Goal: Task Accomplishment & Management: Use online tool/utility

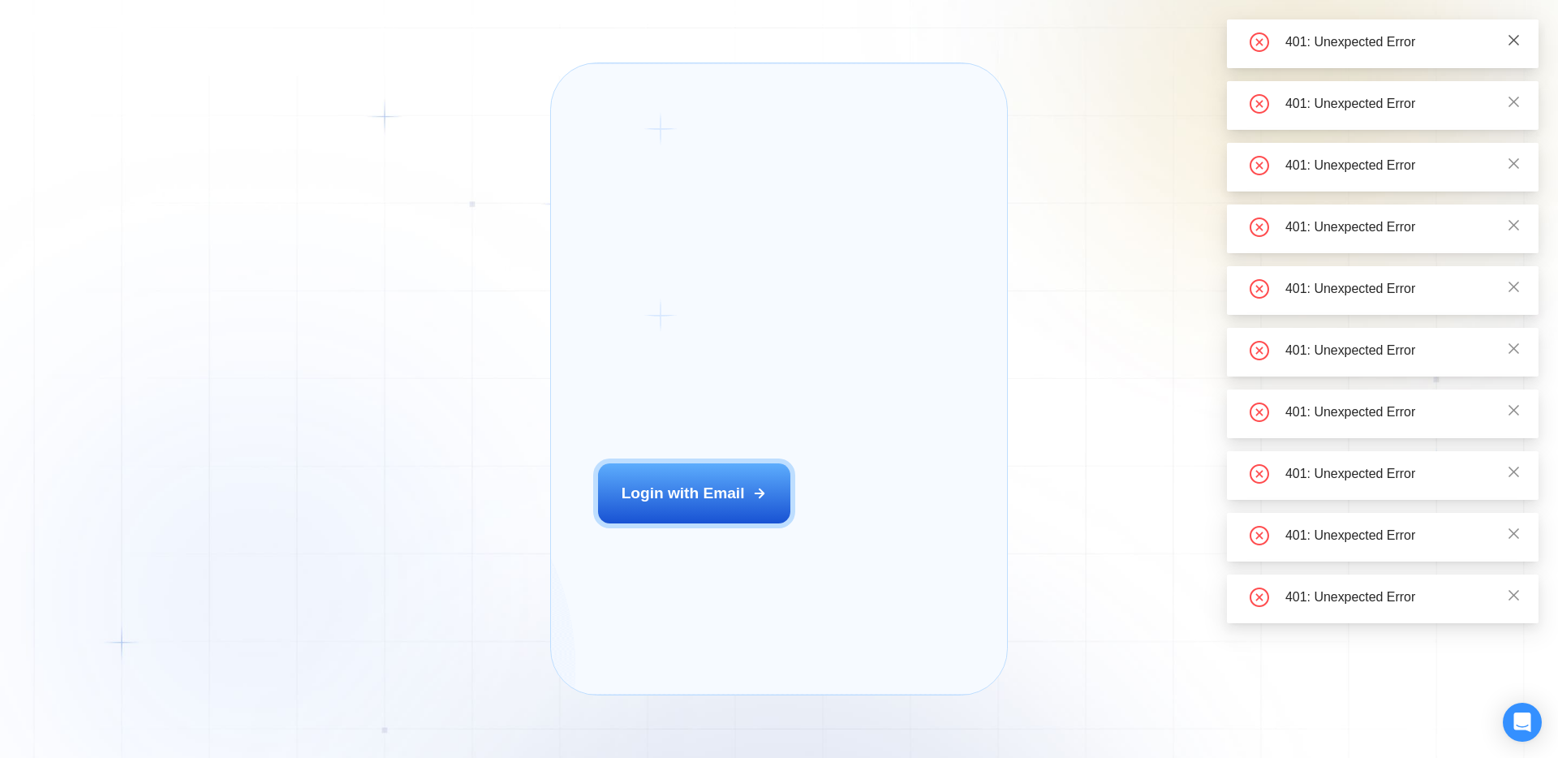
click at [1510, 33] on link at bounding box center [1514, 41] width 14 height 19
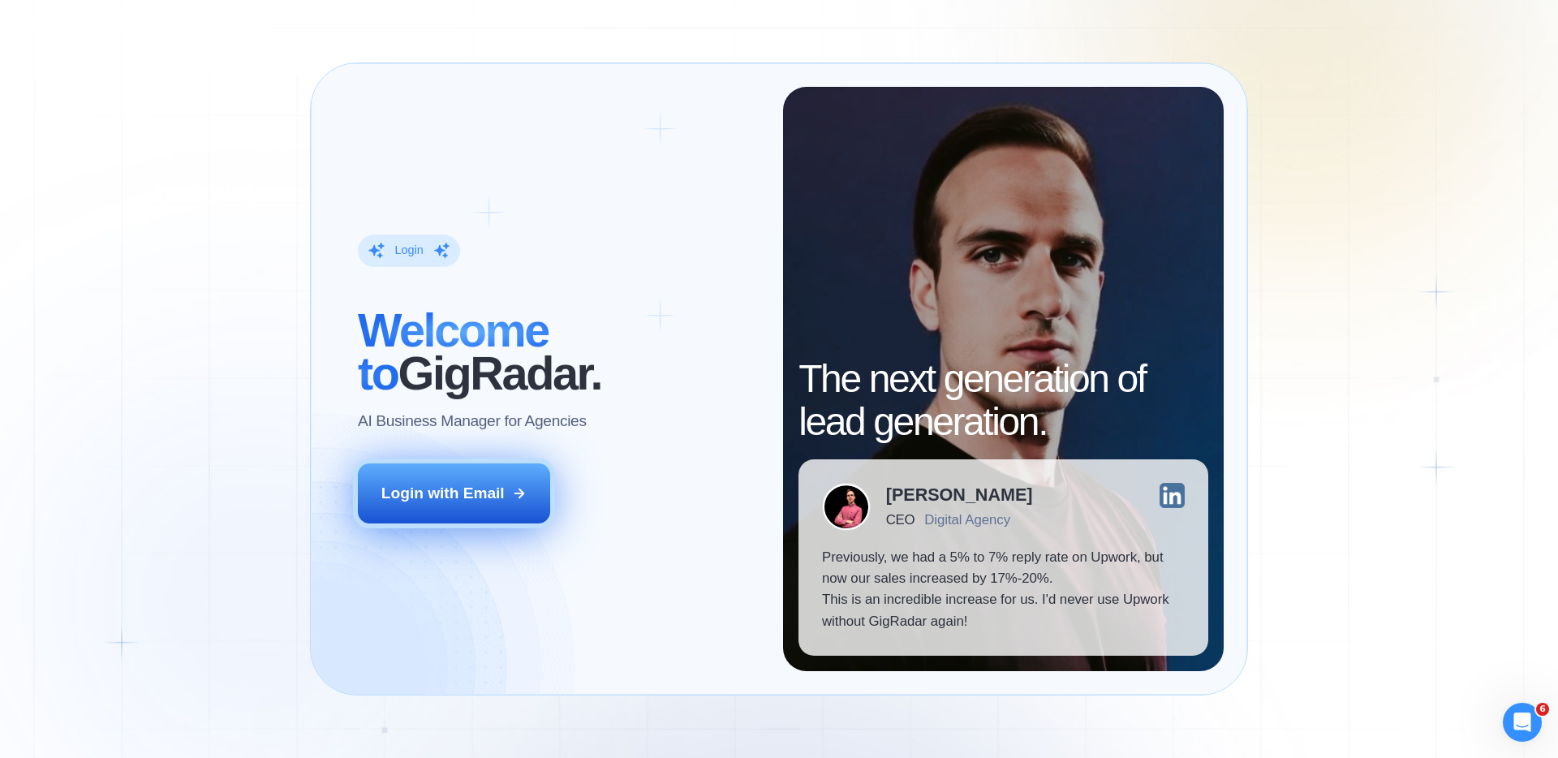
click at [480, 502] on div "Login with Email" at bounding box center [442, 493] width 123 height 21
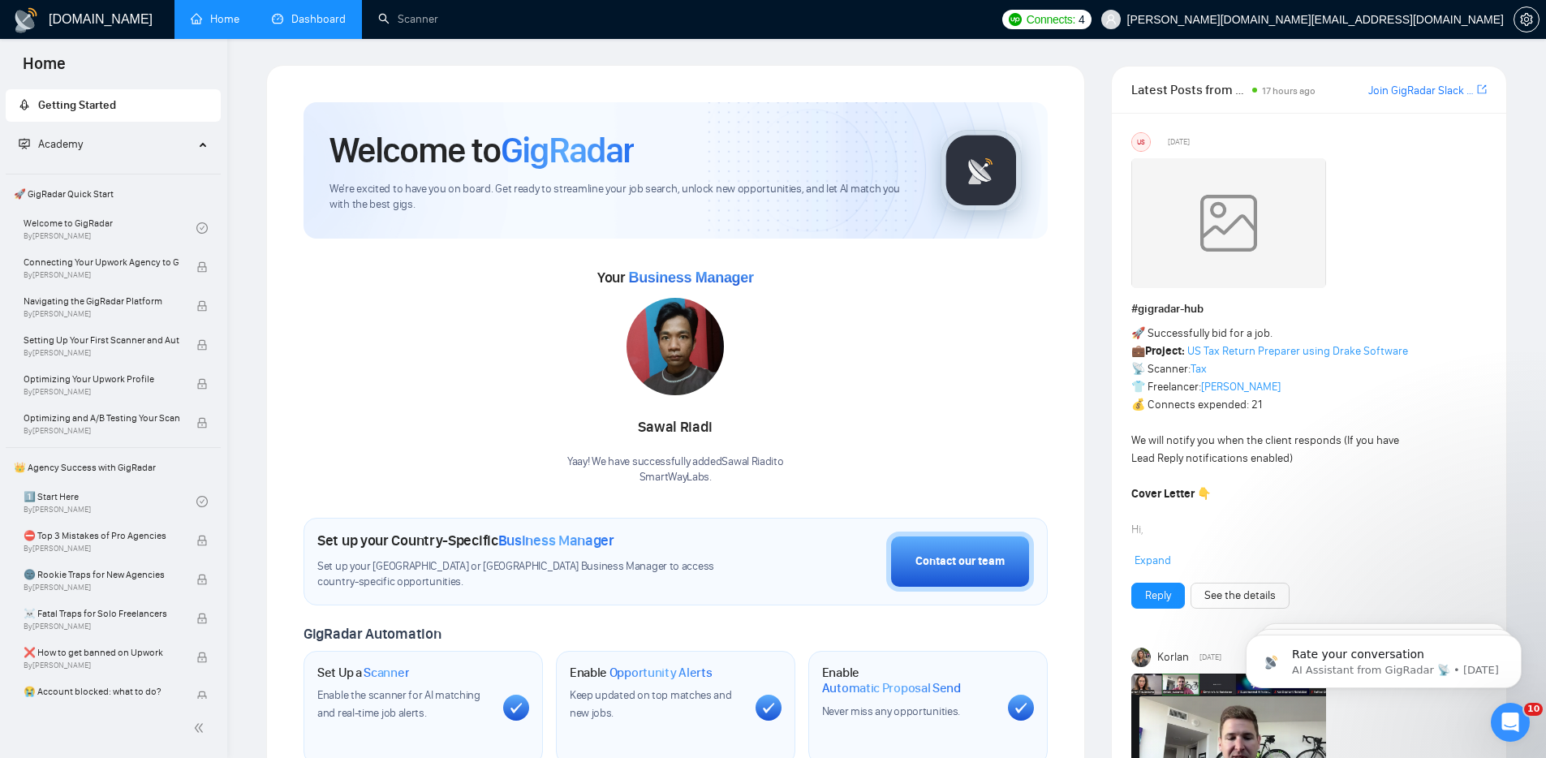
click at [327, 15] on link "Dashboard" at bounding box center [309, 19] width 74 height 14
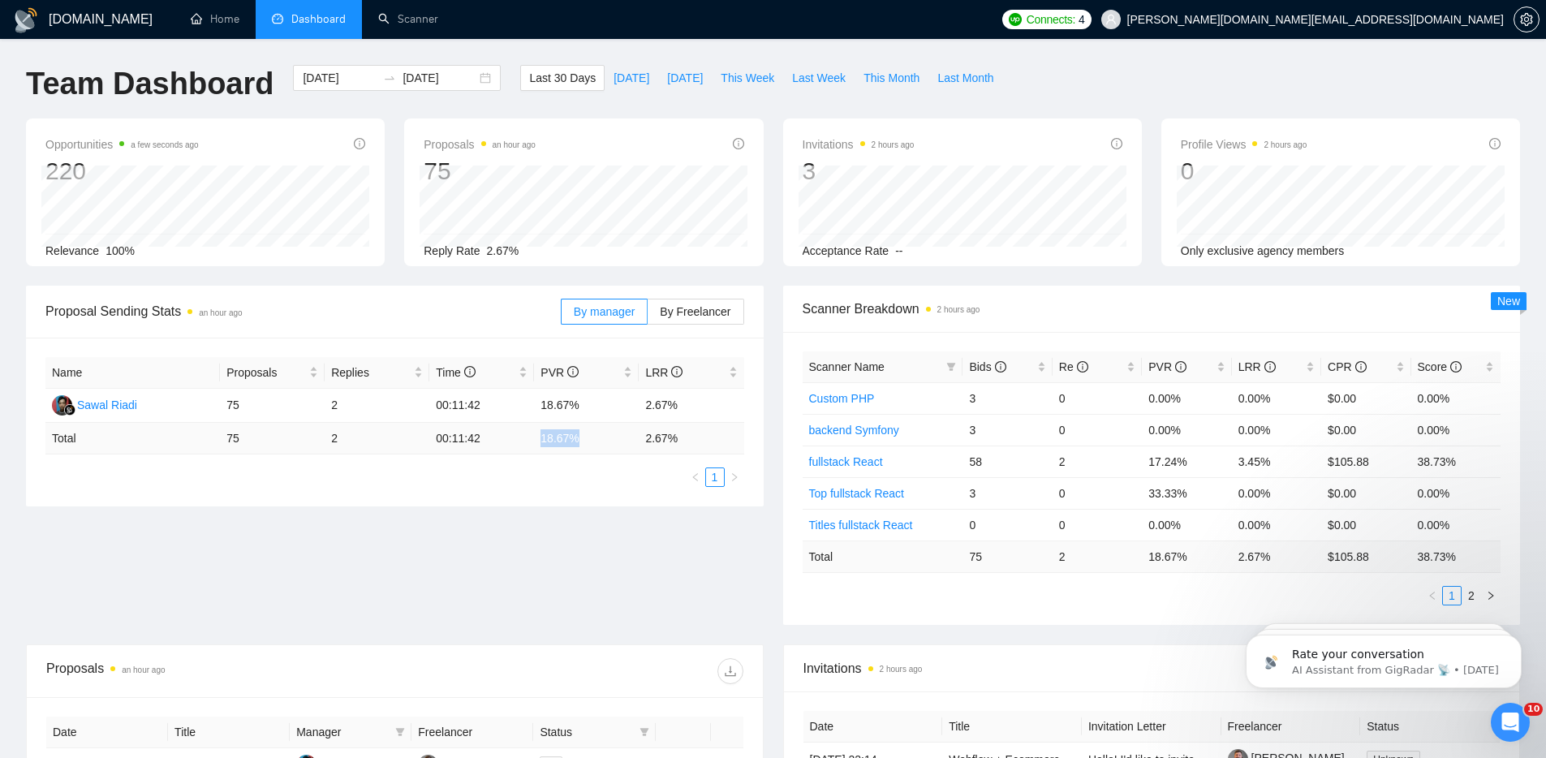
drag, startPoint x: 541, startPoint y: 437, endPoint x: 584, endPoint y: 437, distance: 42.2
click at [584, 437] on td "18.67 %" at bounding box center [586, 439] width 105 height 32
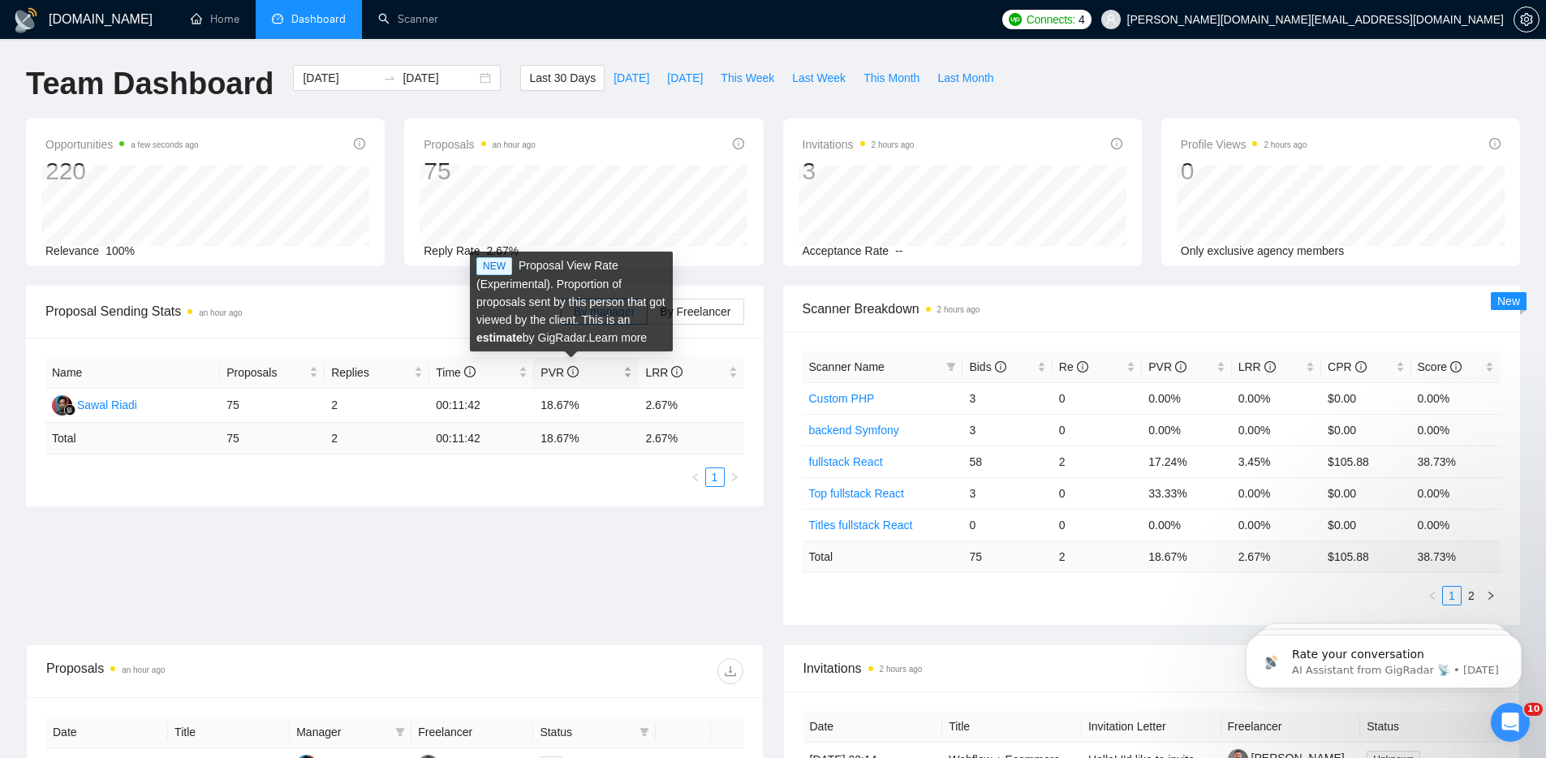
click at [572, 373] on icon "info-circle" at bounding box center [572, 371] width 11 height 11
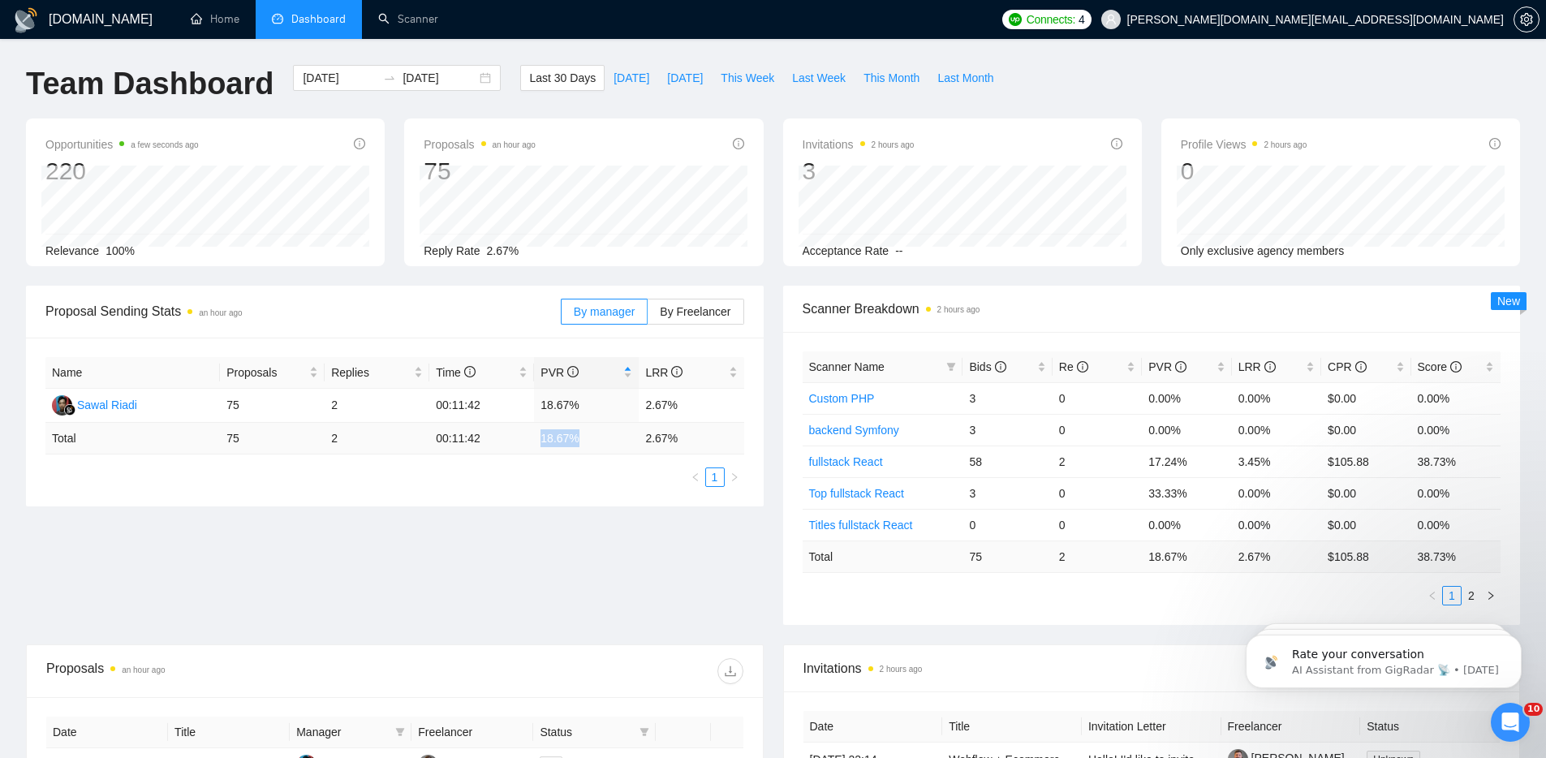
drag, startPoint x: 588, startPoint y: 441, endPoint x: 544, endPoint y: 438, distance: 43.9
click at [540, 437] on td "18.67 %" at bounding box center [586, 439] width 105 height 32
drag, startPoint x: 684, startPoint y: 441, endPoint x: 644, endPoint y: 437, distance: 40.0
click at [644, 437] on td "2.67 %" at bounding box center [691, 439] width 105 height 32
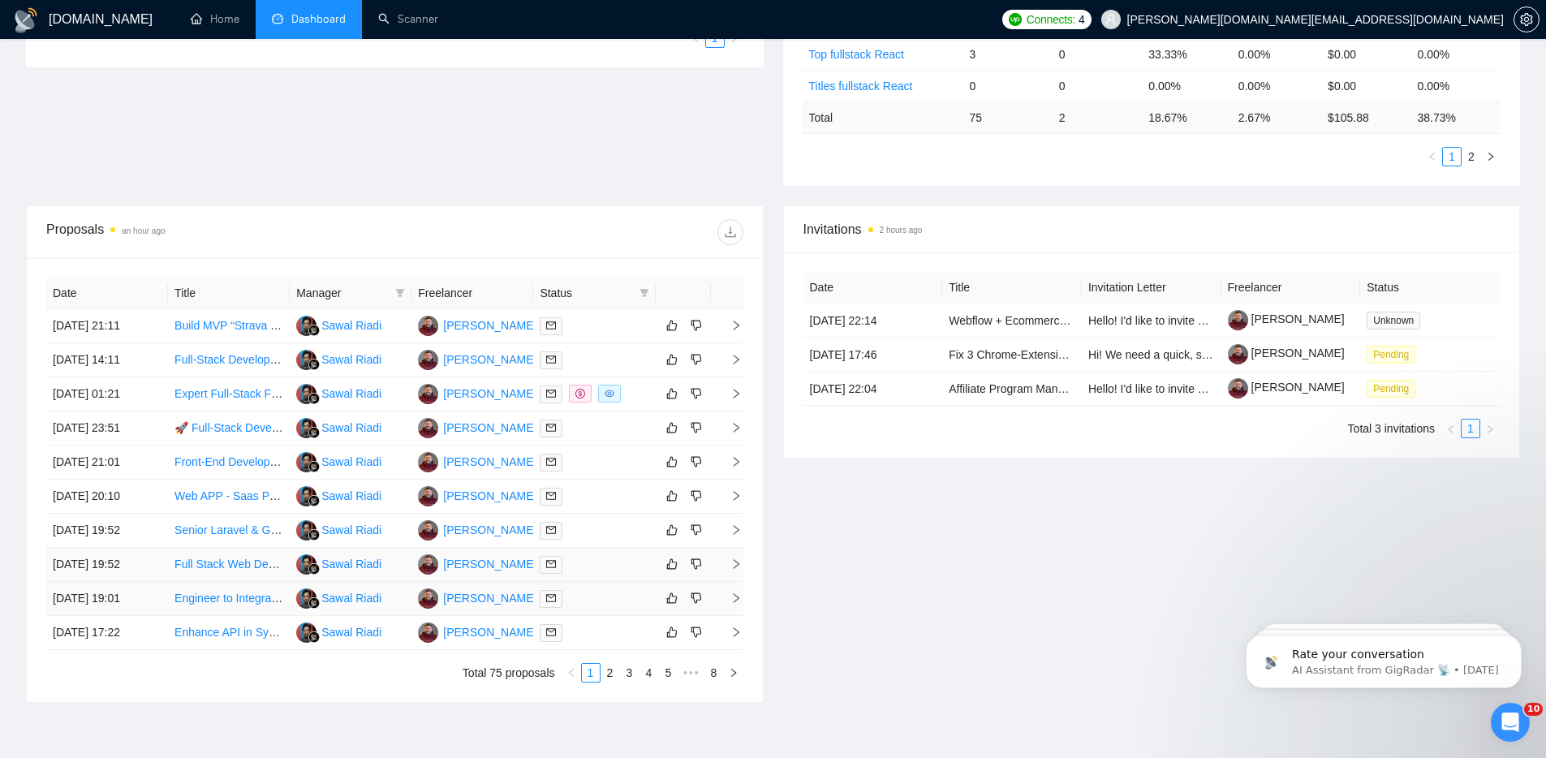
scroll to position [524, 0]
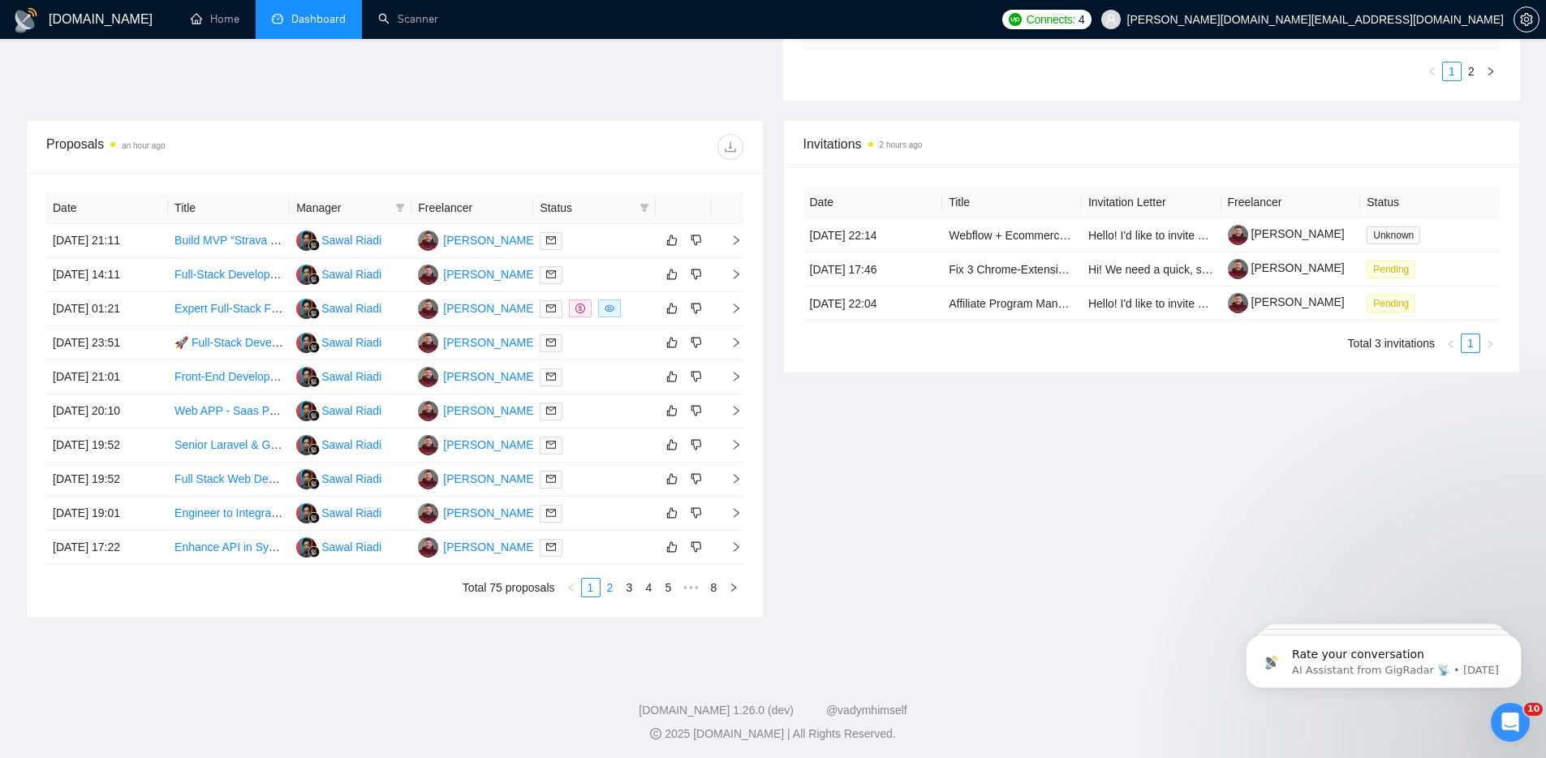
click at [612, 588] on link "2" at bounding box center [610, 588] width 18 height 18
click at [630, 586] on link "3" at bounding box center [630, 588] width 18 height 18
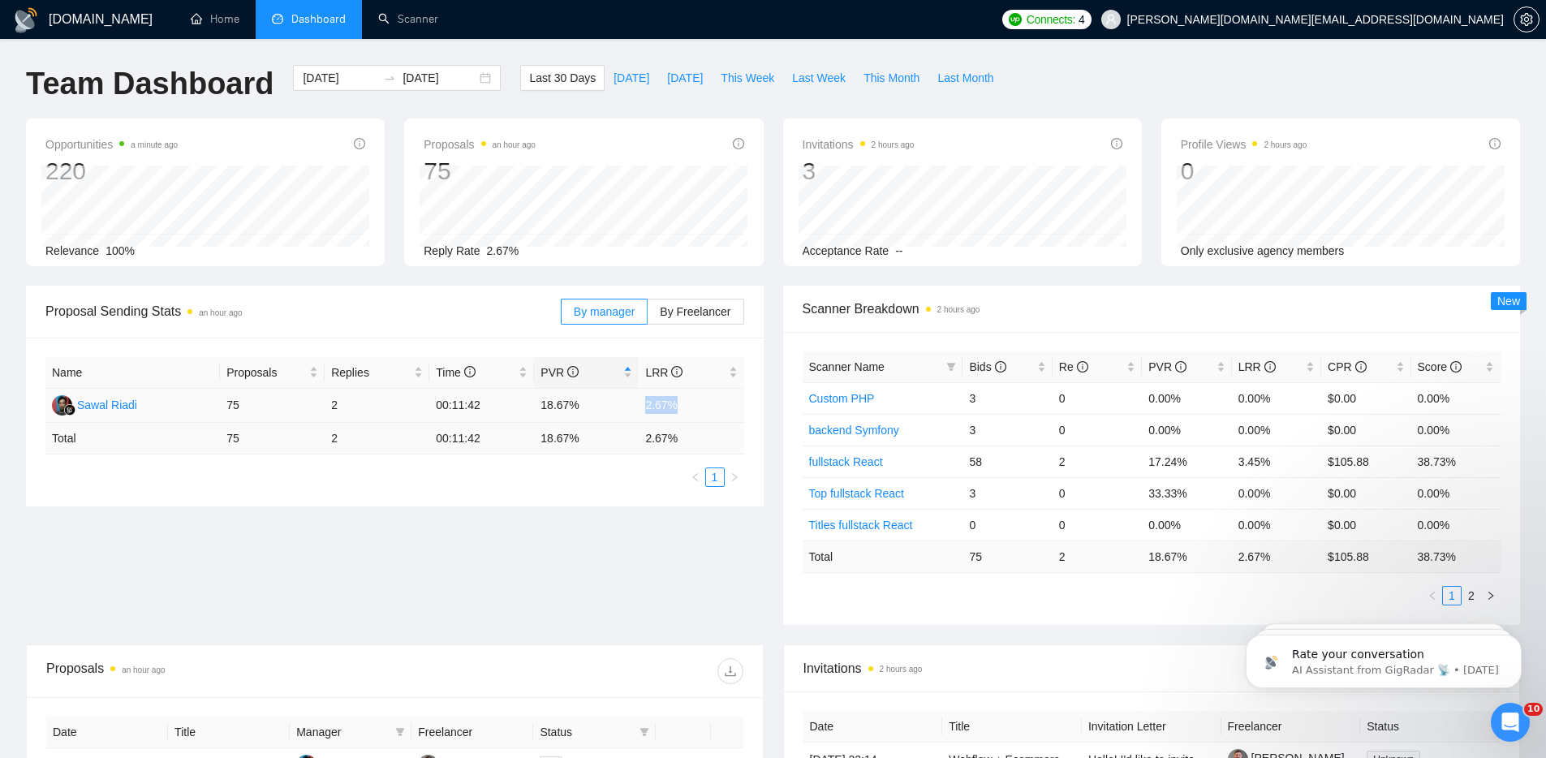
drag, startPoint x: 674, startPoint y: 403, endPoint x: 645, endPoint y: 400, distance: 29.4
click at [645, 400] on td "2.67%" at bounding box center [691, 406] width 105 height 34
click at [411, 15] on link "Scanner" at bounding box center [408, 19] width 60 height 14
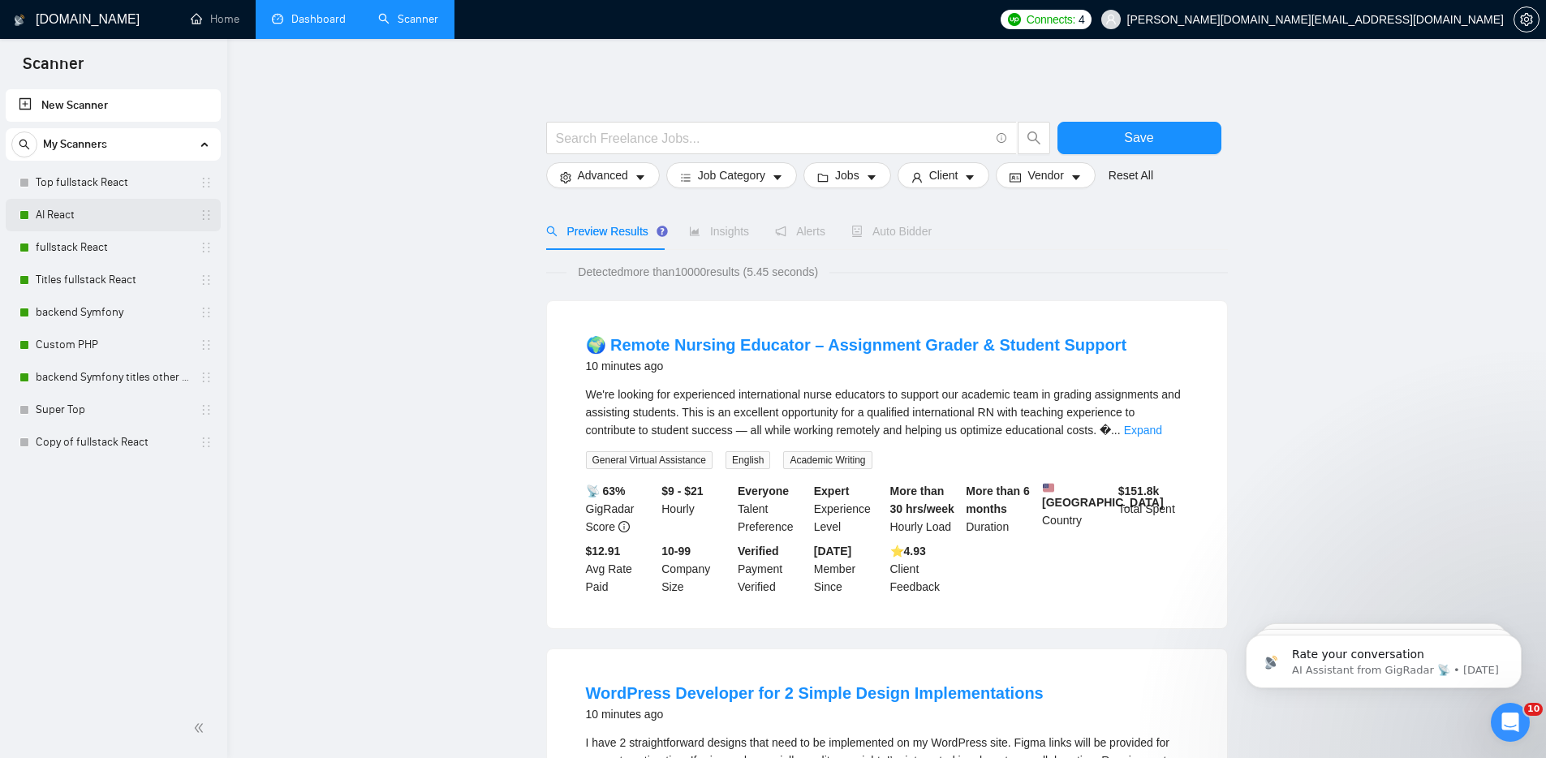
click at [52, 213] on link "AI React" at bounding box center [113, 215] width 154 height 32
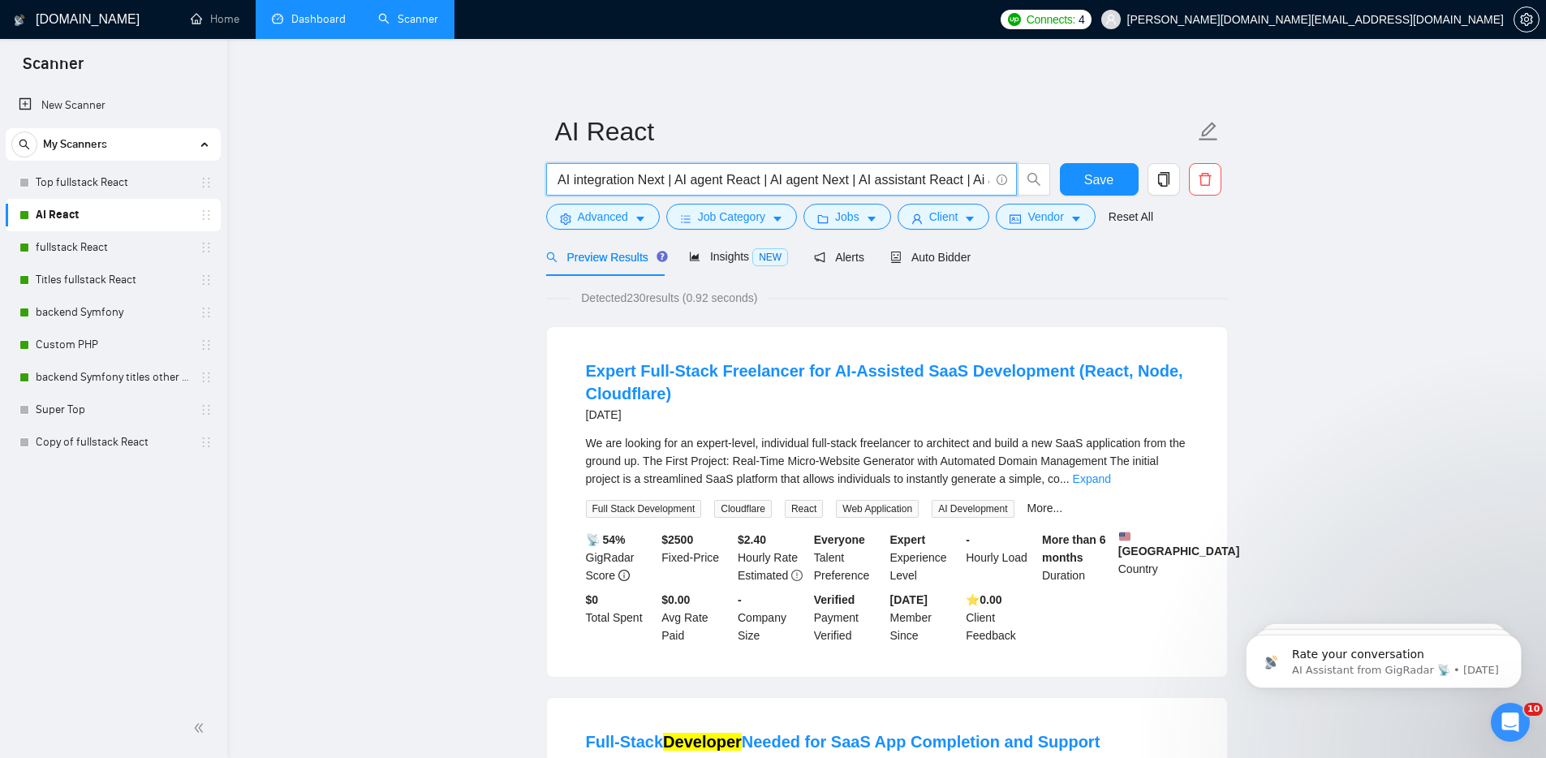
scroll to position [0, 658]
drag, startPoint x: 556, startPoint y: 177, endPoint x: 988, endPoint y: 180, distance: 431.8
click at [988, 180] on input "AI developer React | AI developer Next | AI chatbot React | AI chatbot Next | A…" at bounding box center [772, 180] width 433 height 20
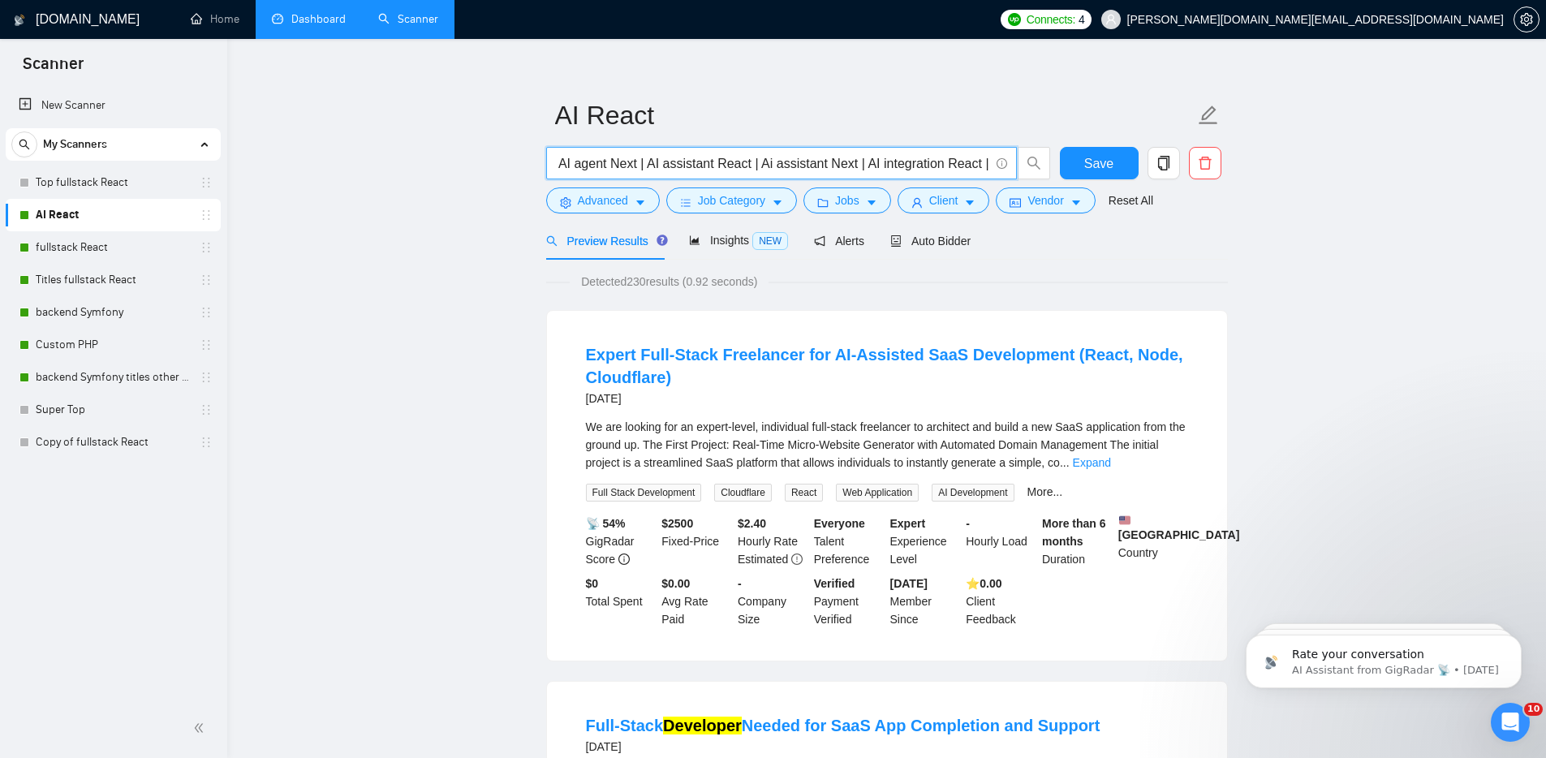
scroll to position [0, 0]
drag, startPoint x: 1082, startPoint y: 272, endPoint x: 1060, endPoint y: 260, distance: 25.1
click at [975, 197] on icon "caret-down" at bounding box center [969, 202] width 11 height 11
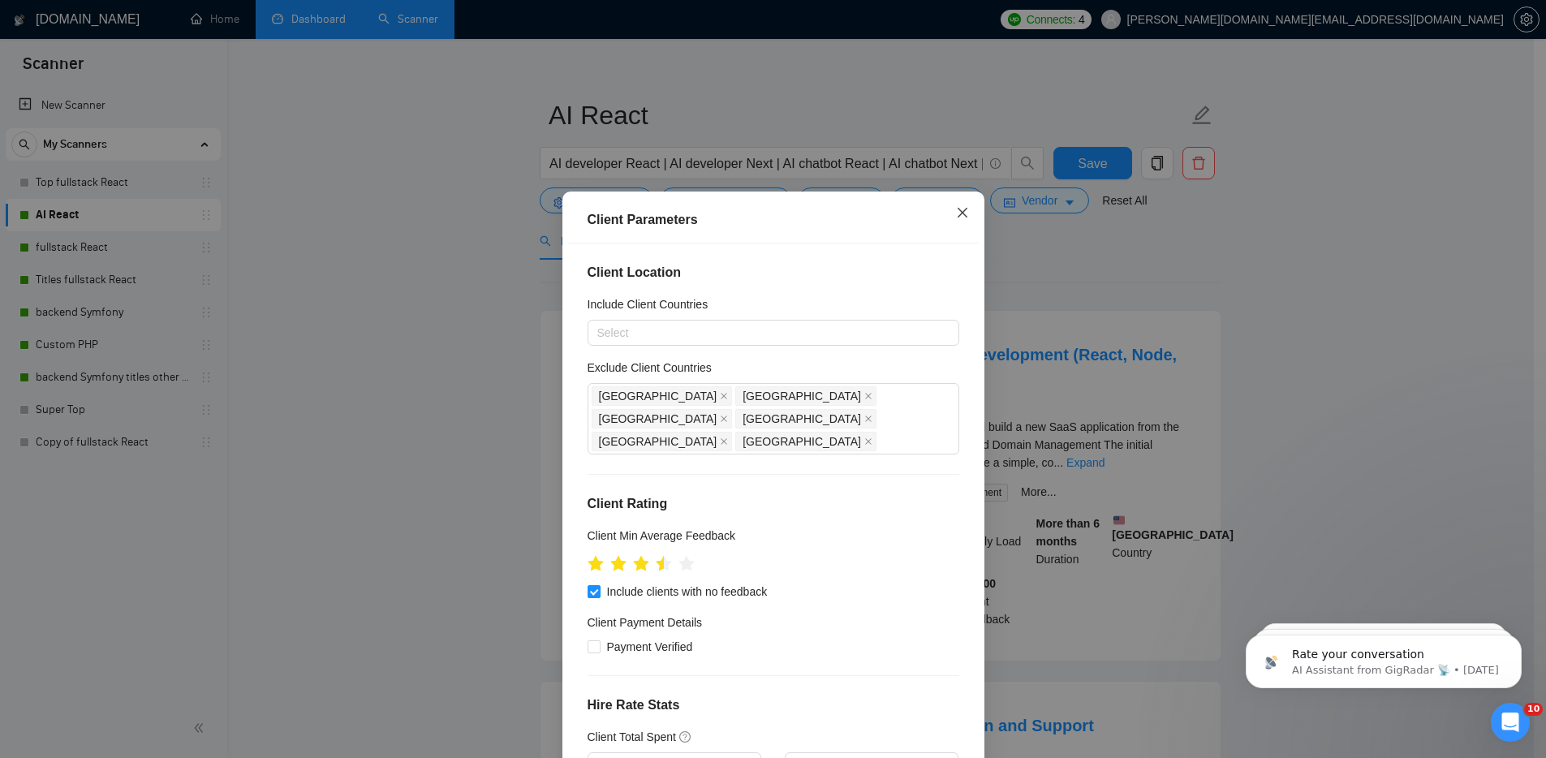
click at [957, 209] on icon "close" at bounding box center [962, 212] width 10 height 10
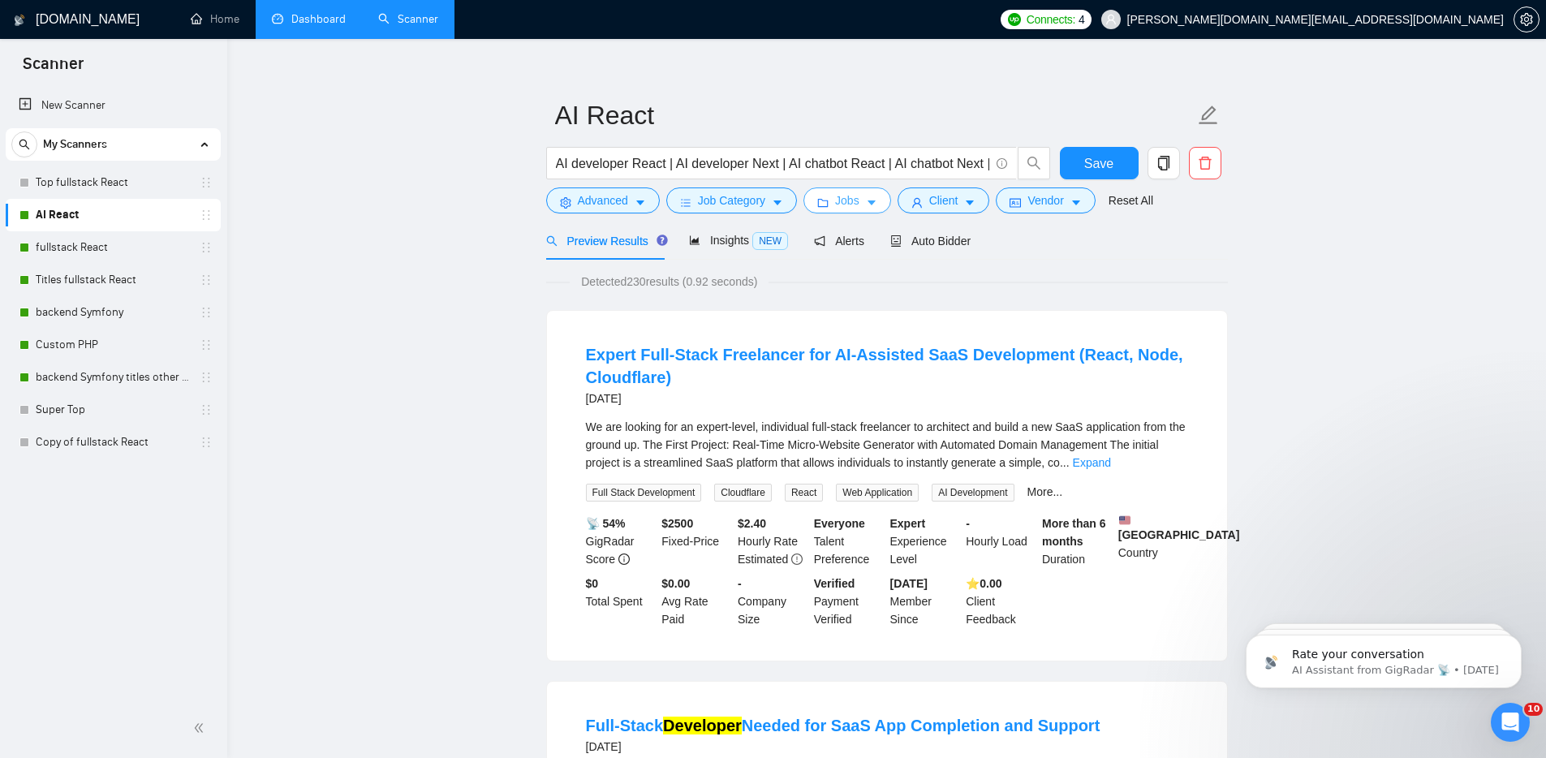
click at [841, 200] on span "Jobs" at bounding box center [847, 201] width 24 height 18
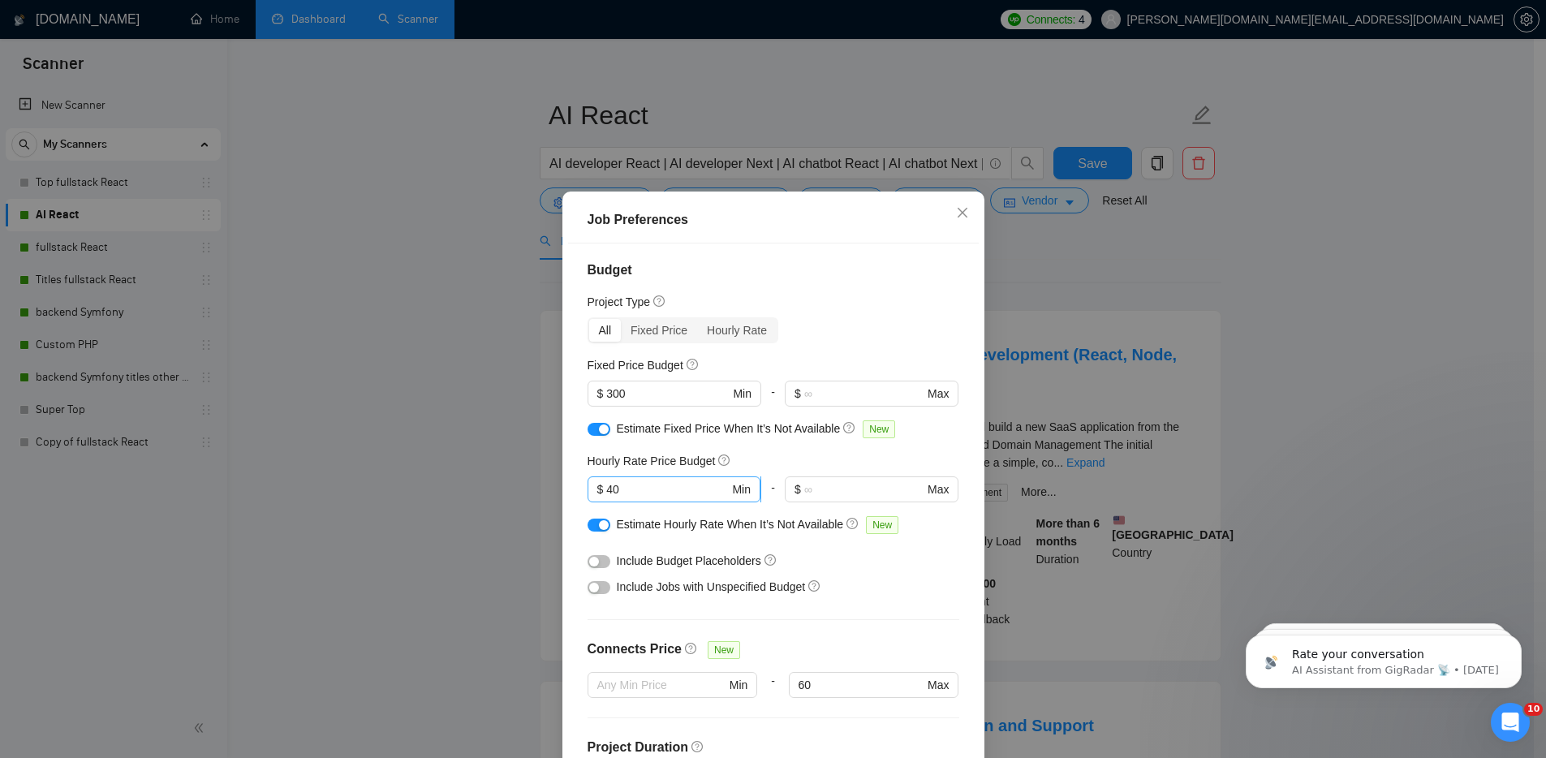
scroll to position [3, 0]
click at [961, 209] on icon "close" at bounding box center [962, 212] width 13 height 13
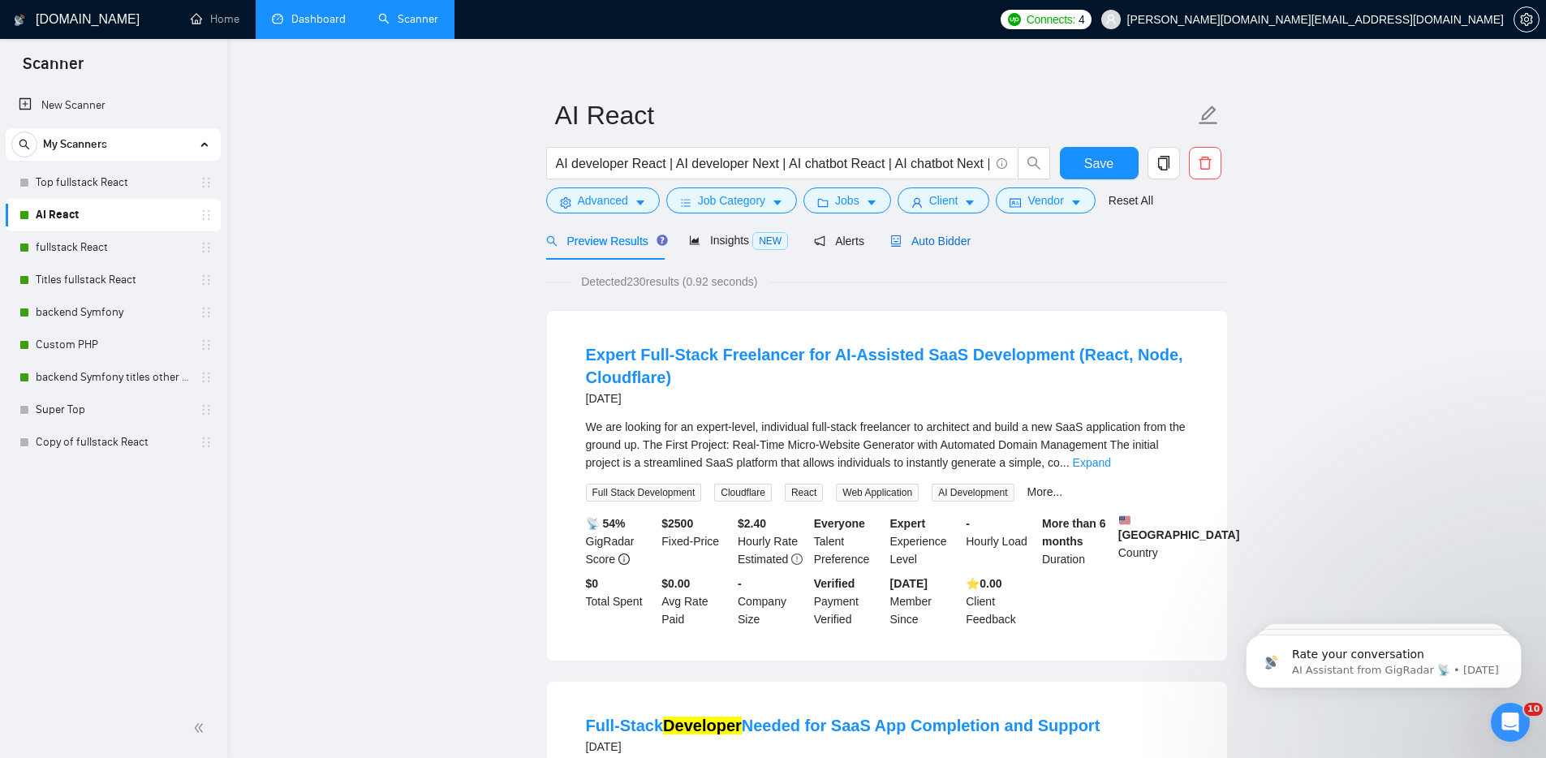
click at [943, 241] on span "Auto Bidder" at bounding box center [930, 241] width 80 height 13
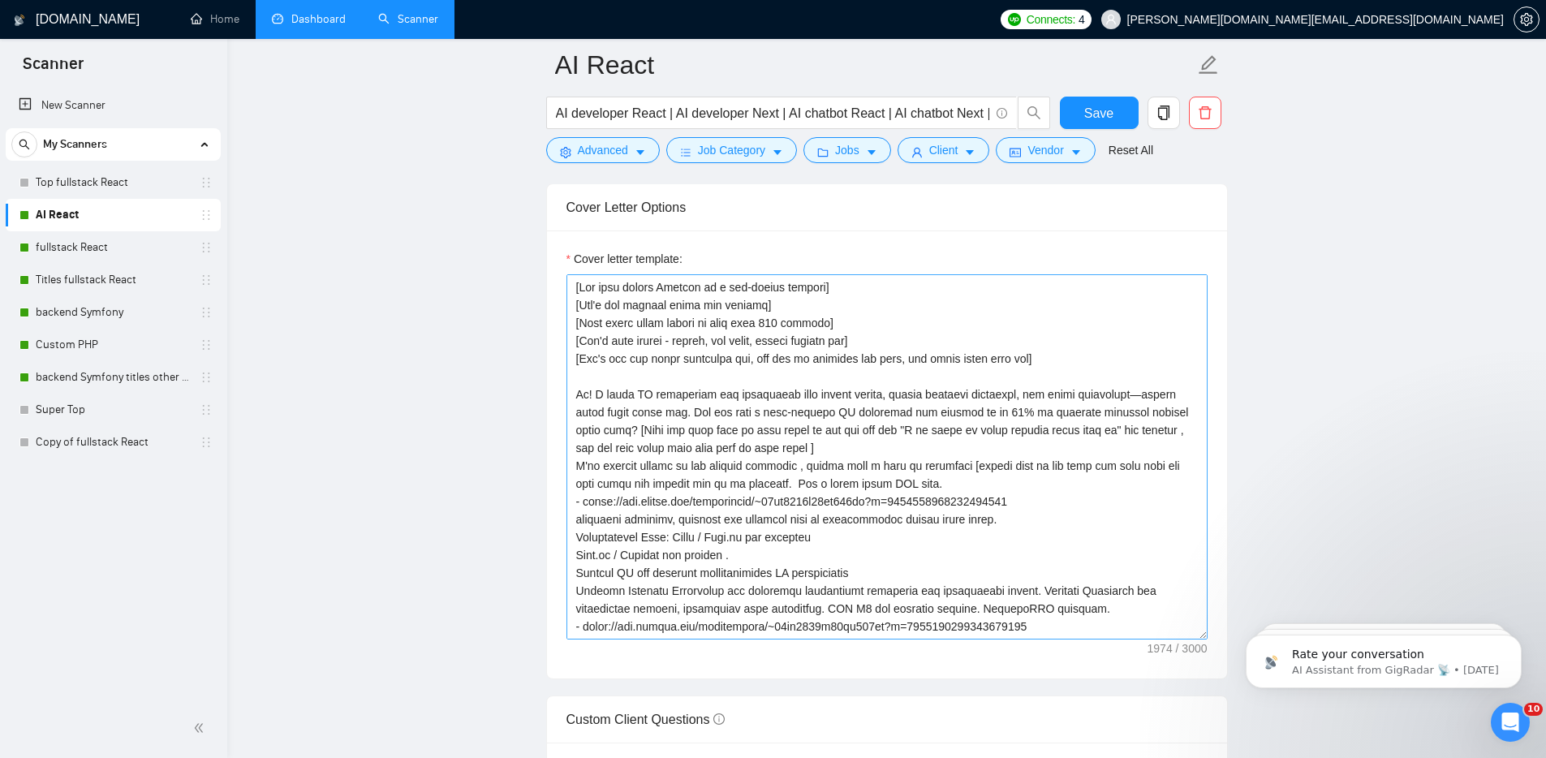
scroll to position [1717, 0]
drag, startPoint x: 938, startPoint y: 616, endPoint x: 574, endPoint y: 291, distance: 488.6
click at [574, 291] on textarea "Cover letter template:" at bounding box center [886, 455] width 641 height 365
click at [682, 323] on textarea "Cover letter template:" at bounding box center [886, 455] width 641 height 365
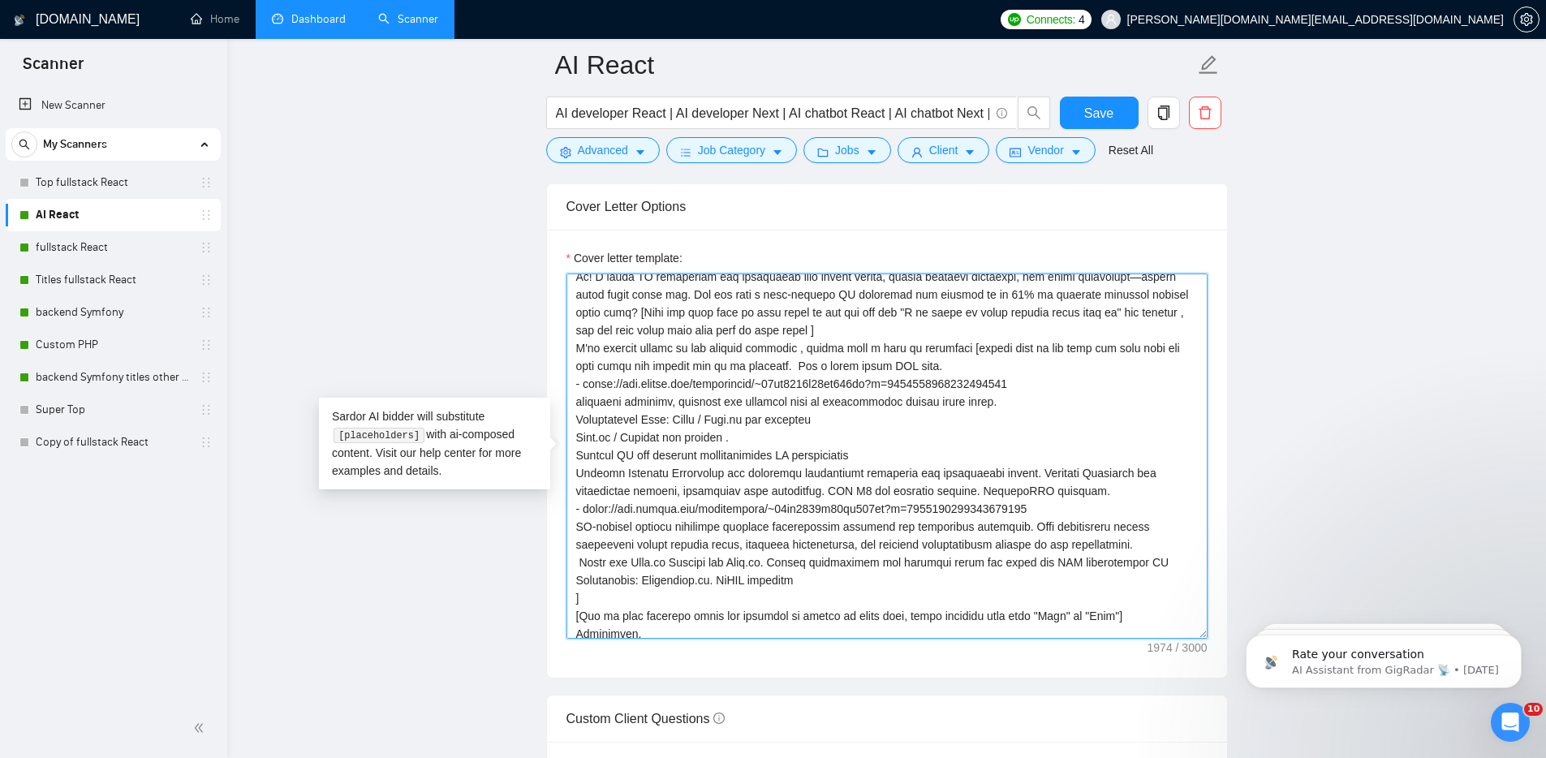
scroll to position [125, 0]
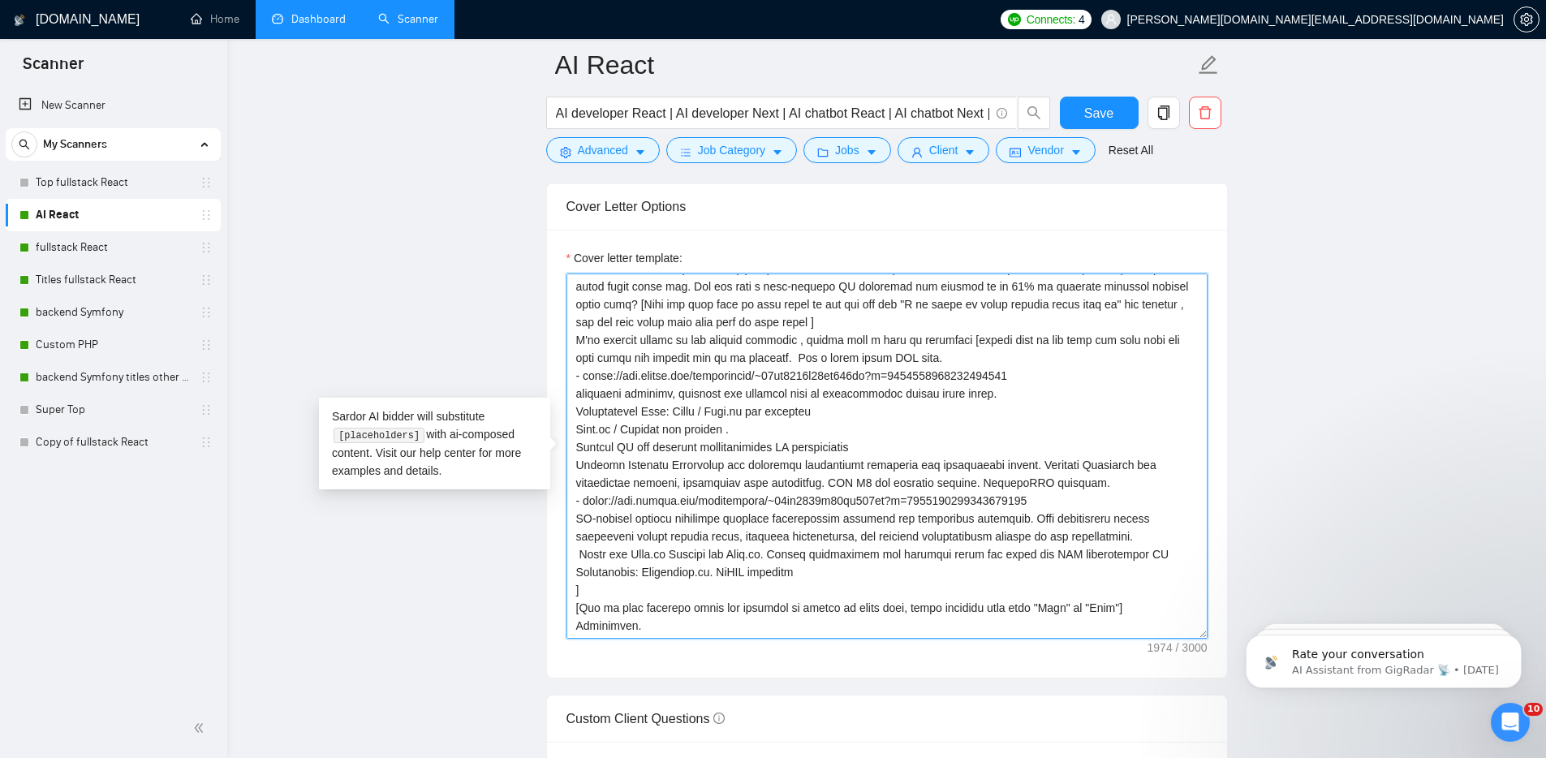
drag, startPoint x: 579, startPoint y: 606, endPoint x: 1152, endPoint y: 612, distance: 573.0
click at [1152, 612] on textarea "Cover letter template:" at bounding box center [886, 455] width 641 height 365
click at [1358, 481] on main "AI React AI developer React | AI developer Next | AI chatbot React | AI chatbot…" at bounding box center [886, 668] width 1267 height 4641
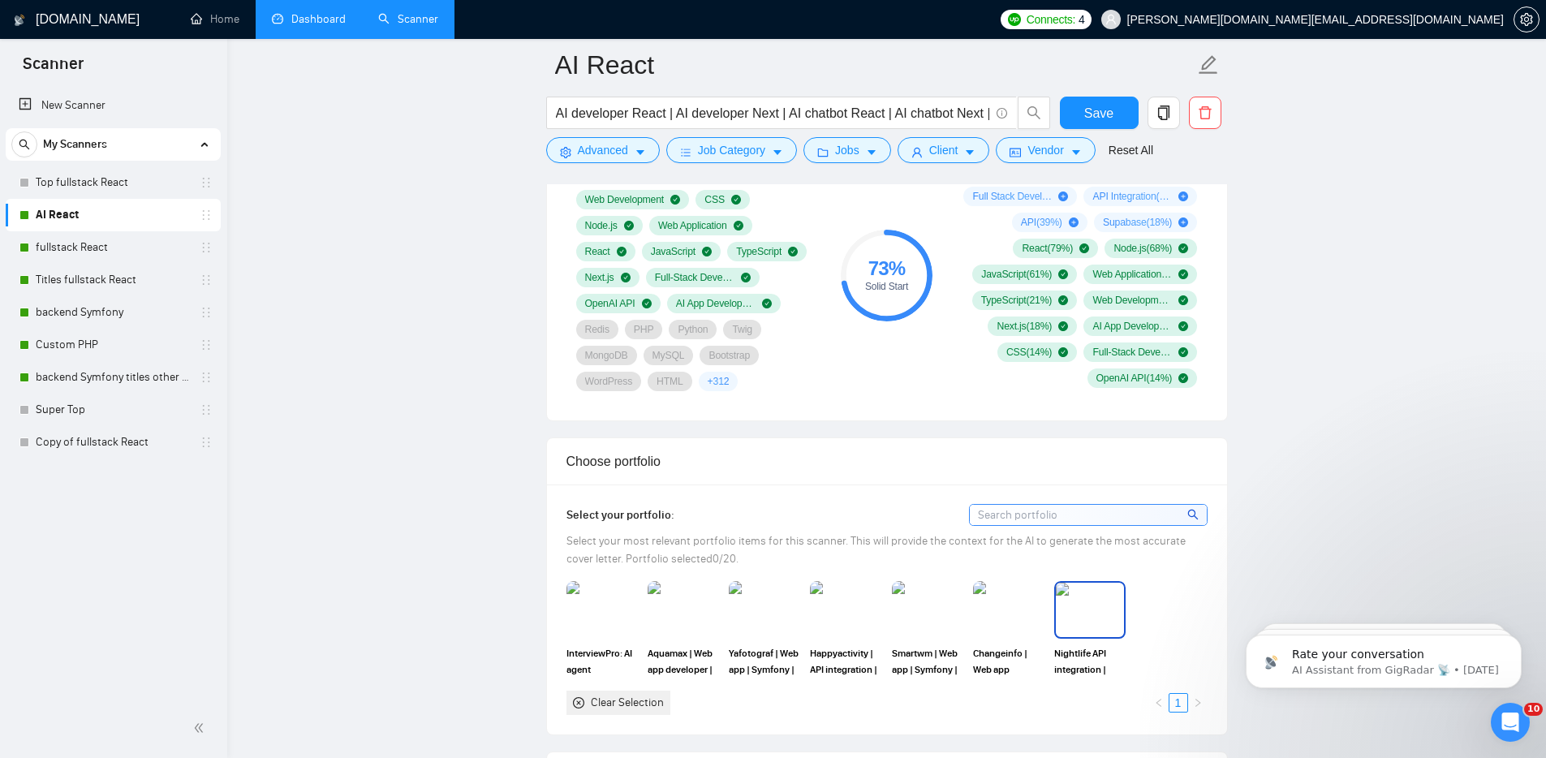
scroll to position [1119, 0]
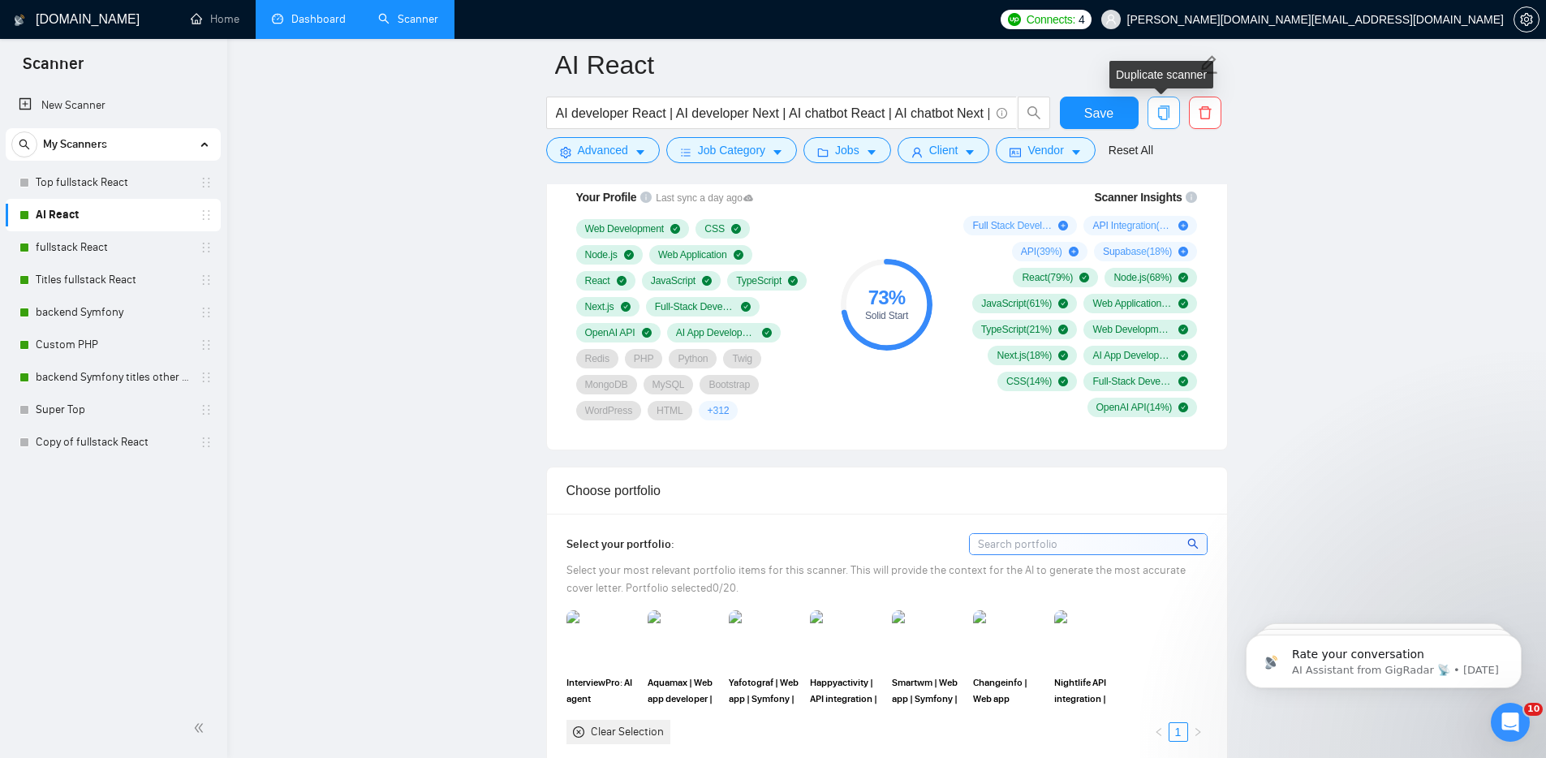
click at [1162, 108] on icon "copy" at bounding box center [1162, 113] width 11 height 15
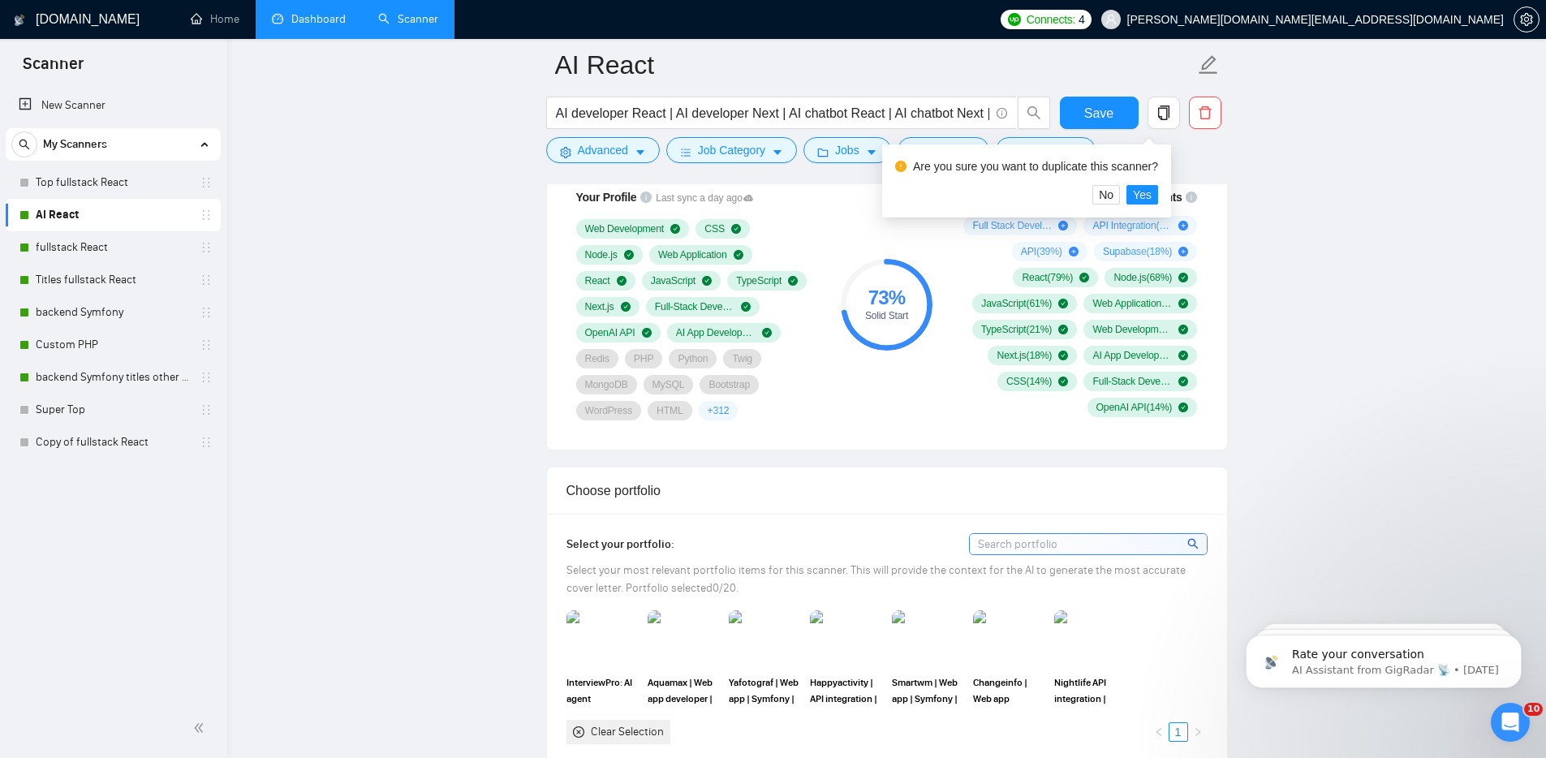
click at [325, 23] on link "Dashboard" at bounding box center [309, 19] width 74 height 14
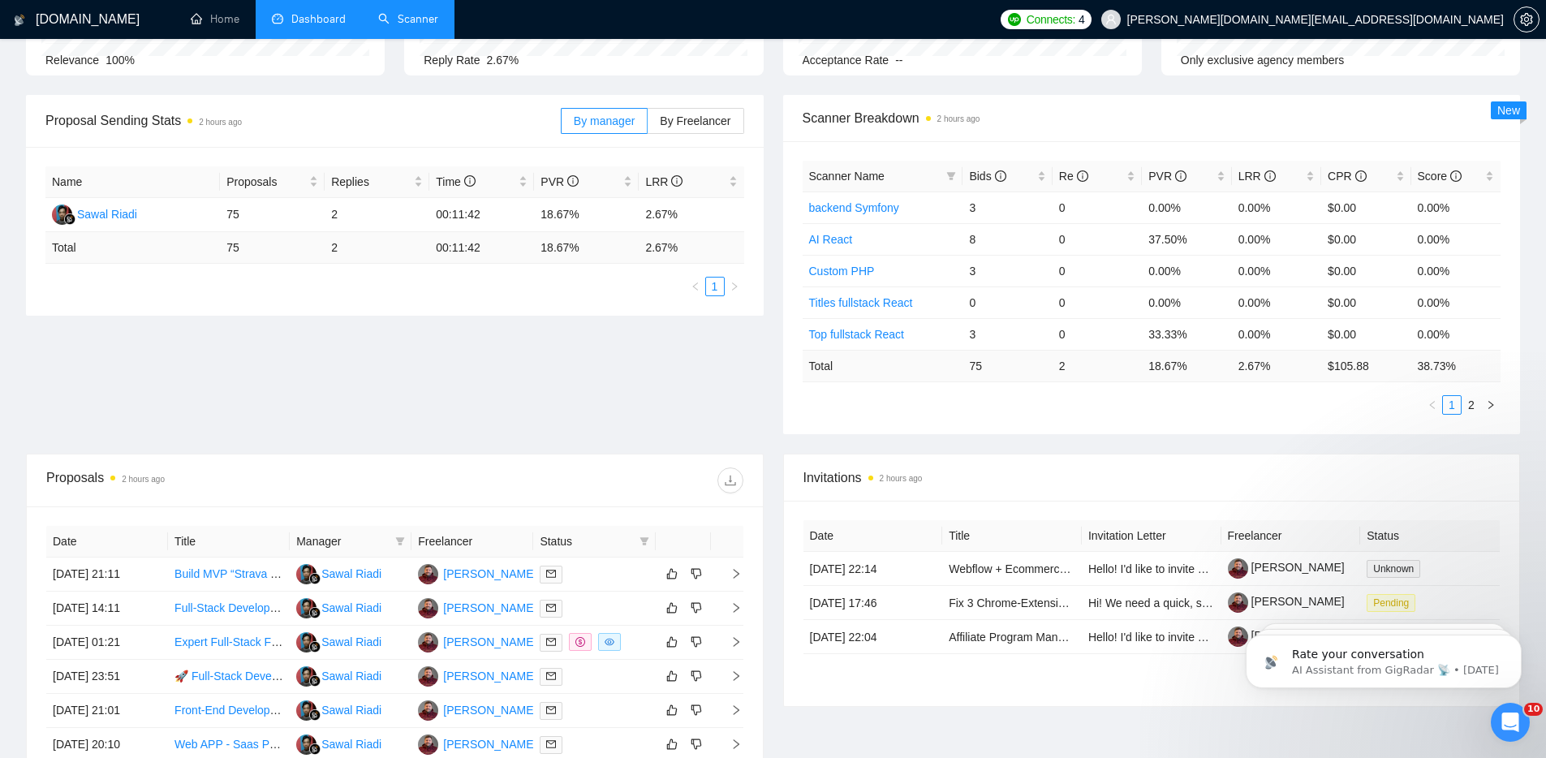
scroll to position [183, 0]
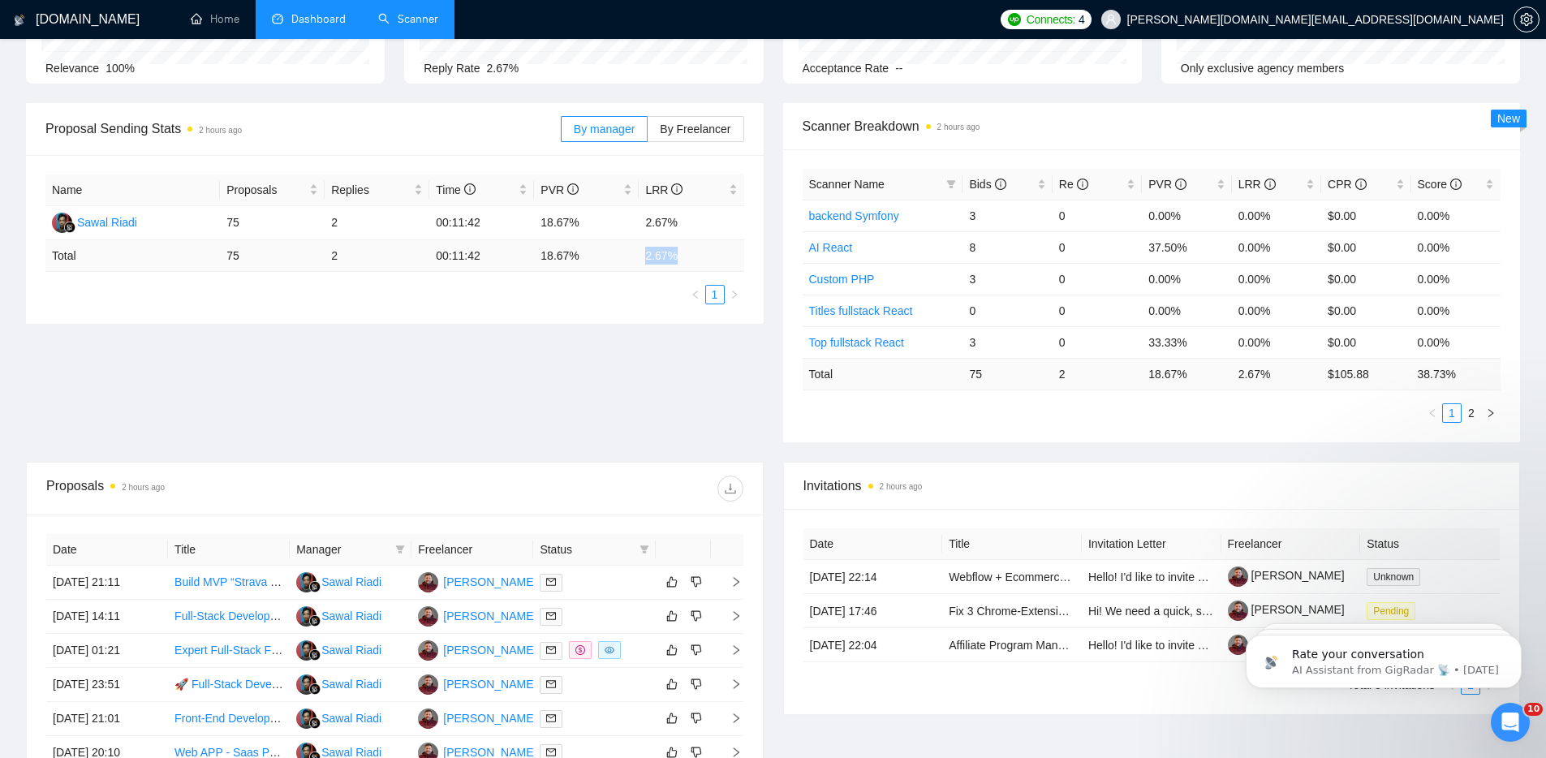
drag, startPoint x: 699, startPoint y: 258, endPoint x: 635, endPoint y: 252, distance: 64.4
click at [635, 252] on tr "Total 75 2 00:11:42 18.67 % 2.67 %" at bounding box center [394, 256] width 699 height 32
drag, startPoint x: 645, startPoint y: 221, endPoint x: 679, endPoint y: 222, distance: 34.1
click at [683, 221] on td "2.67%" at bounding box center [691, 223] width 105 height 34
click at [647, 224] on td "2.67%" at bounding box center [691, 223] width 105 height 34
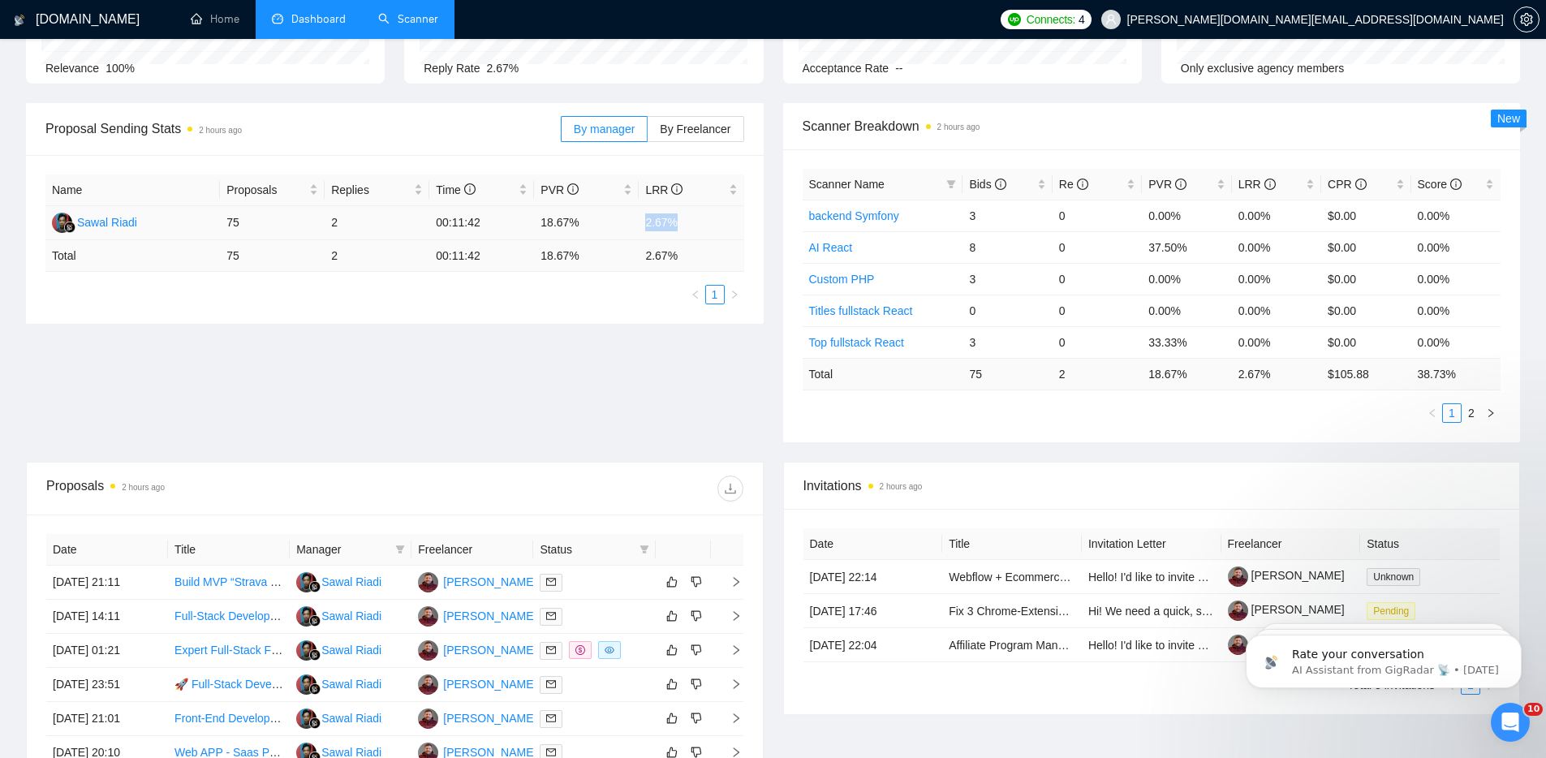
drag, startPoint x: 650, startPoint y: 223, endPoint x: 678, endPoint y: 223, distance: 28.4
click at [678, 223] on td "2.67%" at bounding box center [691, 223] width 105 height 34
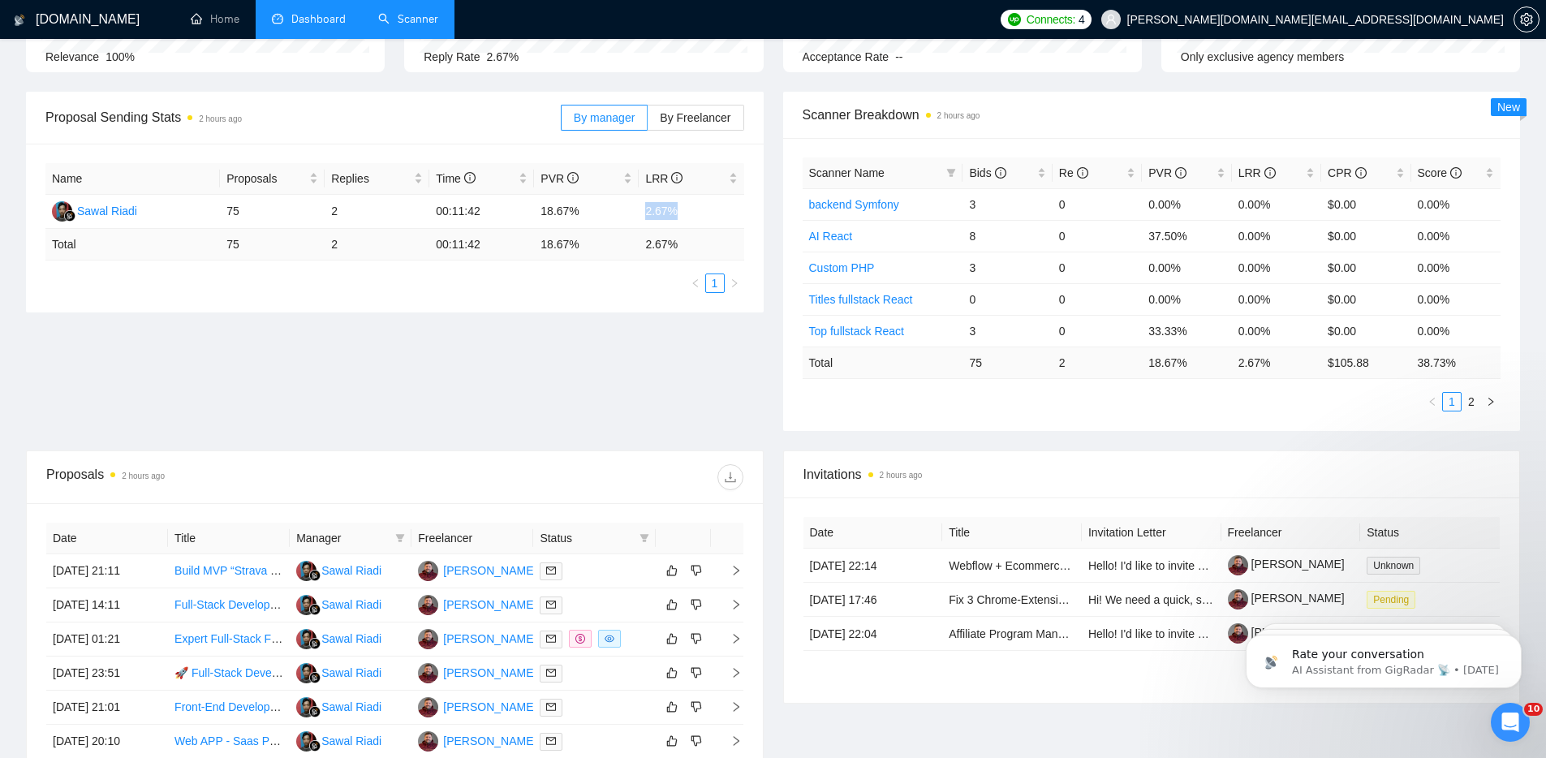
scroll to position [110, 0]
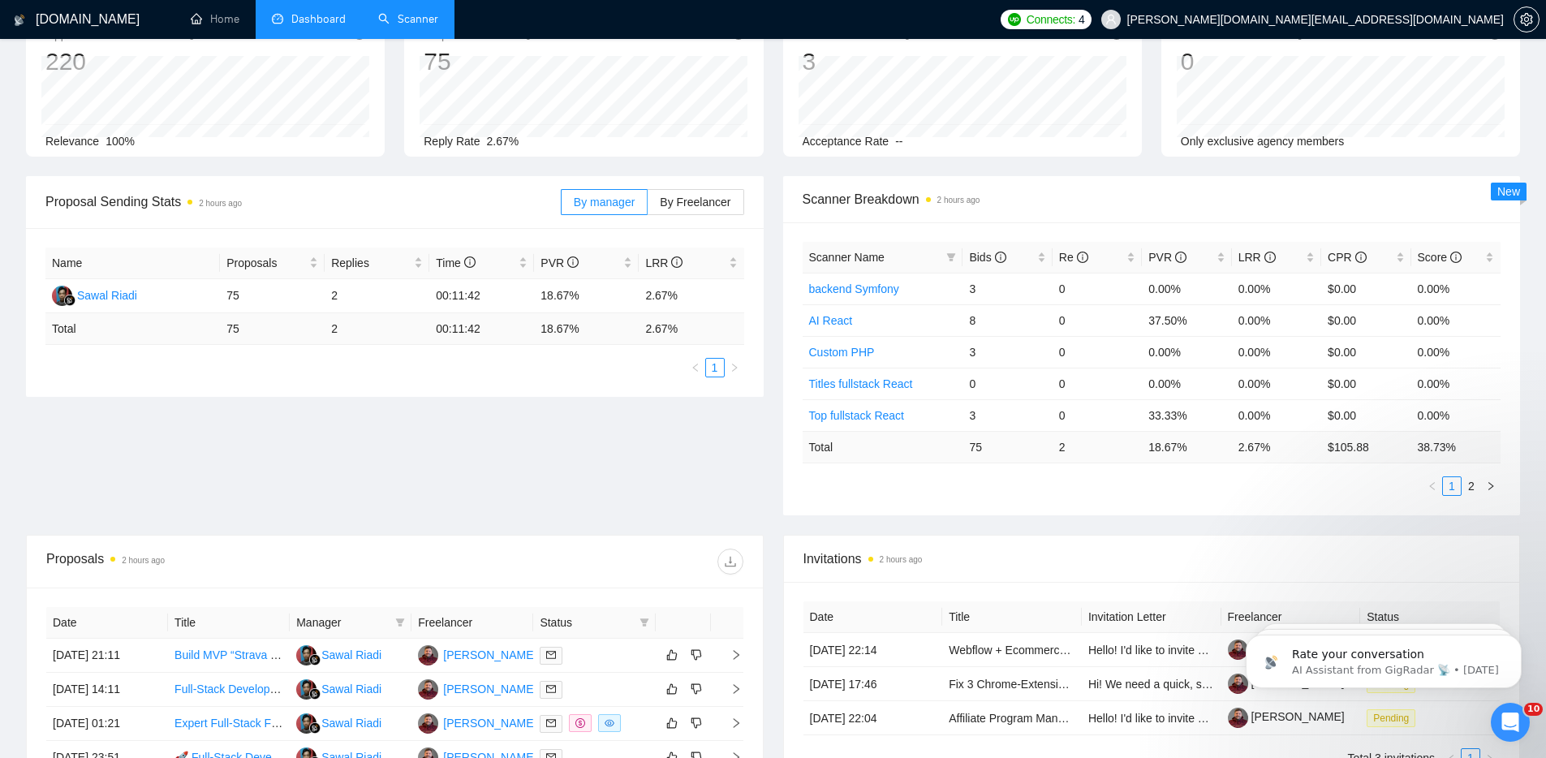
click at [660, 325] on td "2.67 %" at bounding box center [691, 329] width 105 height 32
drag, startPoint x: 648, startPoint y: 296, endPoint x: 684, endPoint y: 294, distance: 35.8
click at [682, 294] on td "2.67%" at bounding box center [691, 296] width 105 height 34
drag, startPoint x: 645, startPoint y: 329, endPoint x: 697, endPoint y: 328, distance: 51.9
click at [697, 328] on td "2.67 %" at bounding box center [691, 329] width 105 height 32
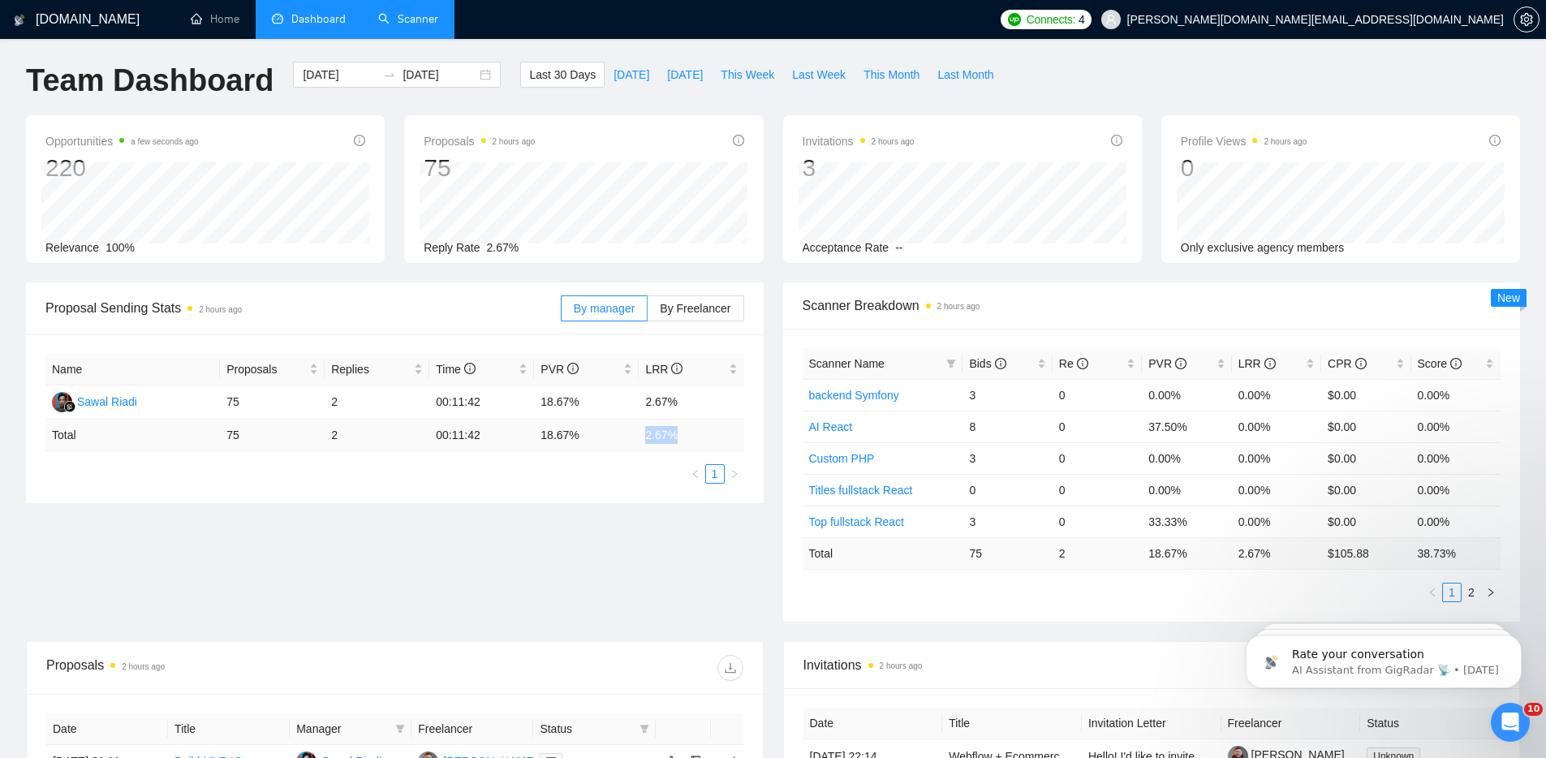
scroll to position [0, 0]
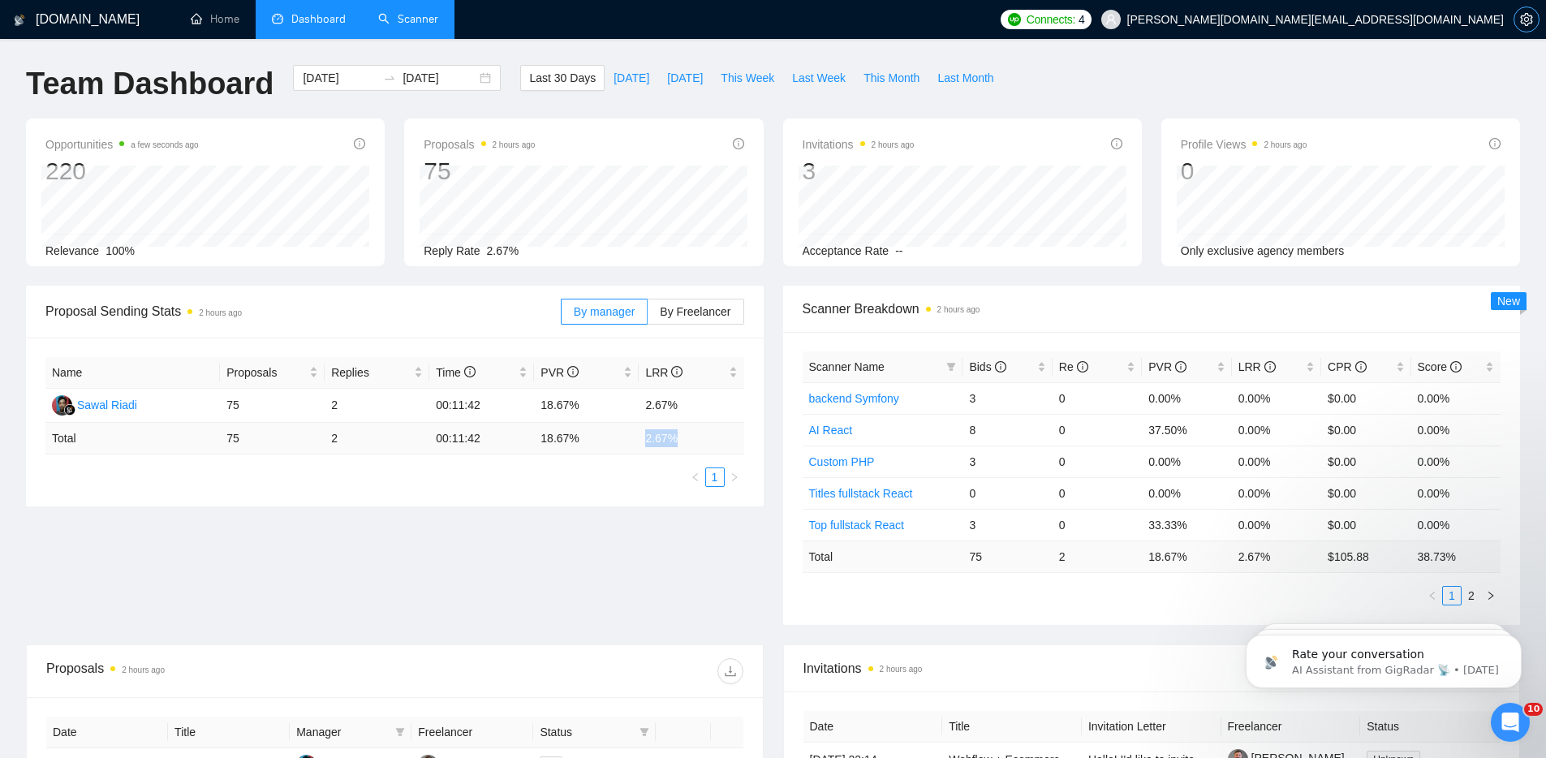
click at [1521, 23] on icon "setting" at bounding box center [1526, 19] width 12 height 13
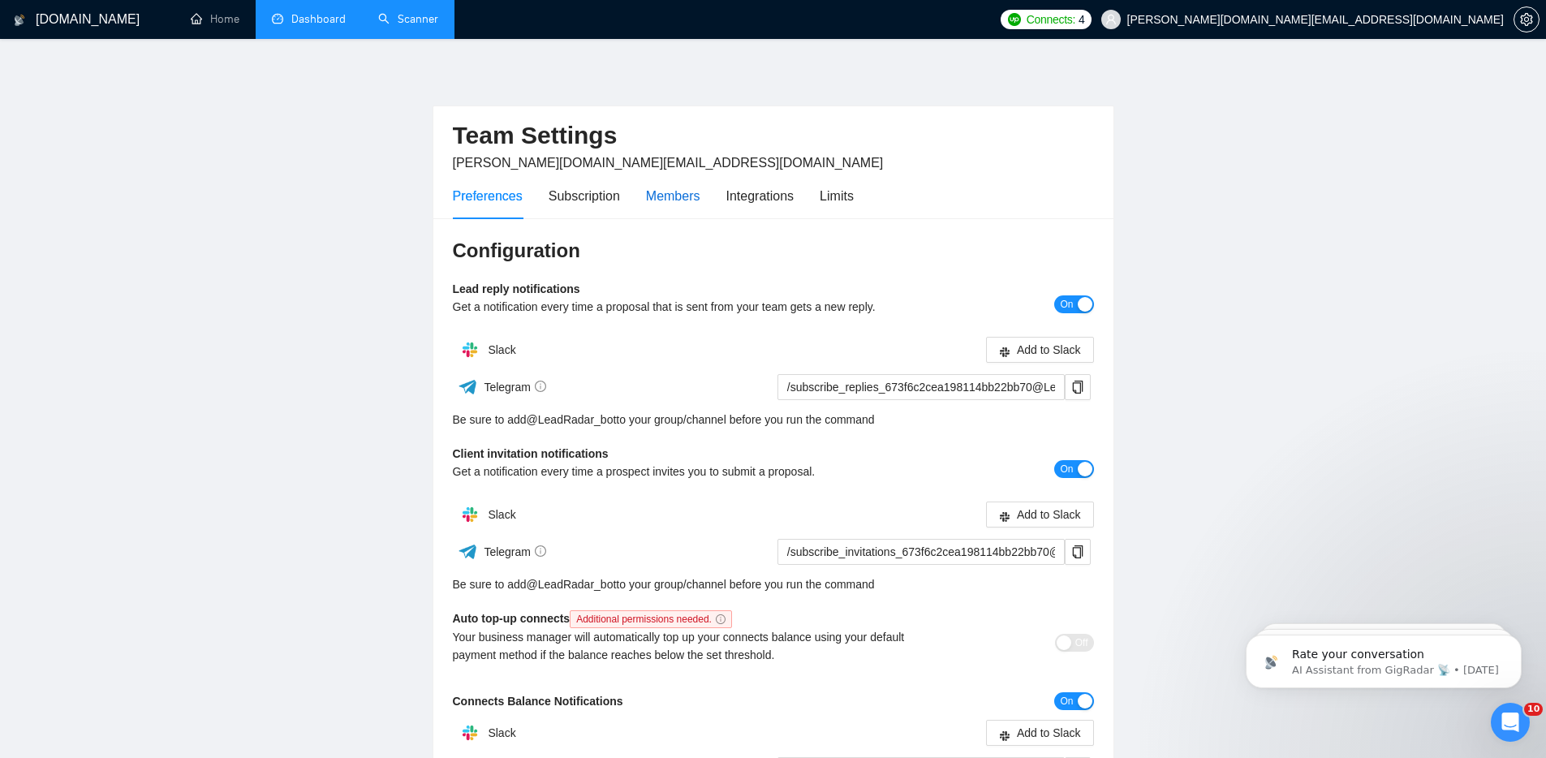
click at [674, 195] on div "Members" at bounding box center [673, 196] width 54 height 20
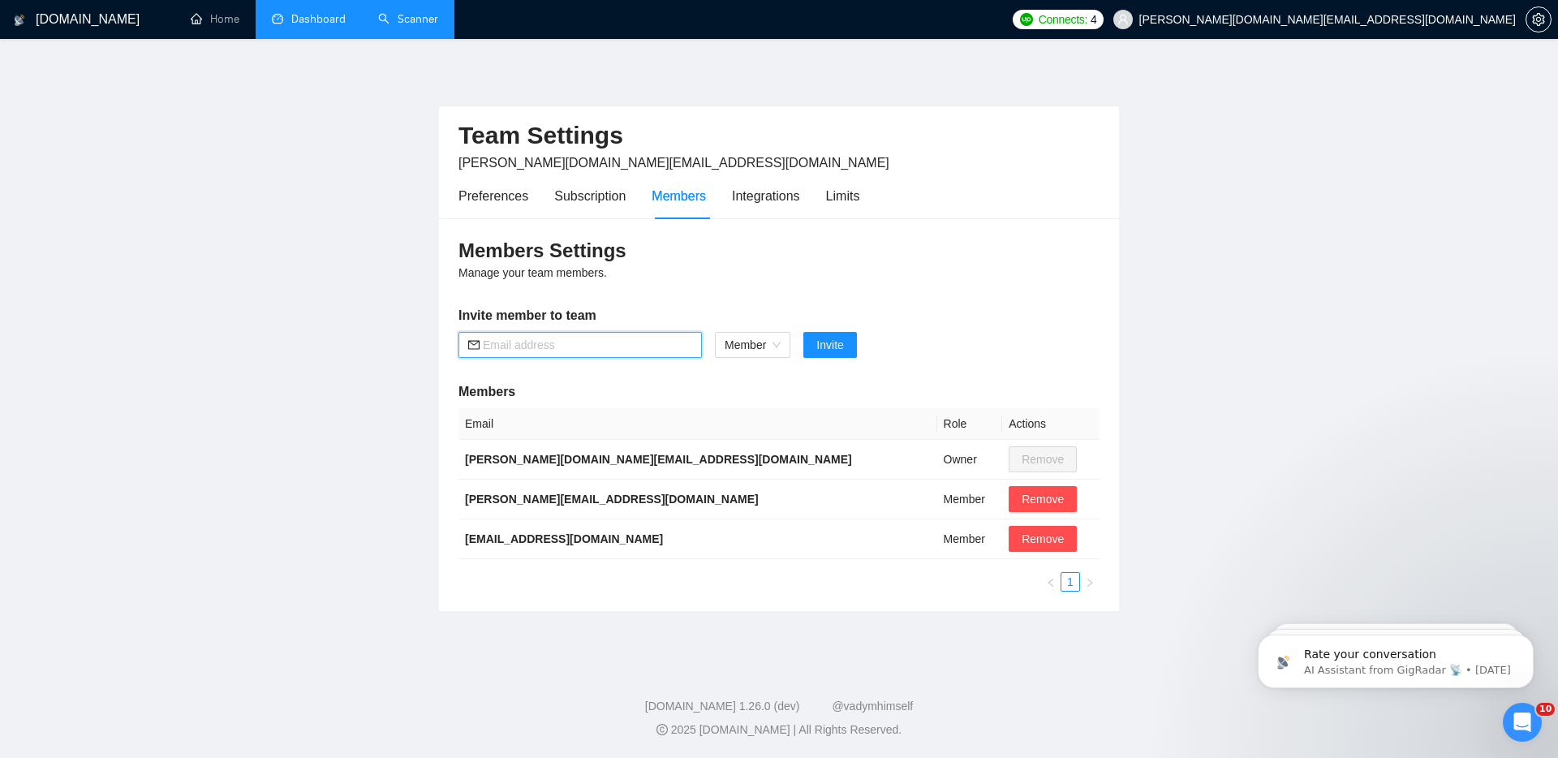
click at [620, 344] on input "text" at bounding box center [587, 345] width 209 height 18
click at [423, 18] on link "Scanner" at bounding box center [408, 19] width 60 height 14
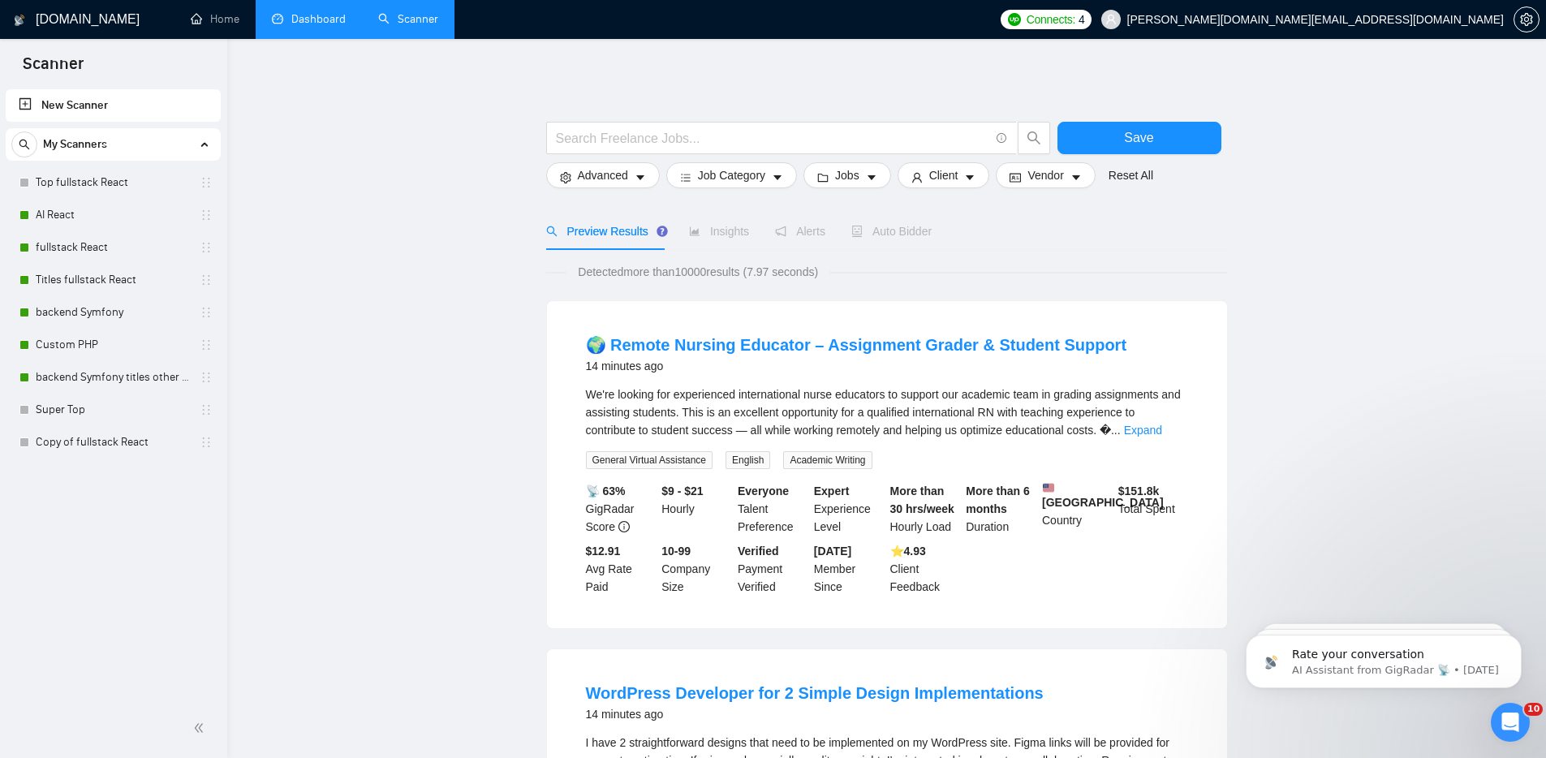
click at [319, 23] on link "Dashboard" at bounding box center [309, 19] width 74 height 14
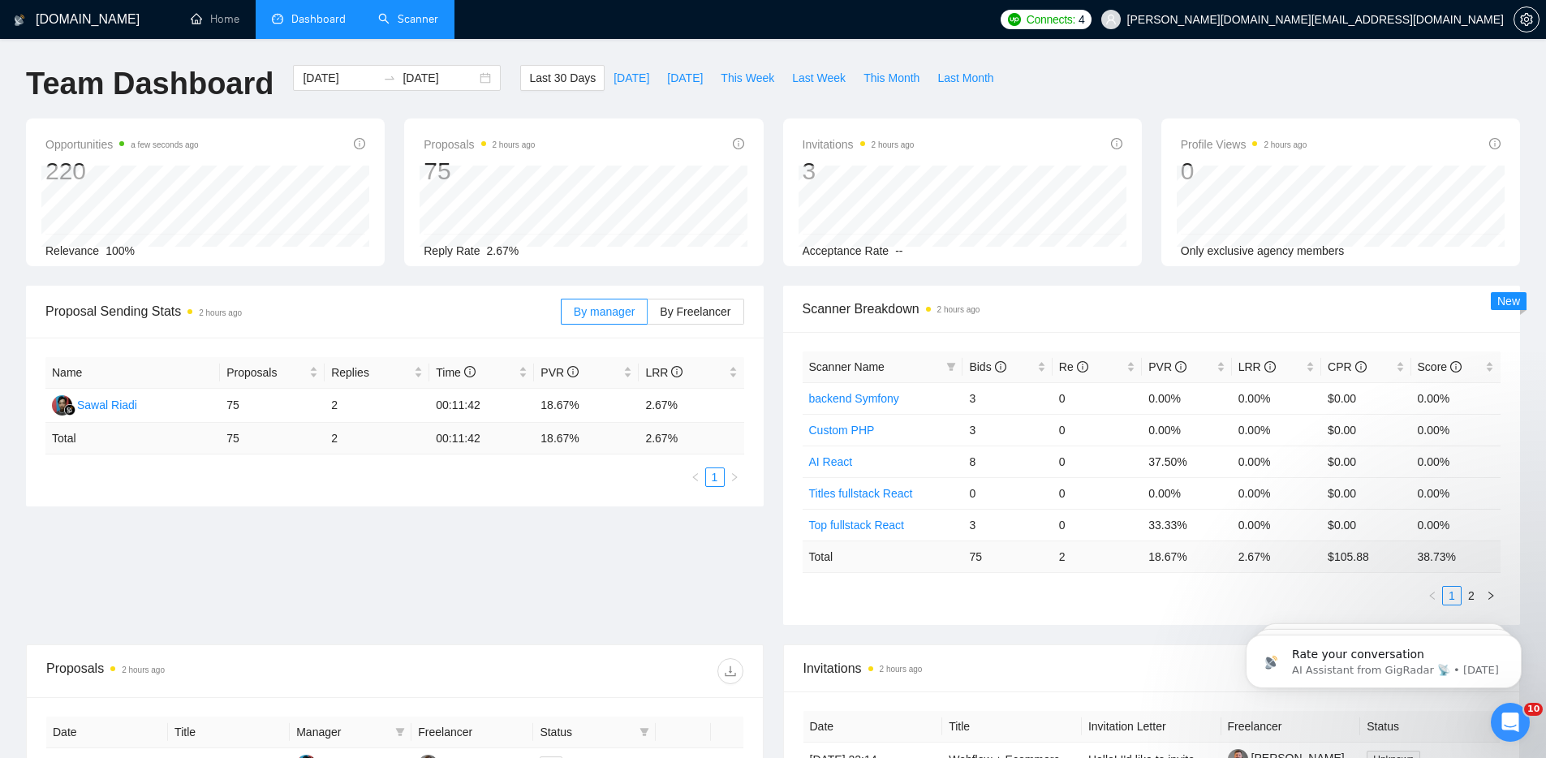
click at [416, 17] on link "Scanner" at bounding box center [408, 19] width 60 height 14
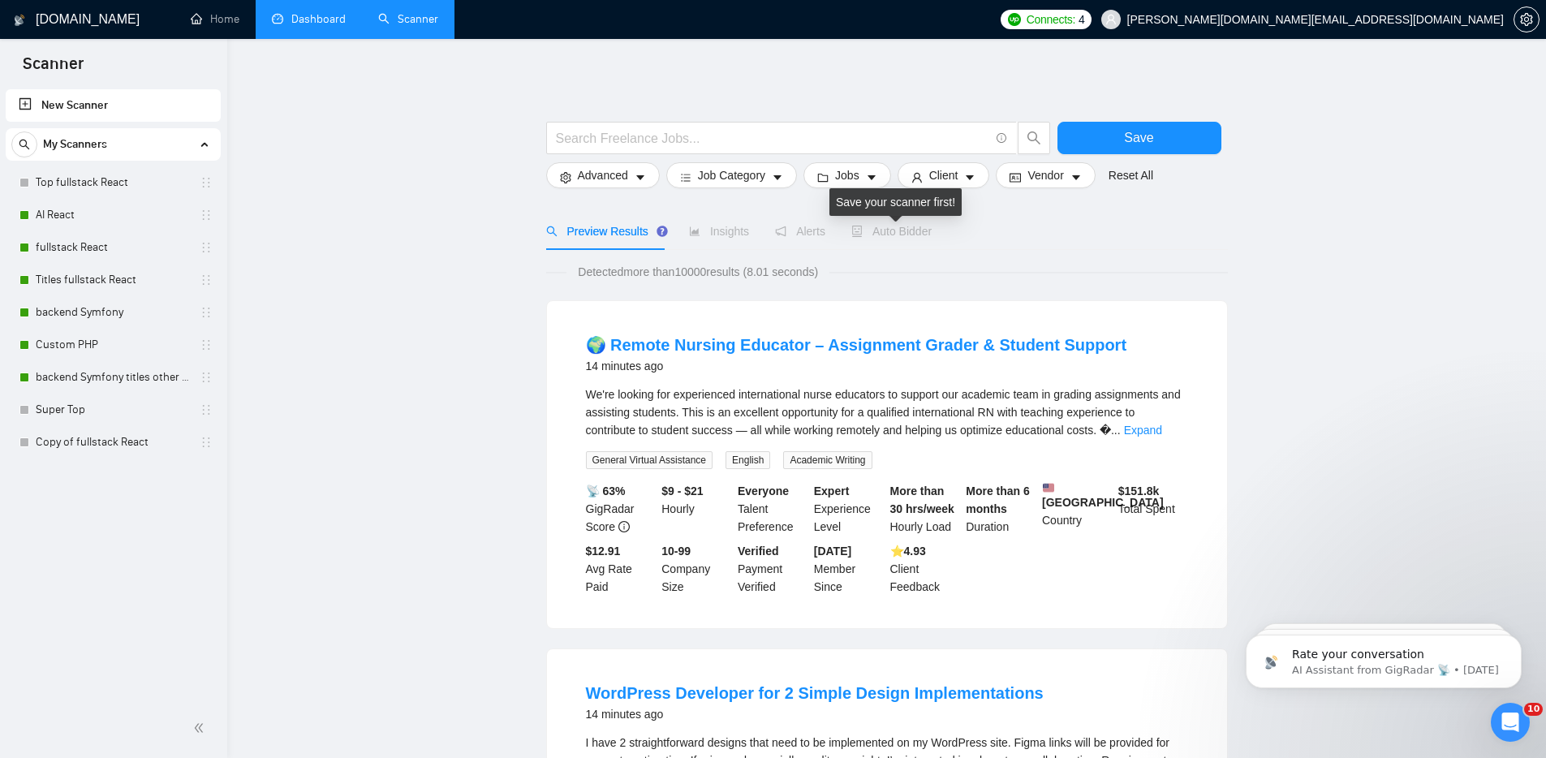
click at [924, 233] on span "Auto Bidder" at bounding box center [891, 231] width 80 height 13
drag, startPoint x: 57, startPoint y: 210, endPoint x: 248, endPoint y: 233, distance: 192.1
click at [56, 210] on link "AI React" at bounding box center [113, 215] width 154 height 32
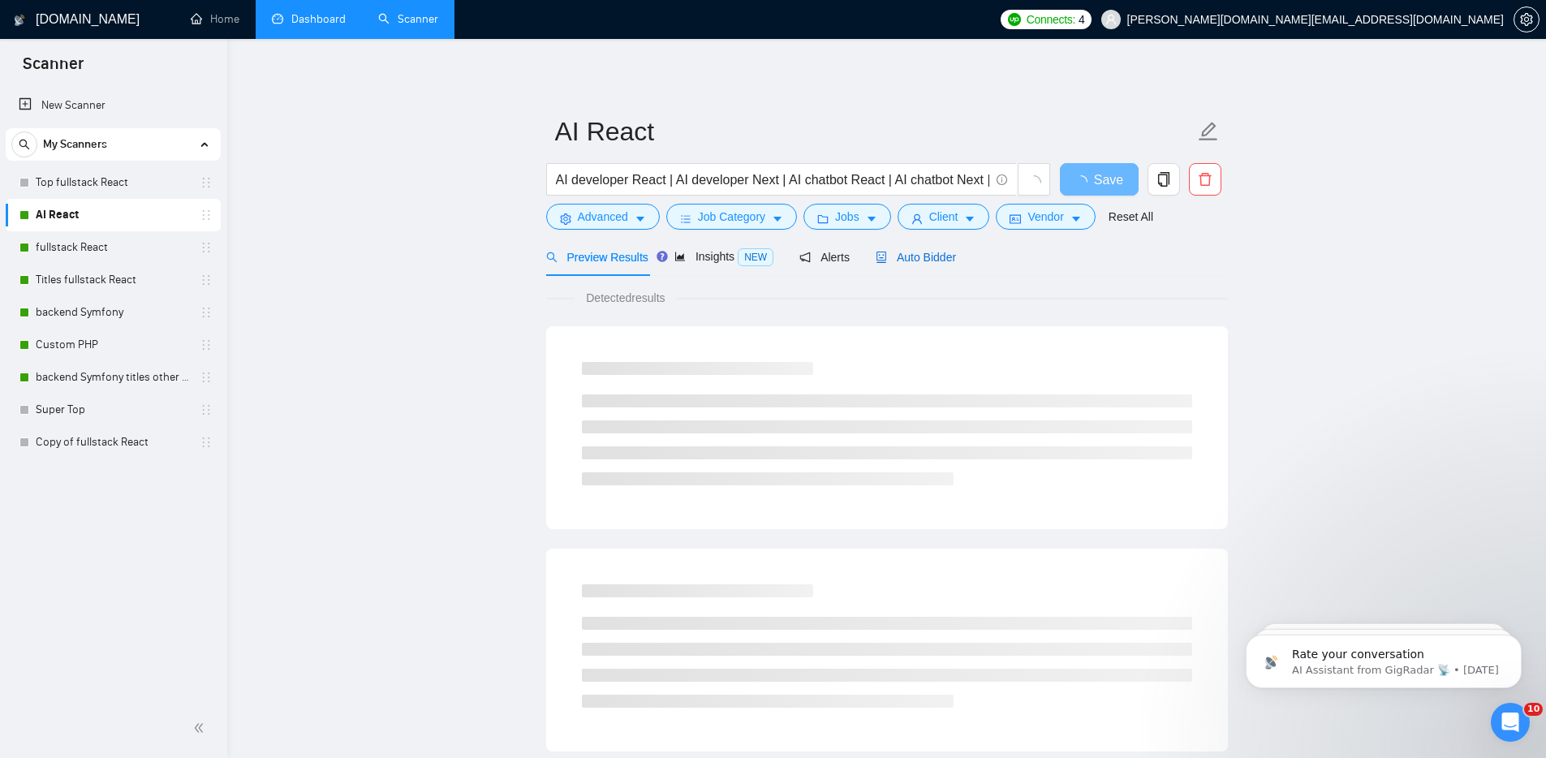
click at [932, 256] on span "Auto Bidder" at bounding box center [916, 257] width 80 height 13
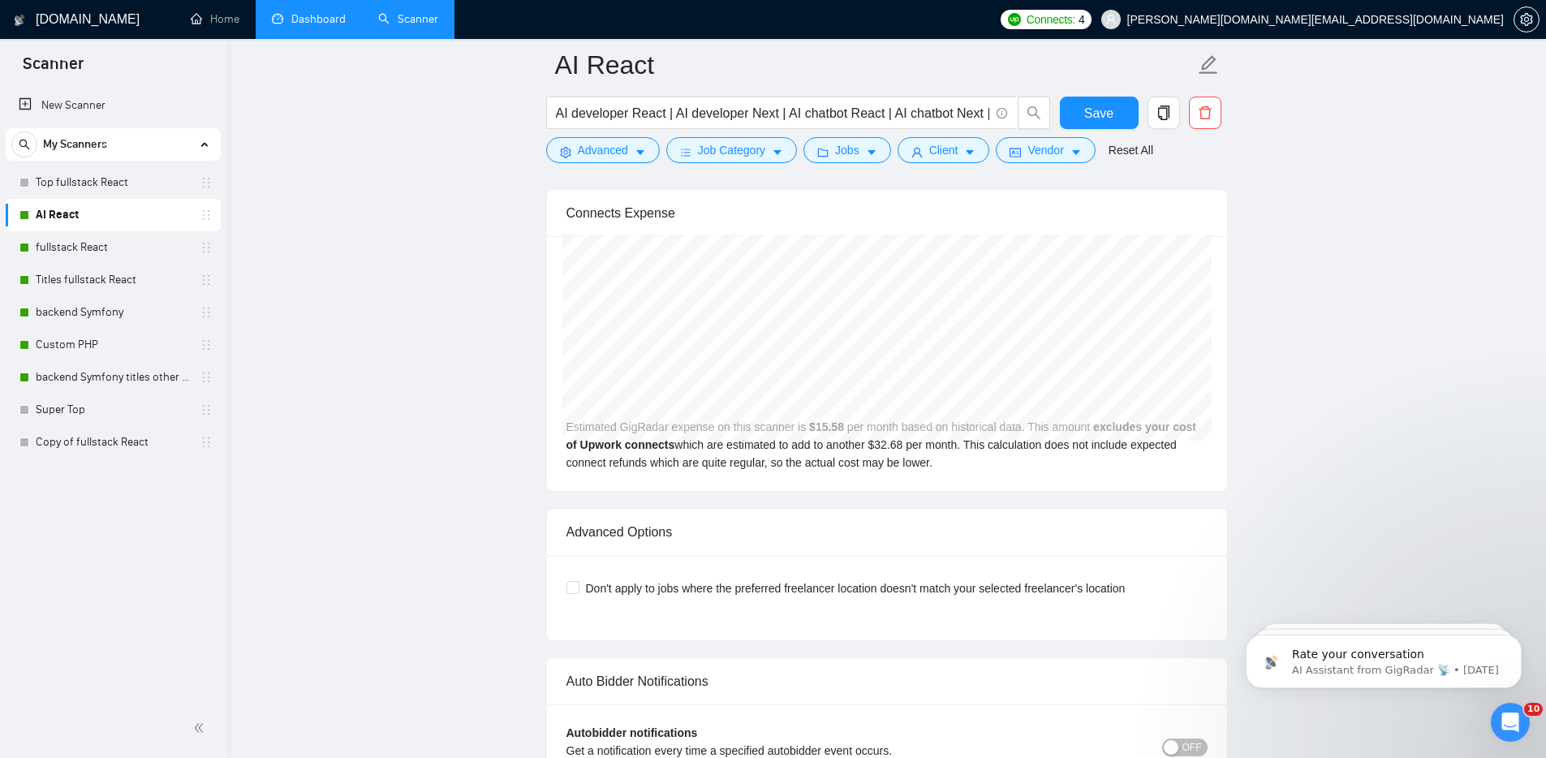
scroll to position [2974, 0]
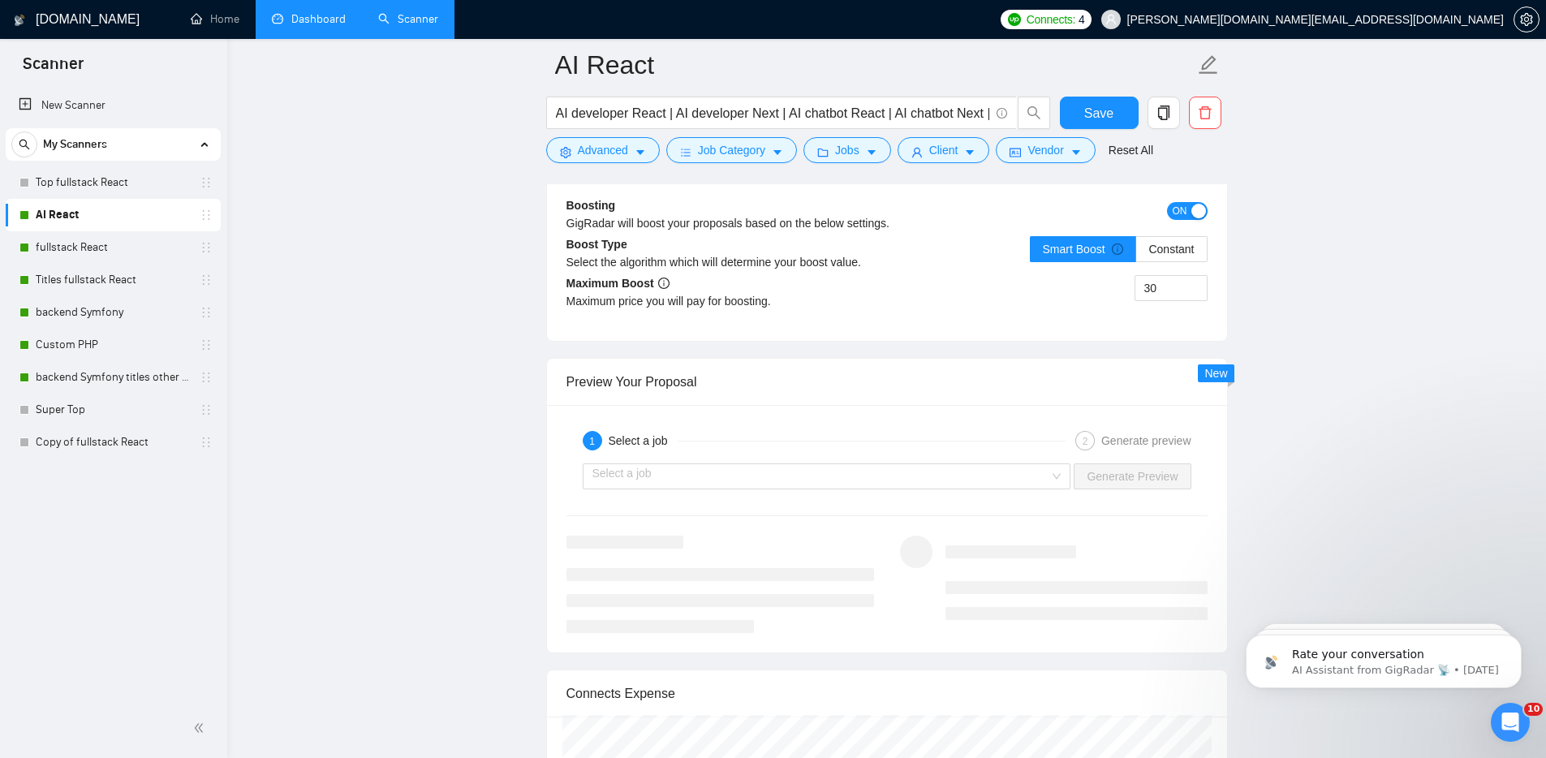
scroll to position [2910, 0]
click at [788, 475] on input "search" at bounding box center [821, 473] width 458 height 24
drag, startPoint x: 567, startPoint y: 108, endPoint x: 1010, endPoint y: 133, distance: 443.8
click at [1010, 133] on div "AI developer React | AI developer Next | AI chatbot React | AI chatbot Next | A…" at bounding box center [798, 117] width 511 height 41
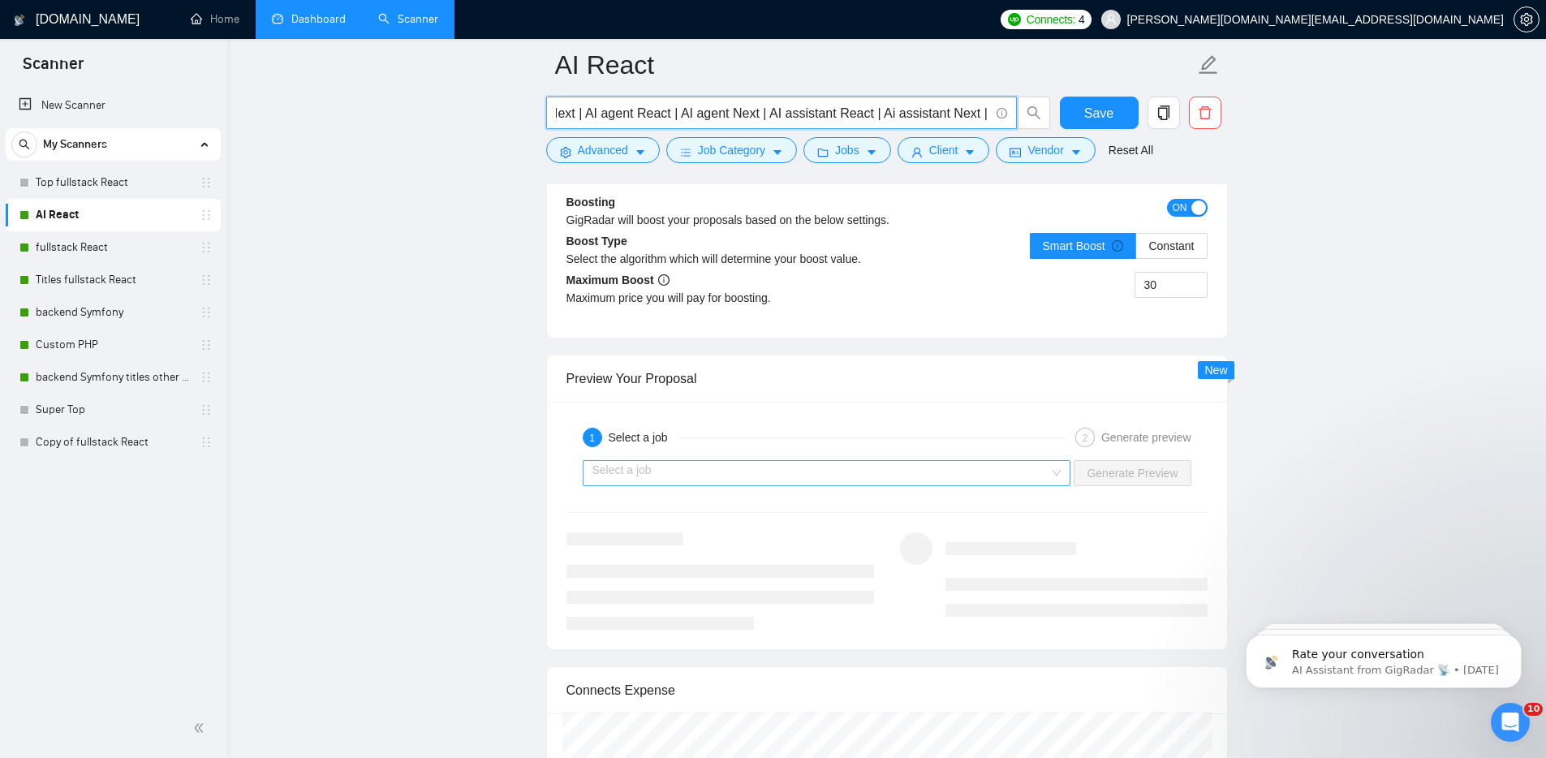
click at [881, 472] on input "search" at bounding box center [821, 473] width 458 height 24
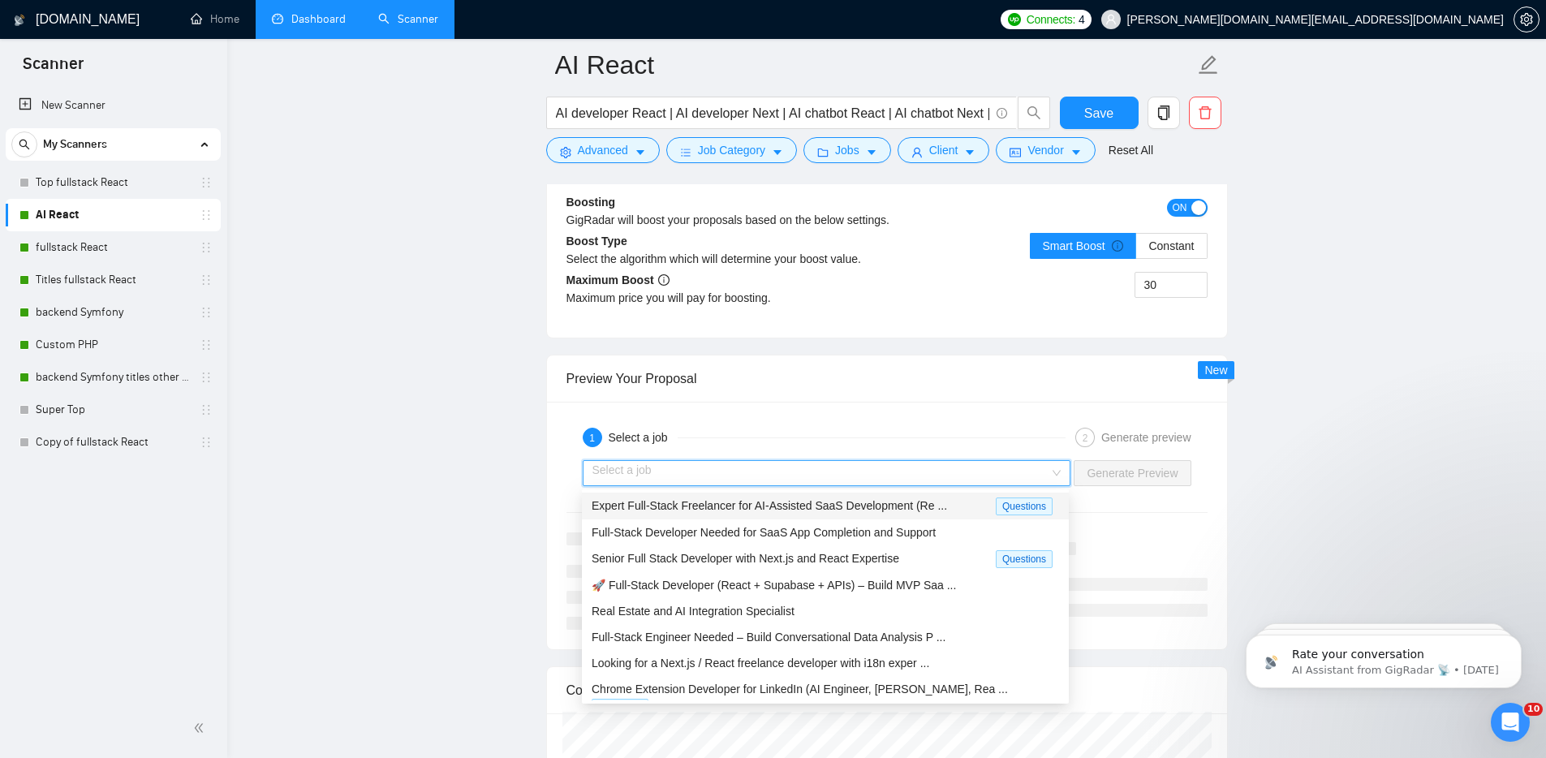
click at [816, 502] on span "Expert Full-Stack Freelancer for AI-Assisted SaaS Development (Re ..." at bounding box center [769, 505] width 355 height 13
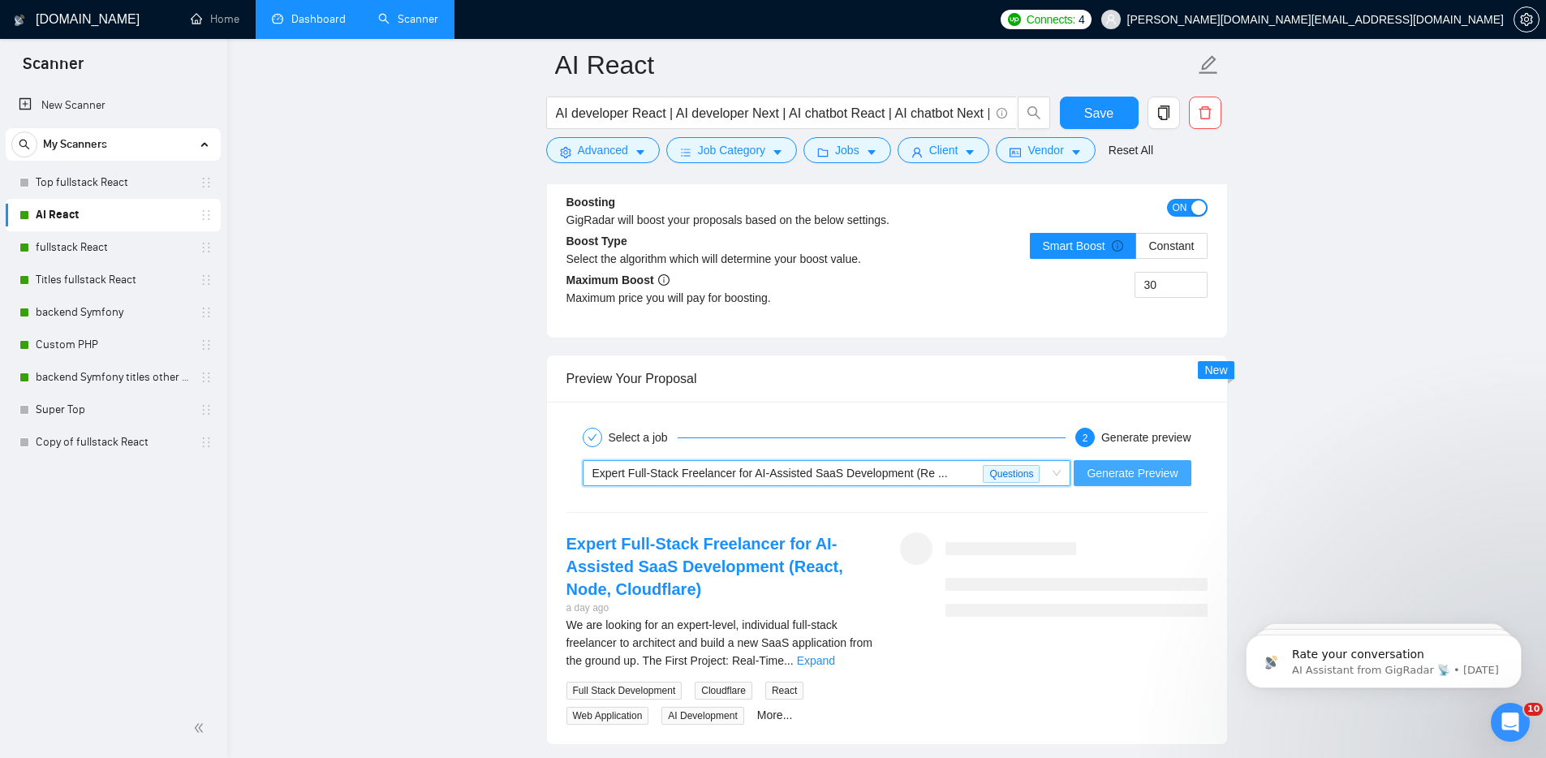
click at [1139, 471] on span "Generate Preview" at bounding box center [1132, 473] width 91 height 18
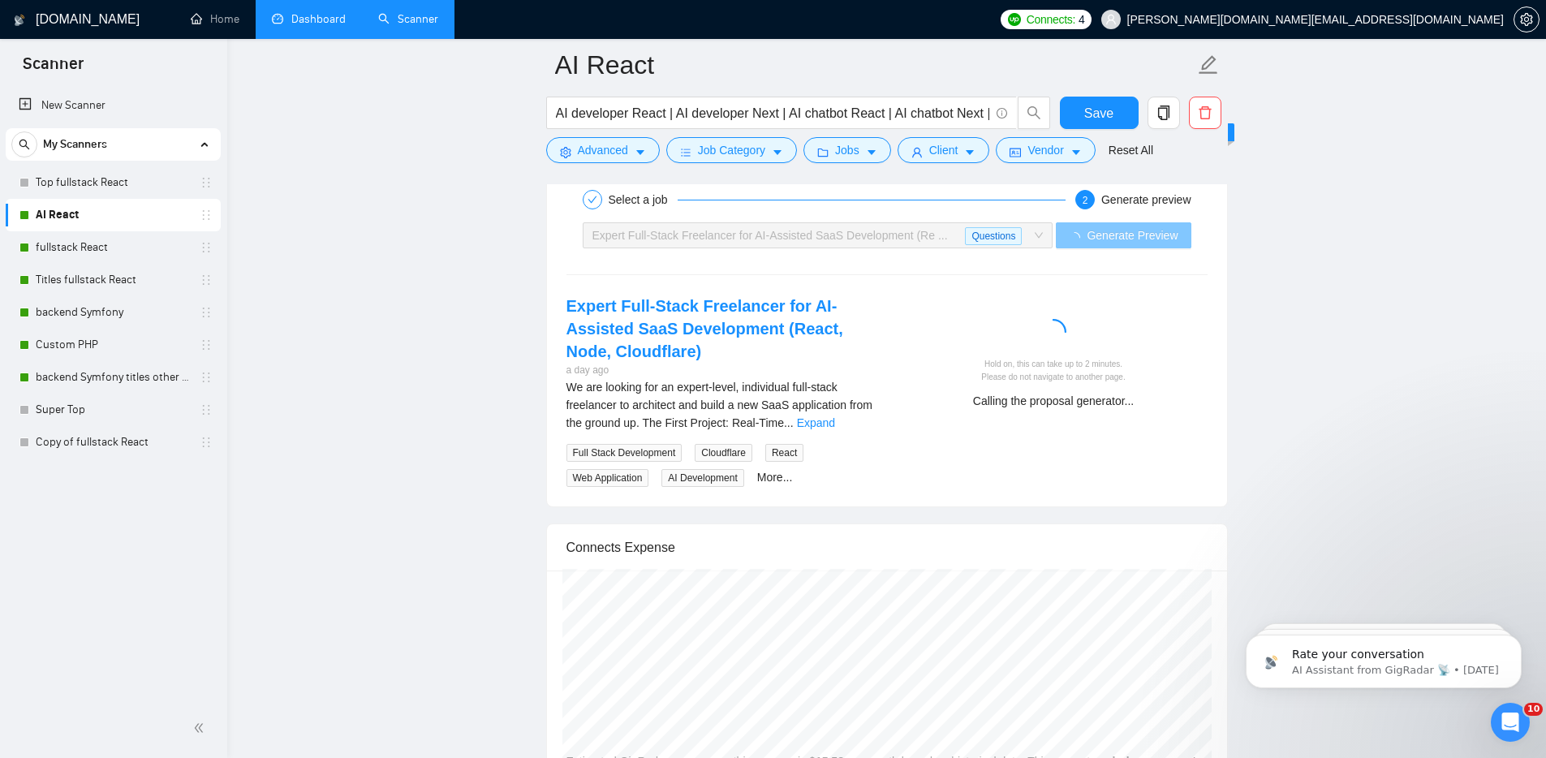
scroll to position [3151, 0]
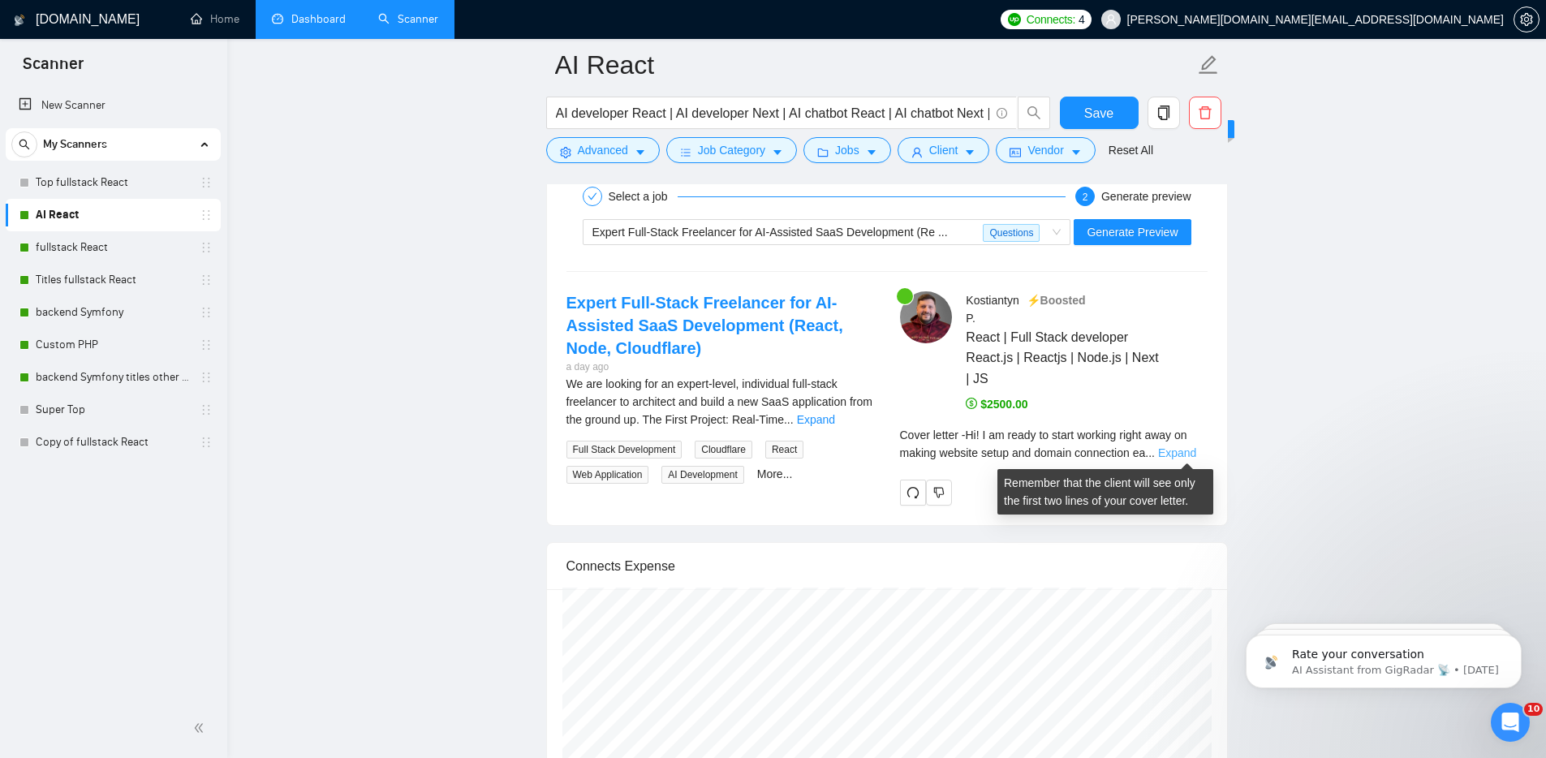
click at [1196, 453] on link "Expand" at bounding box center [1177, 452] width 38 height 13
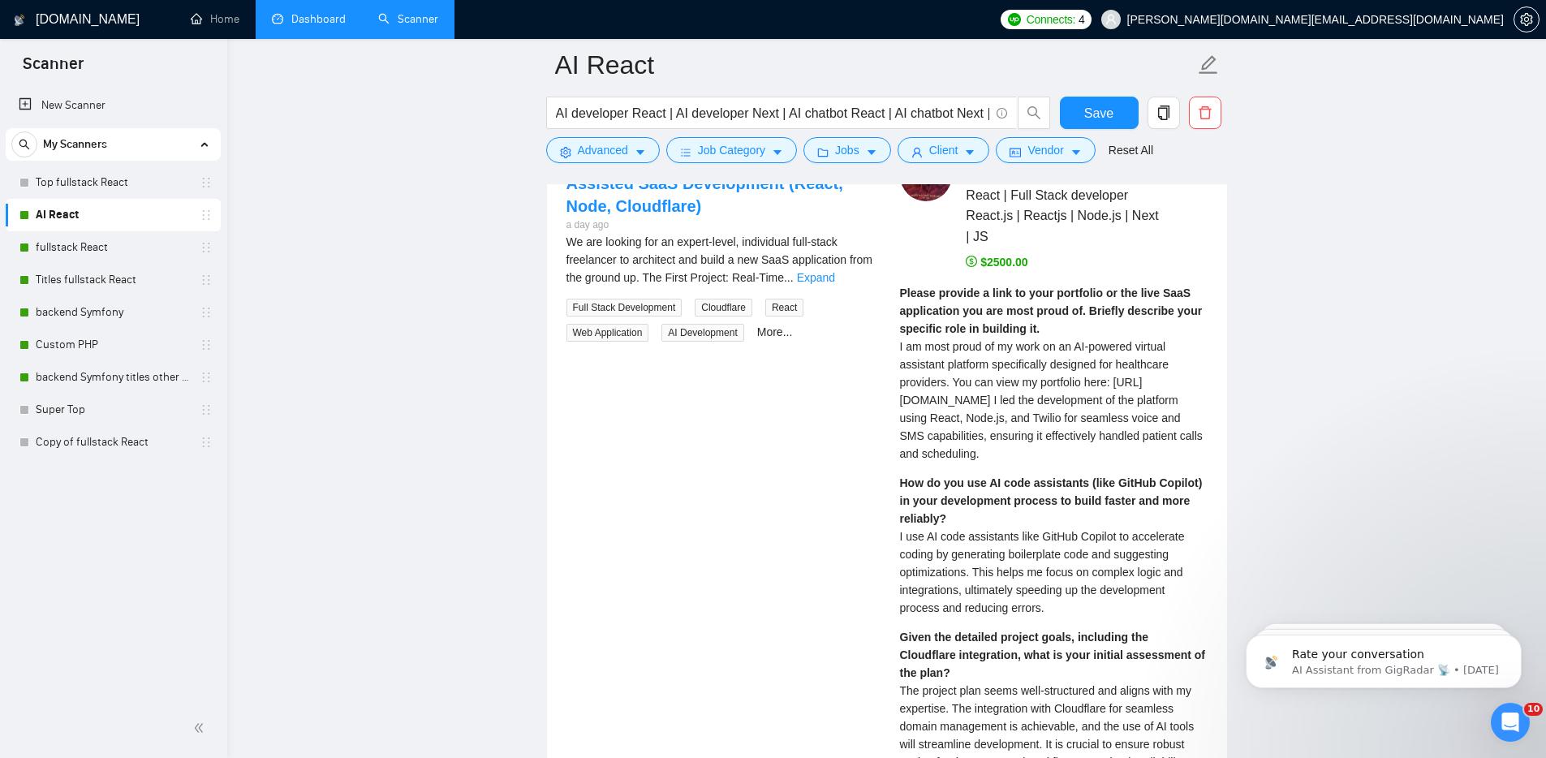
scroll to position [3262, 0]
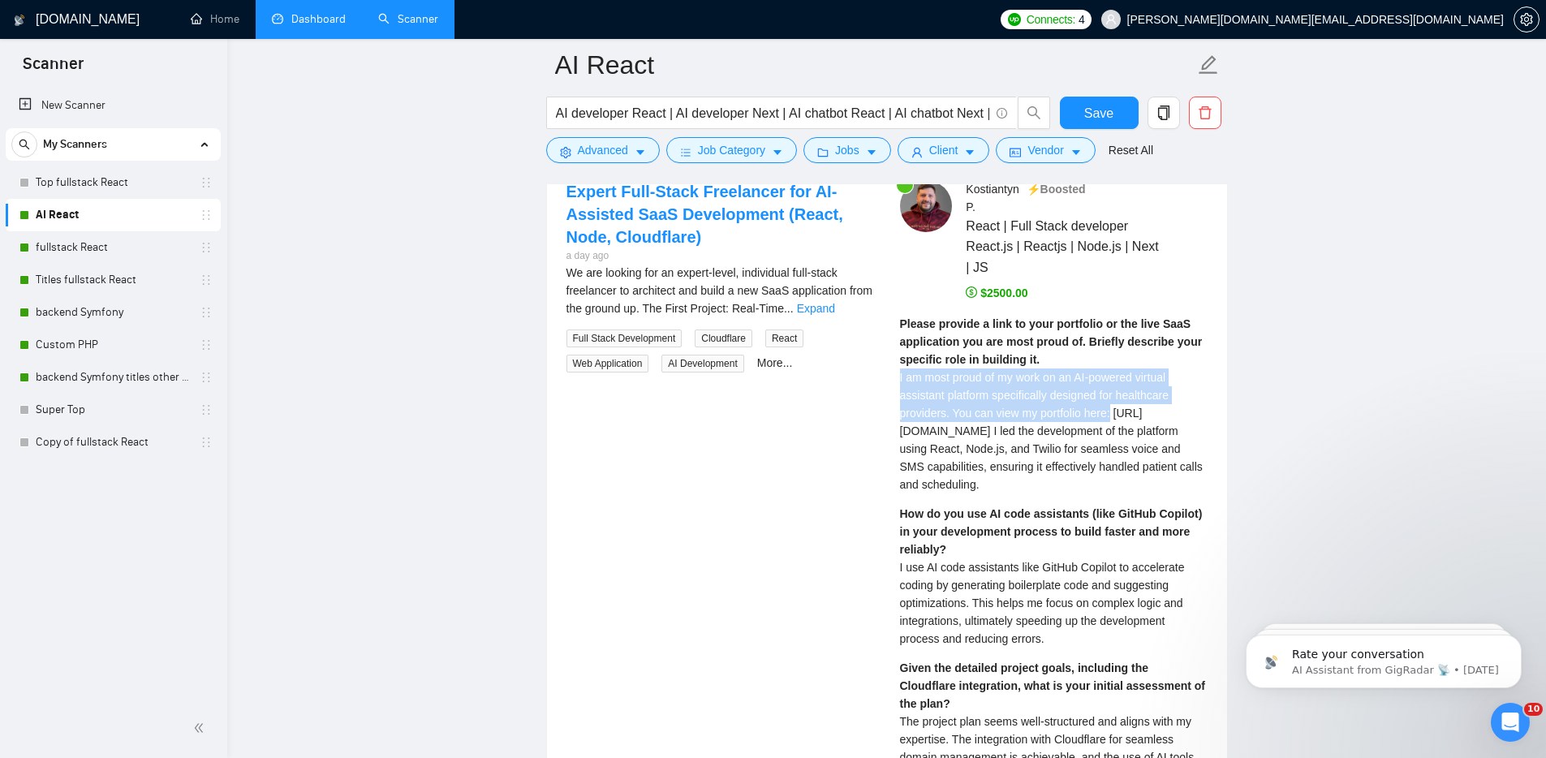
drag, startPoint x: 899, startPoint y: 375, endPoint x: 1153, endPoint y: 417, distance: 257.5
click at [1153, 417] on div "Please provide a link to your portfolio or the live SaaS application you are mo…" at bounding box center [1054, 404] width 308 height 179
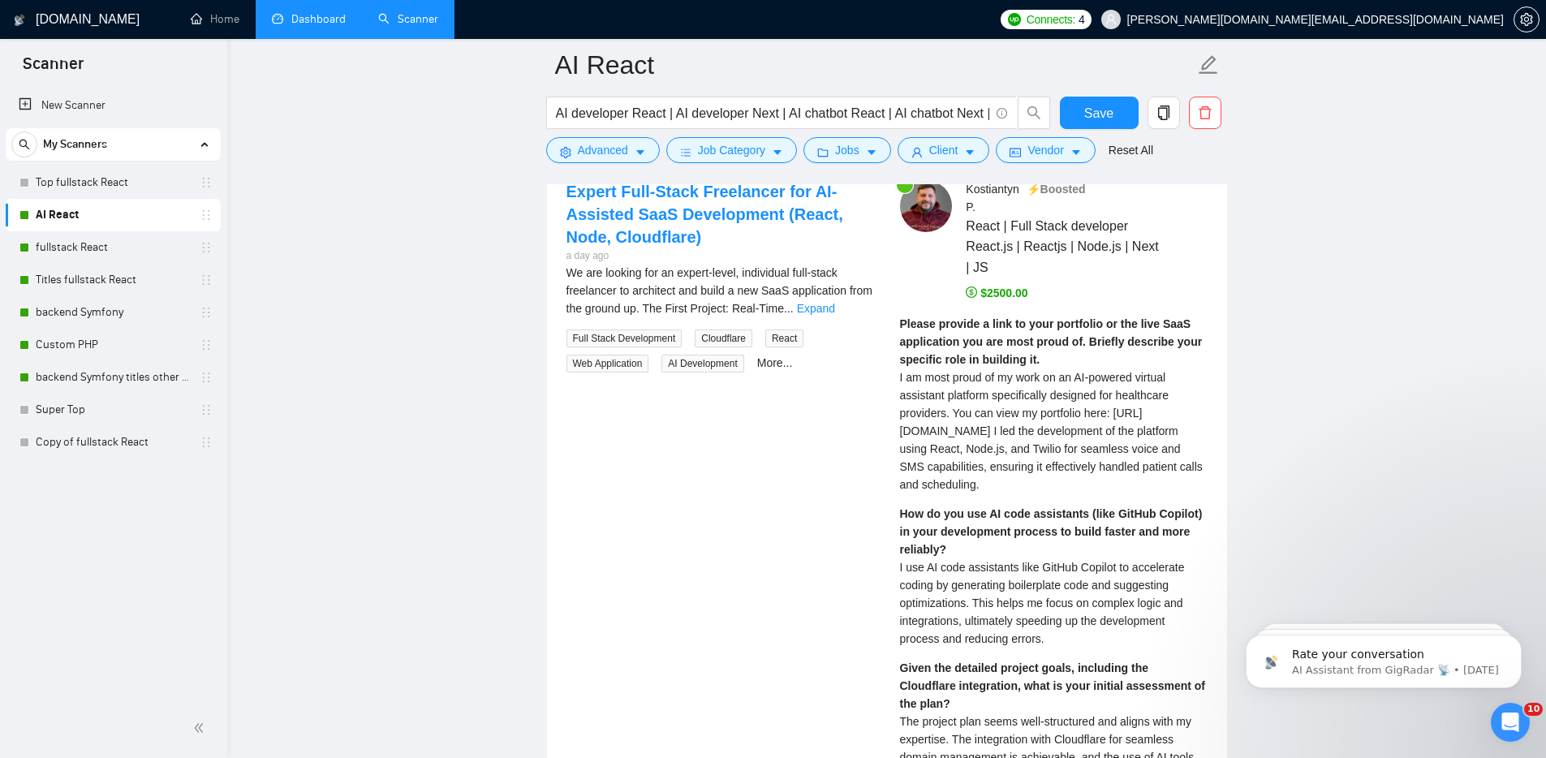
click at [1047, 468] on span "I am most proud of my work on an AI-powered virtual assistant platform specific…" at bounding box center [1051, 431] width 303 height 120
drag, startPoint x: 1066, startPoint y: 448, endPoint x: 902, endPoint y: 432, distance: 165.5
click at [901, 432] on span "I am most proud of my work on an AI-powered virtual assistant platform specific…" at bounding box center [1051, 431] width 303 height 120
drag, startPoint x: 934, startPoint y: 331, endPoint x: 1002, endPoint y: 329, distance: 68.2
click at [998, 329] on div "Please provide a link to your portfolio or the live SaaS application you are mo…" at bounding box center [1054, 404] width 308 height 179
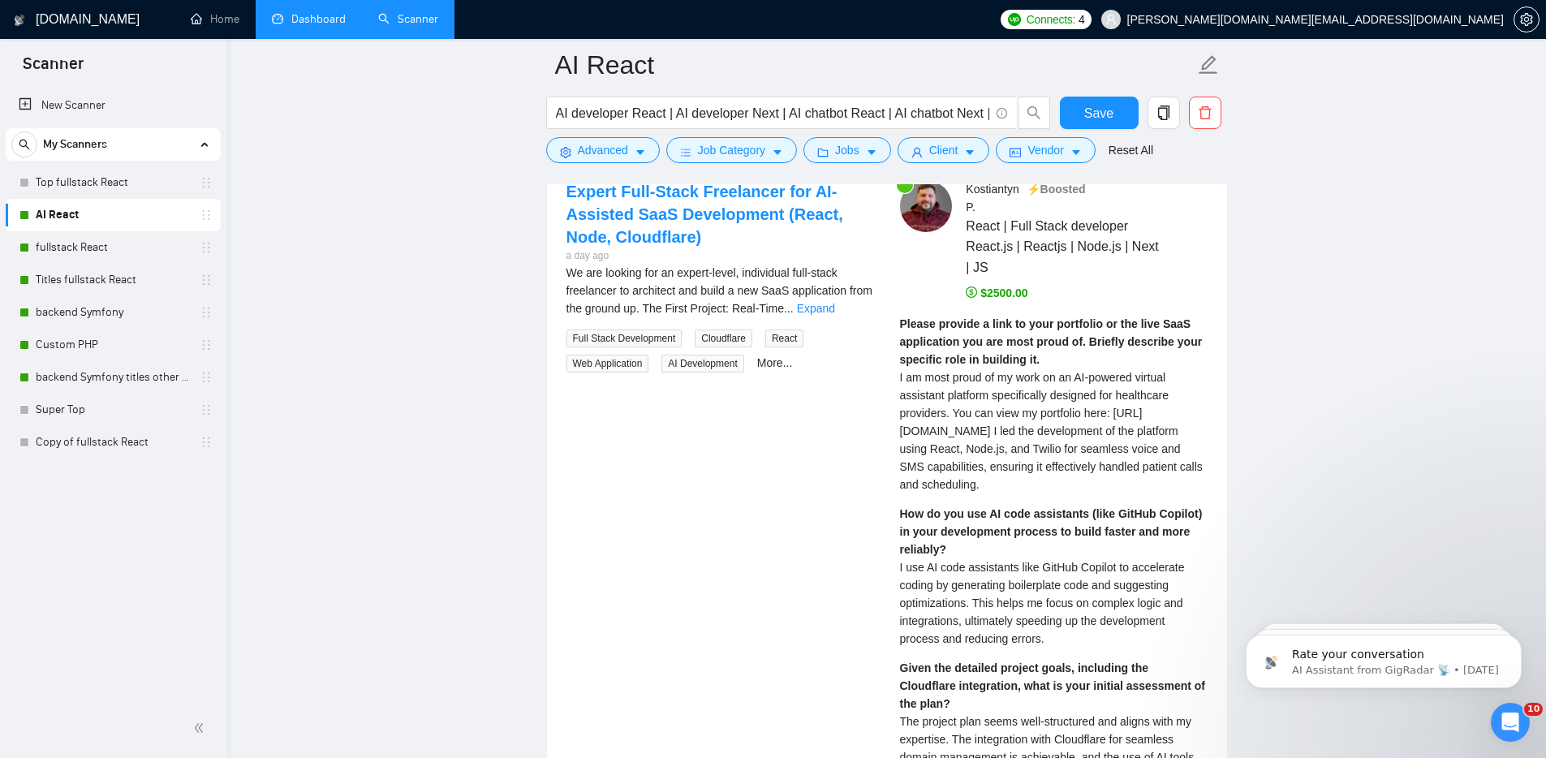
drag, startPoint x: 982, startPoint y: 420, endPoint x: 1070, endPoint y: 489, distance: 112.2
click at [1070, 489] on span "I am most proud of my work on an AI-powered virtual assistant platform specific…" at bounding box center [1051, 431] width 303 height 120
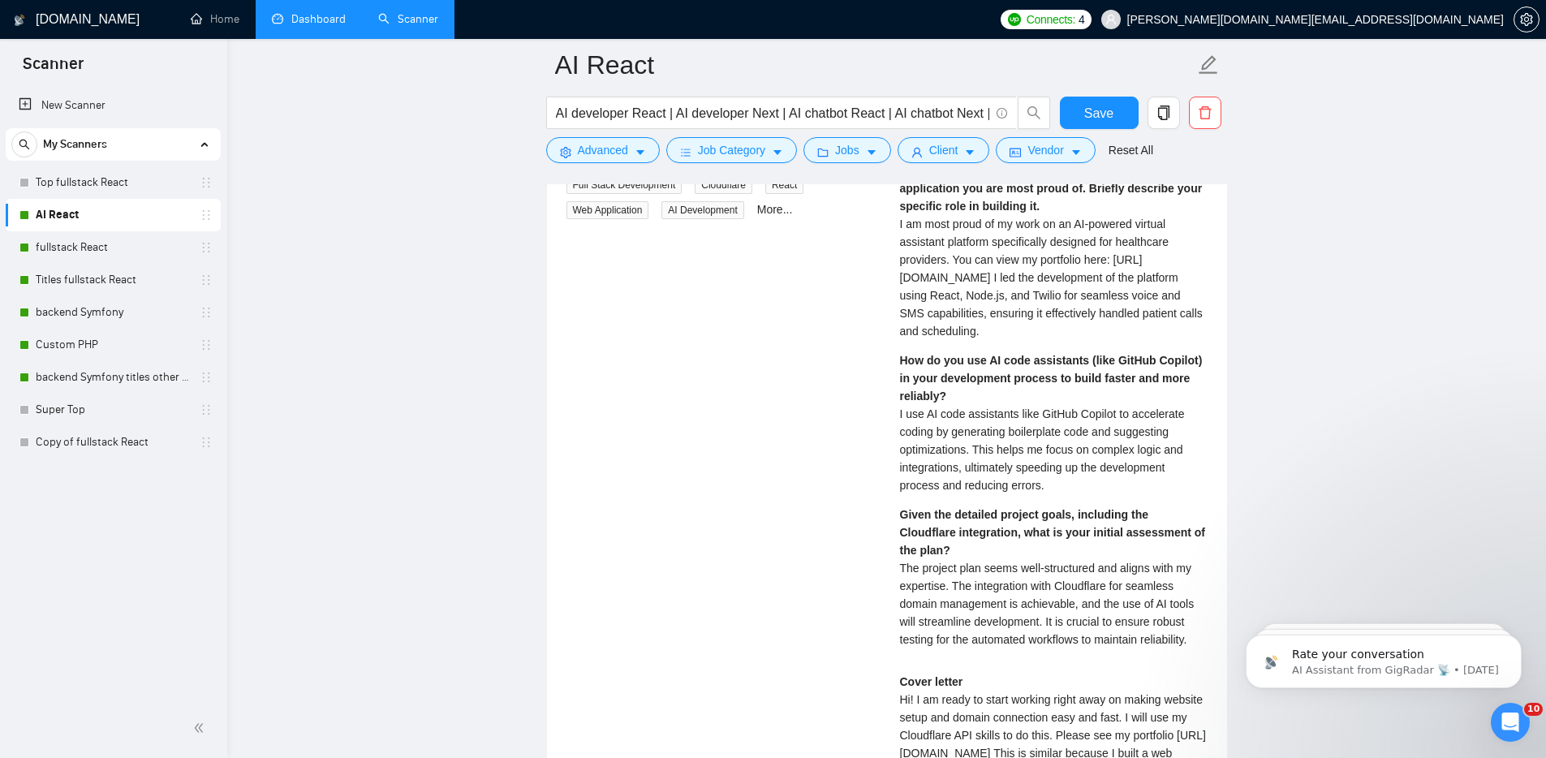
scroll to position [3420, 0]
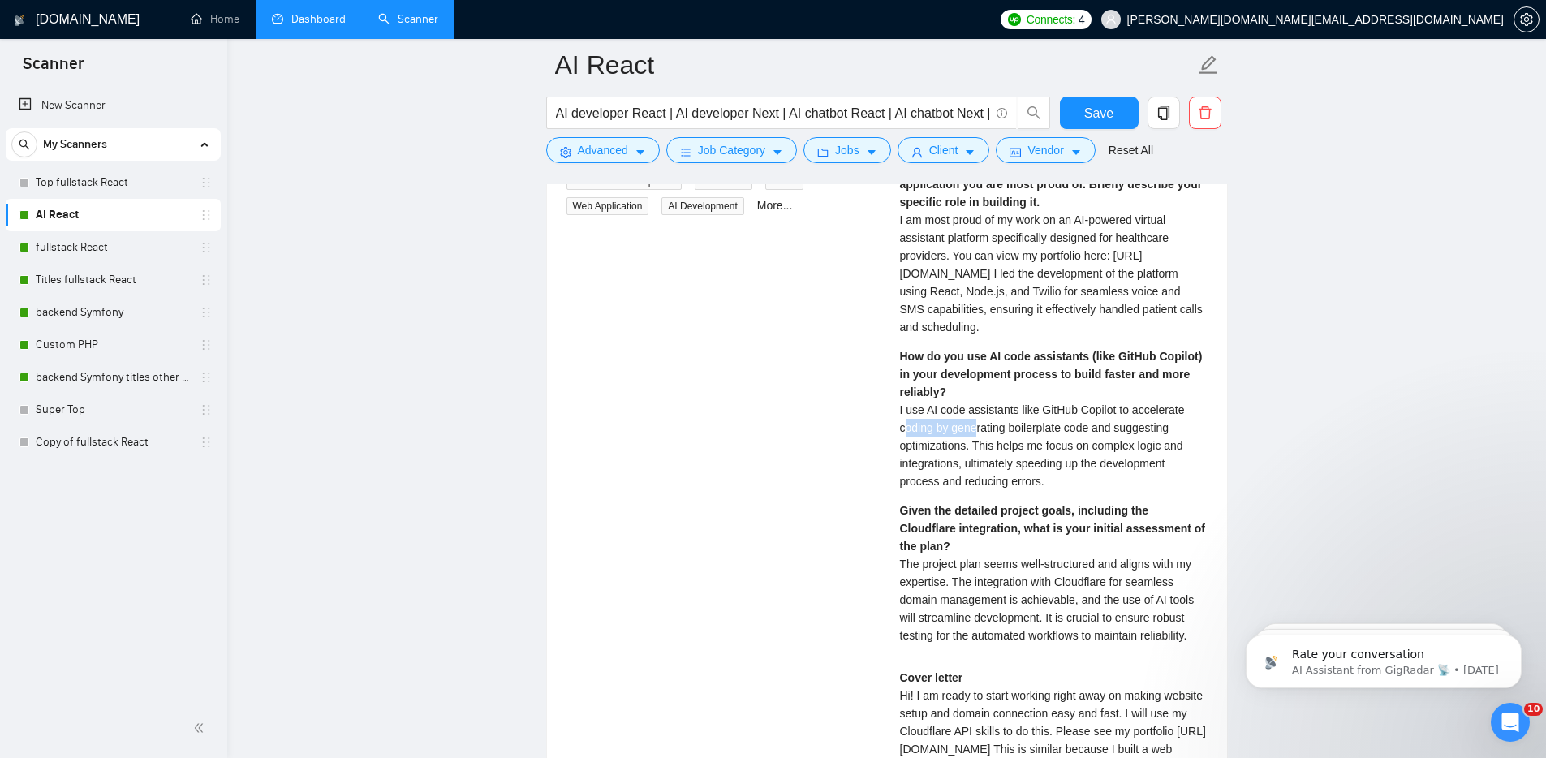
drag, startPoint x: 908, startPoint y: 433, endPoint x: 981, endPoint y: 446, distance: 74.2
click at [981, 446] on span "I use AI code assistants like GitHub Copilot to accelerate coding by generating…" at bounding box center [1042, 445] width 285 height 84
click at [1053, 458] on span "I use AI code assistants like GitHub Copilot to accelerate coding by generating…" at bounding box center [1042, 445] width 285 height 84
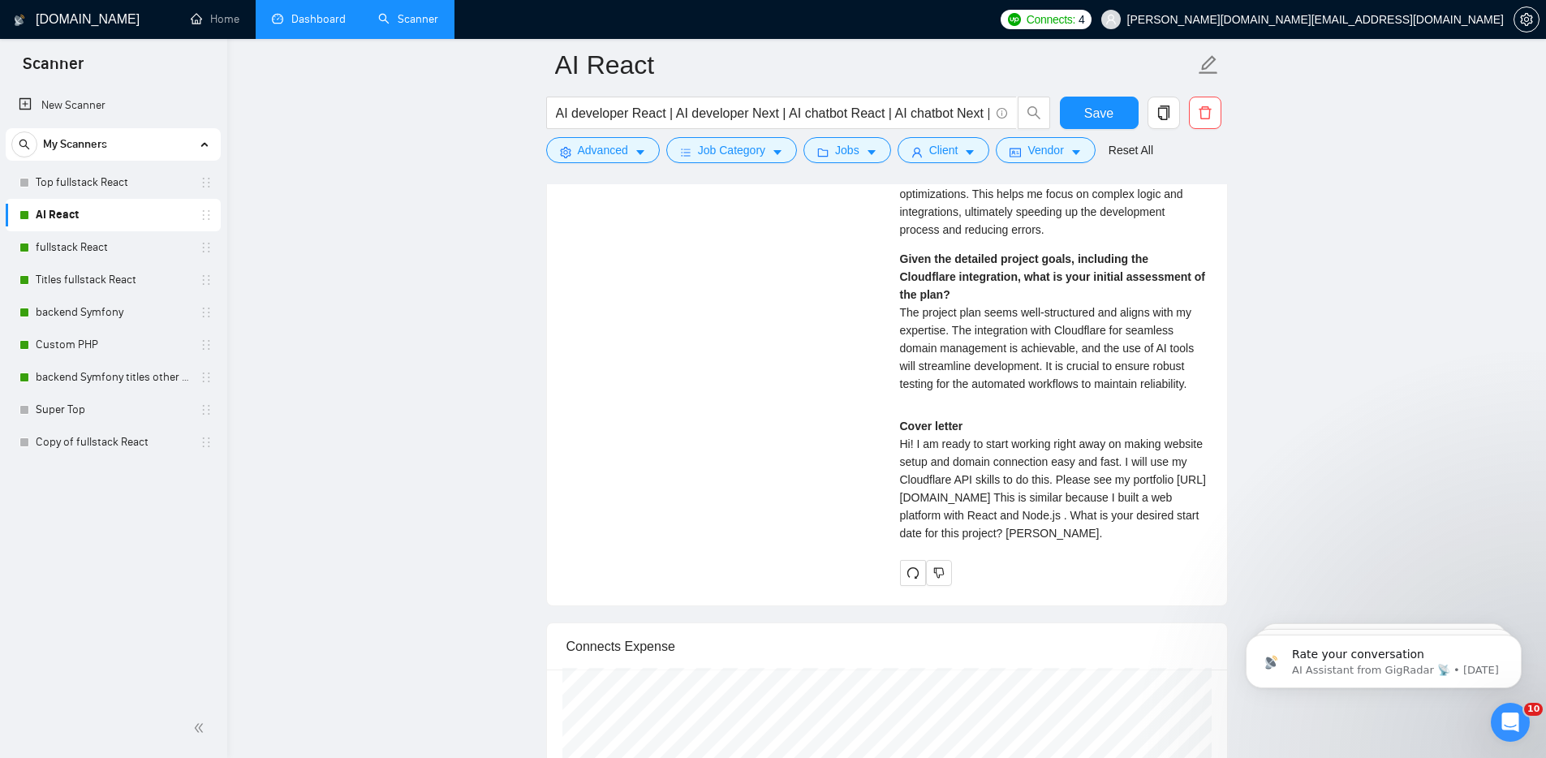
scroll to position [3718, 0]
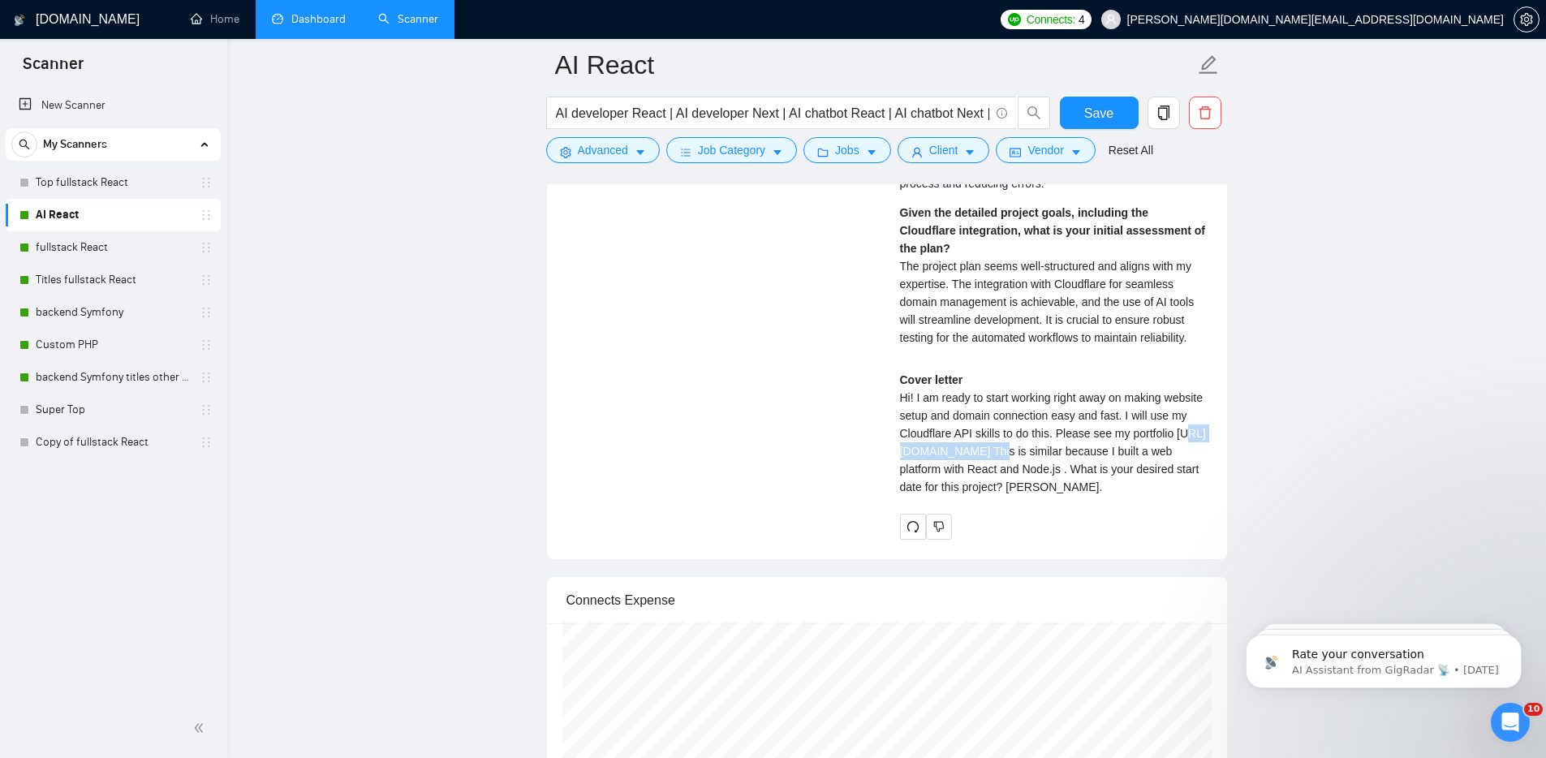
drag, startPoint x: 920, startPoint y: 487, endPoint x: 1029, endPoint y: 493, distance: 108.9
click at [1029, 493] on div "Cover letter Hi! I am ready to start working right away on making website setup…" at bounding box center [1054, 433] width 308 height 125
drag, startPoint x: 1137, startPoint y: 524, endPoint x: 1073, endPoint y: 541, distance: 66.3
click at [1073, 496] on div "Cover letter Hi! I am ready to start working right away on making website setup…" at bounding box center [1054, 433] width 308 height 125
click at [1131, 496] on div "Cover letter Hi! I am ready to start working right away on making website setup…" at bounding box center [1054, 433] width 308 height 125
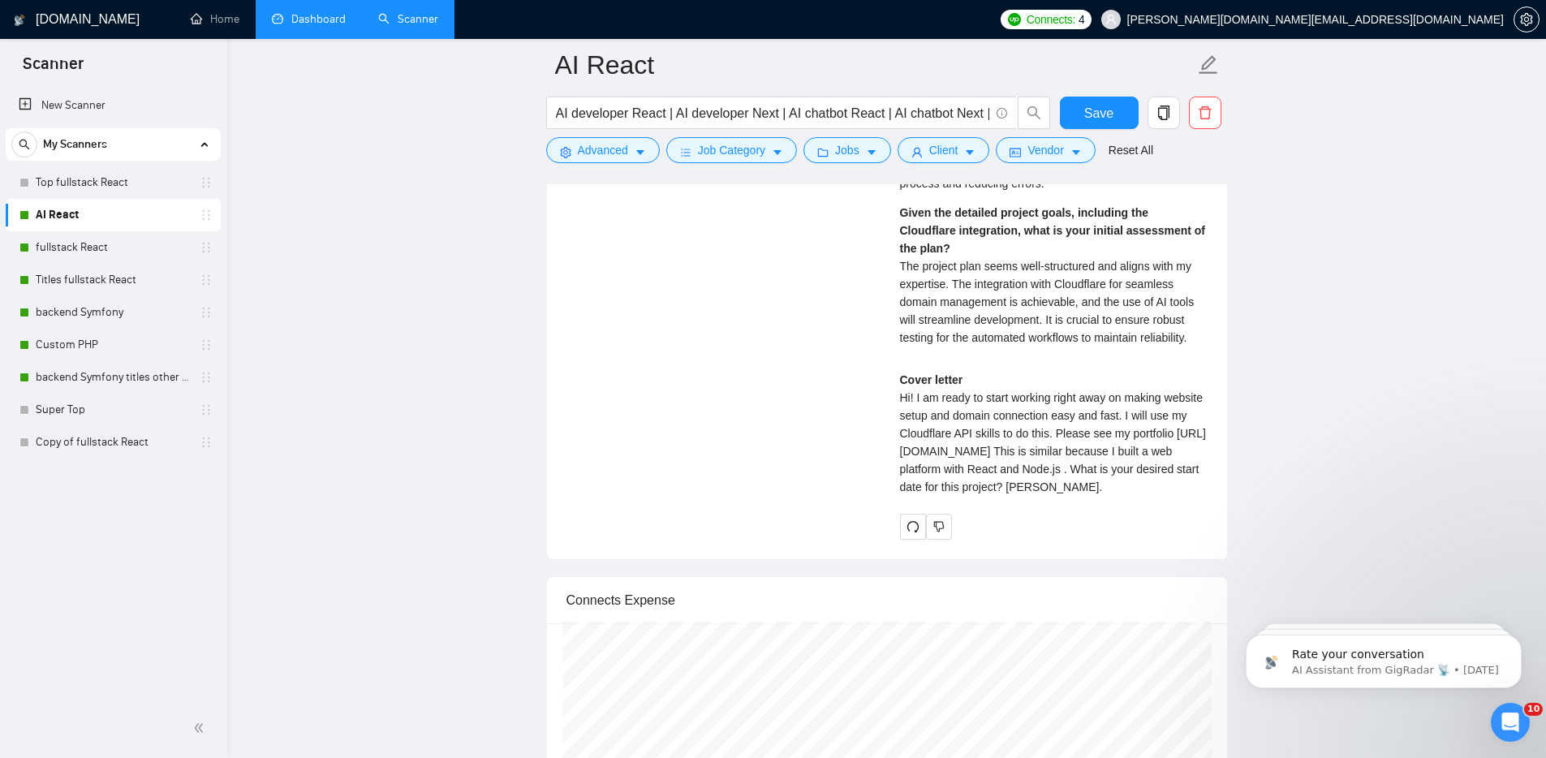
click at [1131, 496] on div "Cover letter Hi! I am ready to start working right away on making website setup…" at bounding box center [1054, 433] width 308 height 125
drag, startPoint x: 901, startPoint y: 395, endPoint x: 1171, endPoint y: 537, distance: 305.3
click at [1171, 496] on div "Cover letter Hi! I am ready to start working right away on making website setup…" at bounding box center [1054, 433] width 308 height 125
click at [1145, 539] on div "Kostiantyn P . ⚡️Boosted React | Full Stack developer React.js | Reactjs | Node…" at bounding box center [1054, 132] width 334 height 814
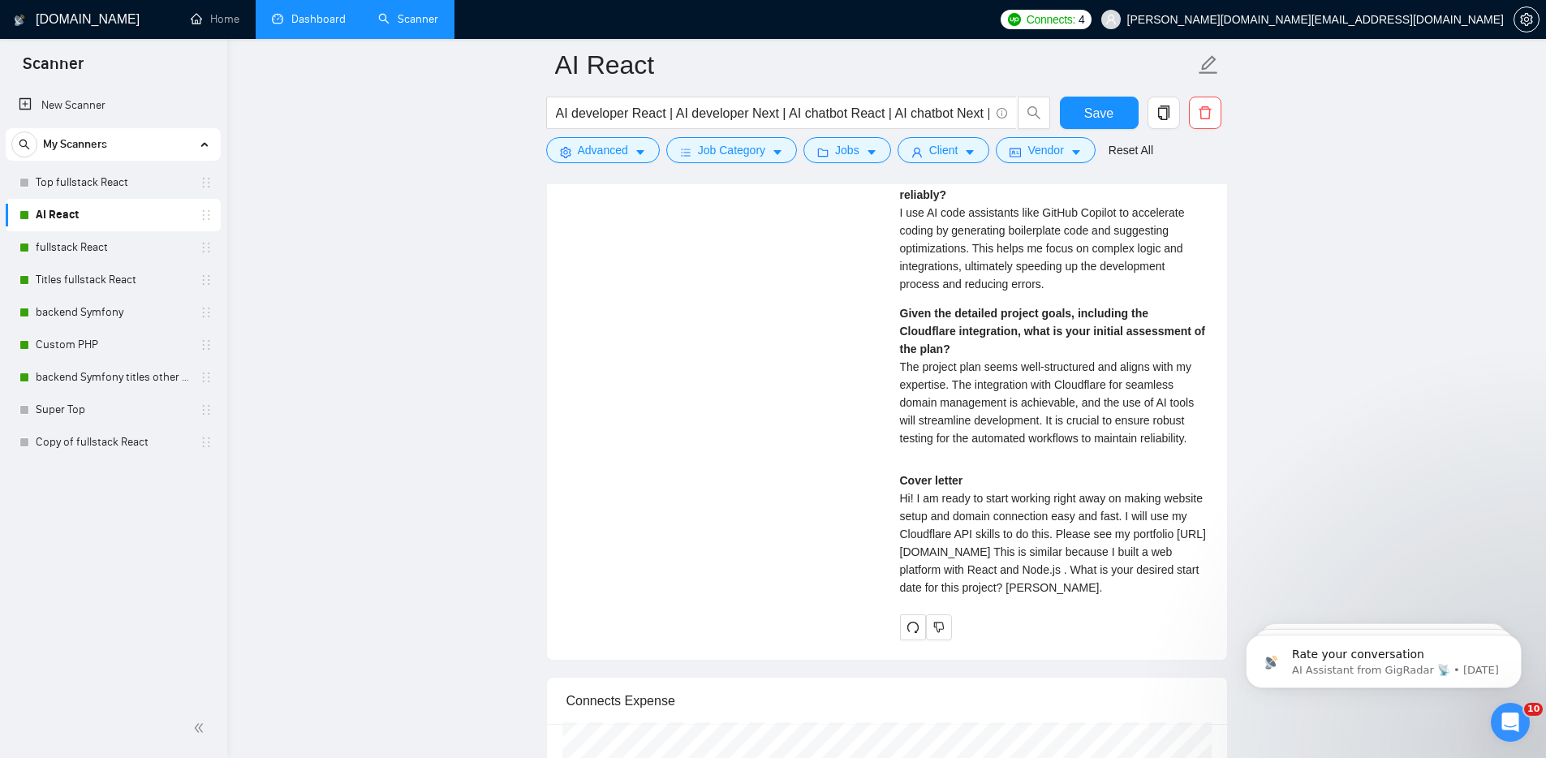
scroll to position [3616, 0]
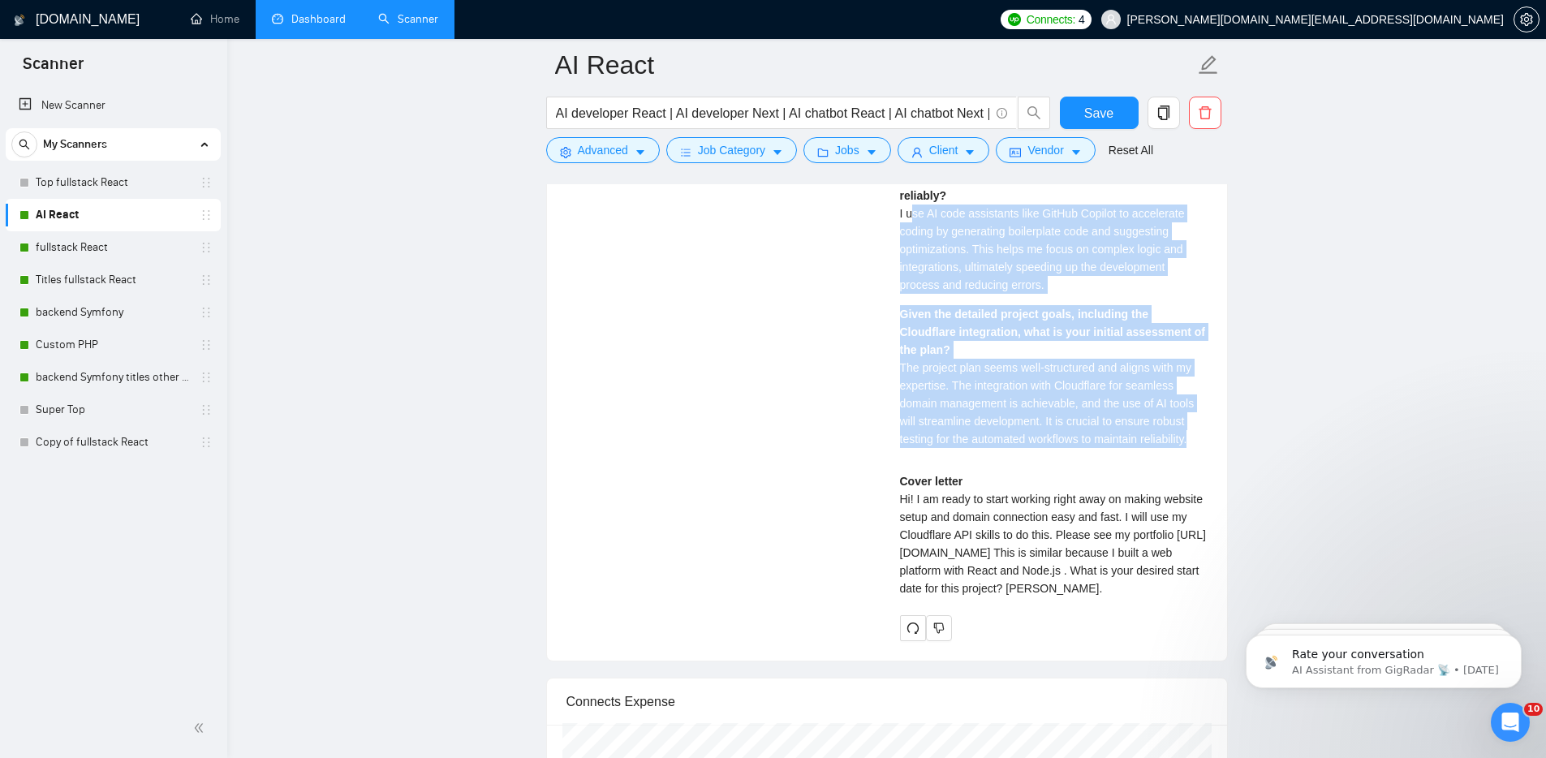
drag, startPoint x: 1201, startPoint y: 457, endPoint x: 920, endPoint y: 230, distance: 361.4
click at [914, 224] on div "Please provide a link to your portfolio or the live SaaS application you are mo…" at bounding box center [1054, 210] width 308 height 498
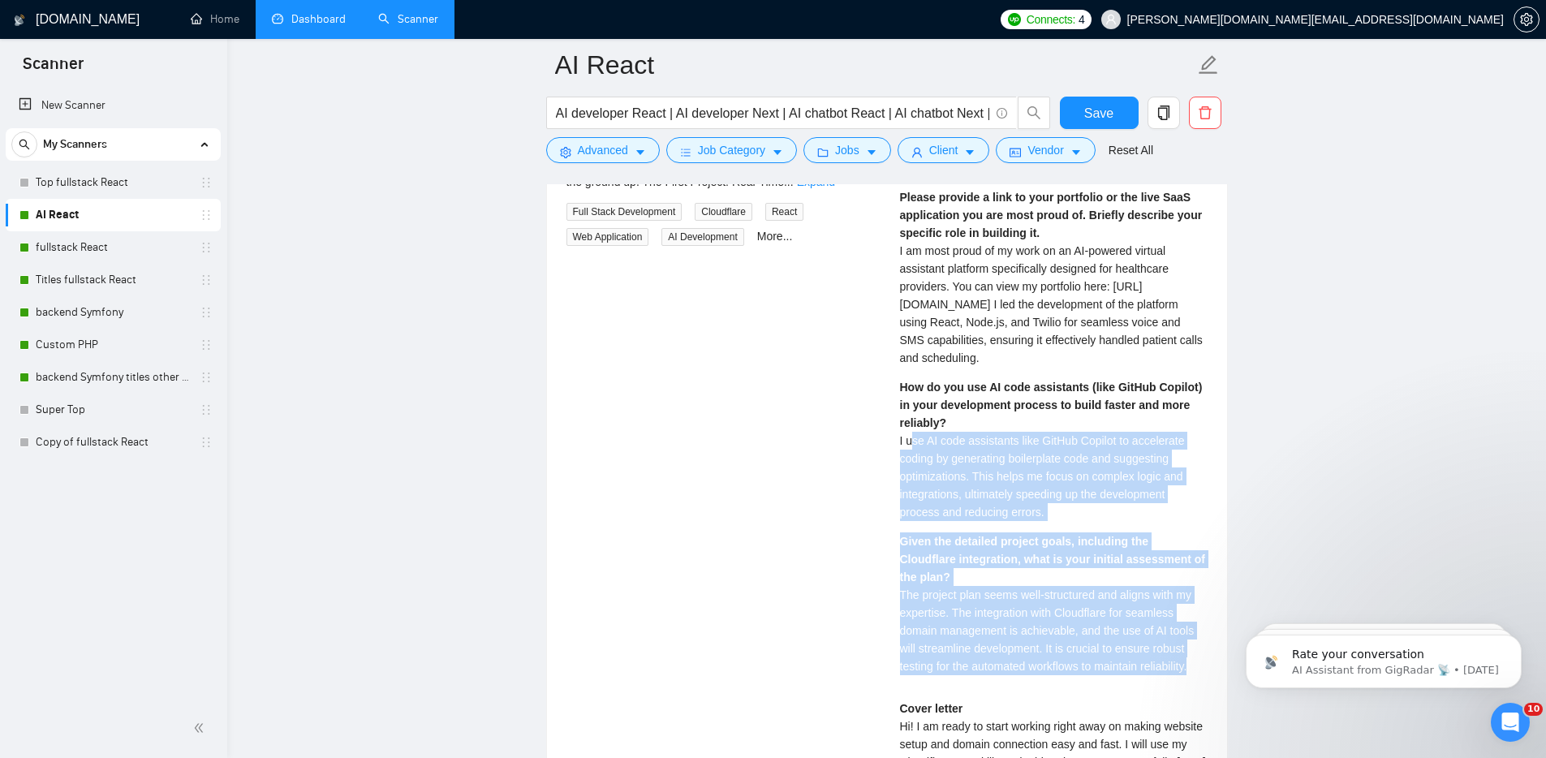
scroll to position [3346, 0]
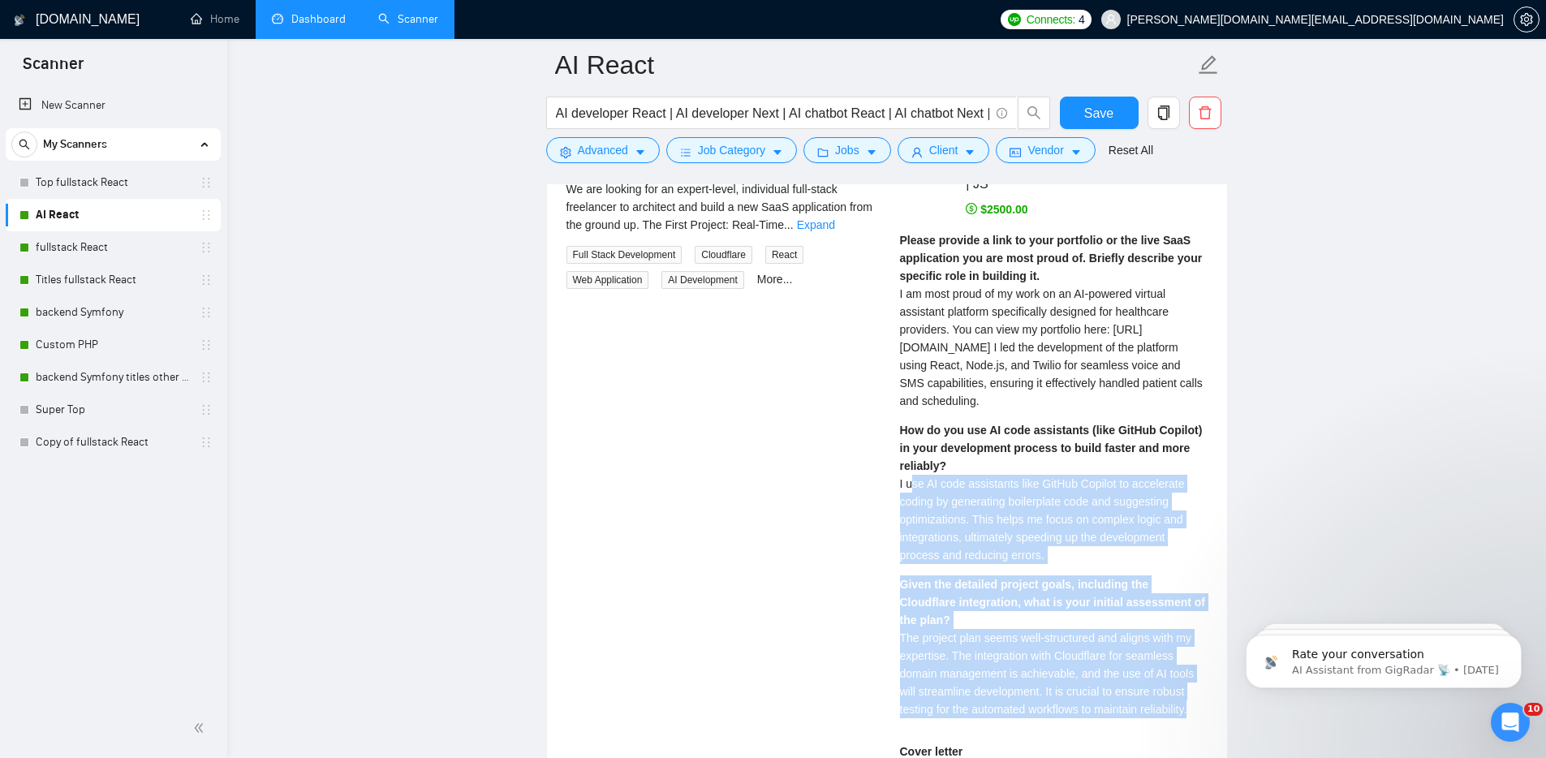
drag, startPoint x: 1026, startPoint y: 407, endPoint x: 903, endPoint y: 275, distance: 180.3
click at [902, 286] on div "Please provide a link to your portfolio or the live SaaS application you are mo…" at bounding box center [1054, 320] width 308 height 179
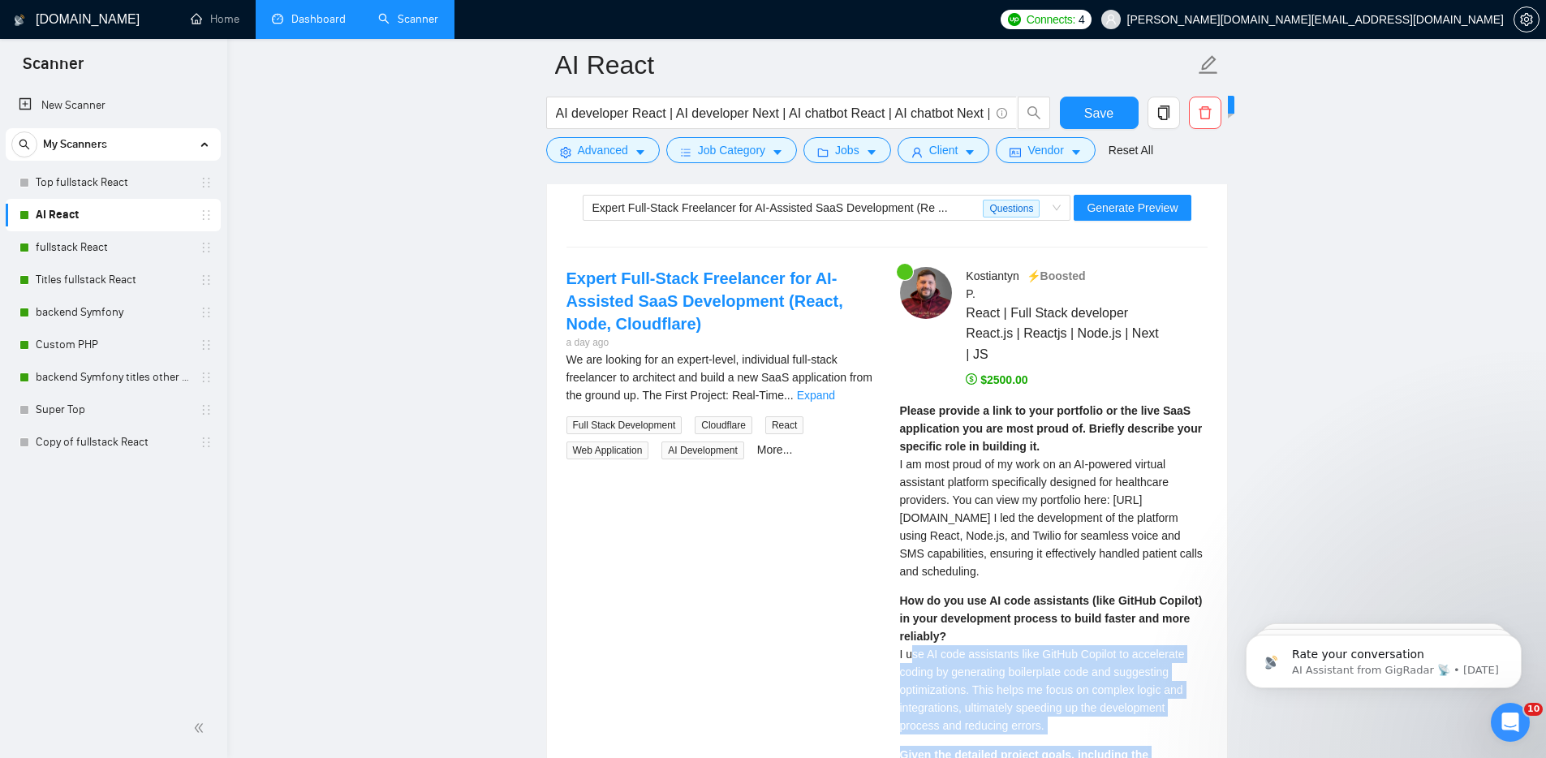
scroll to position [3110, 0]
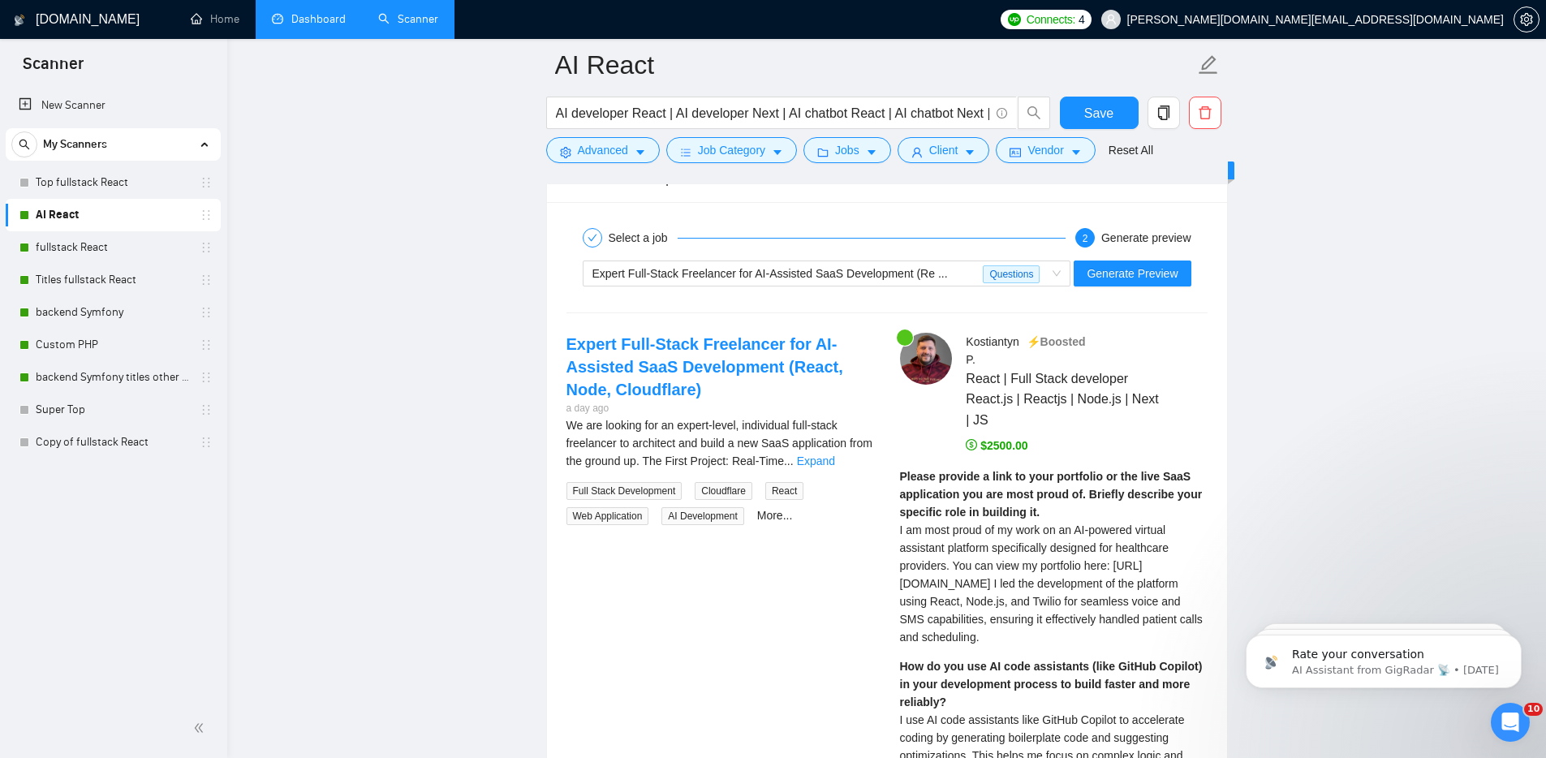
click at [1036, 498] on strong "Please provide a link to your portfolio or the live SaaS application you are mo…" at bounding box center [1051, 494] width 303 height 49
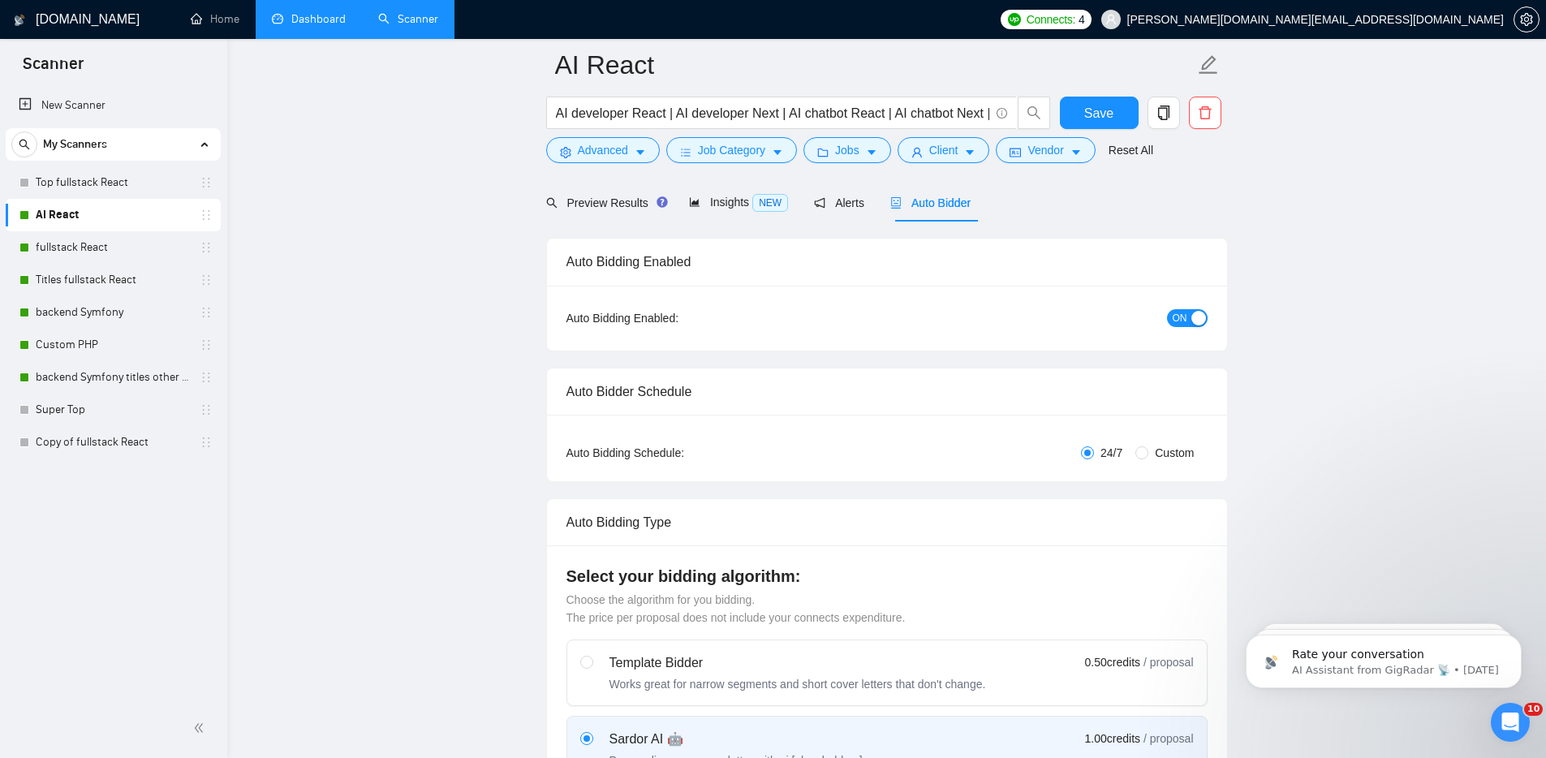
scroll to position [0, 0]
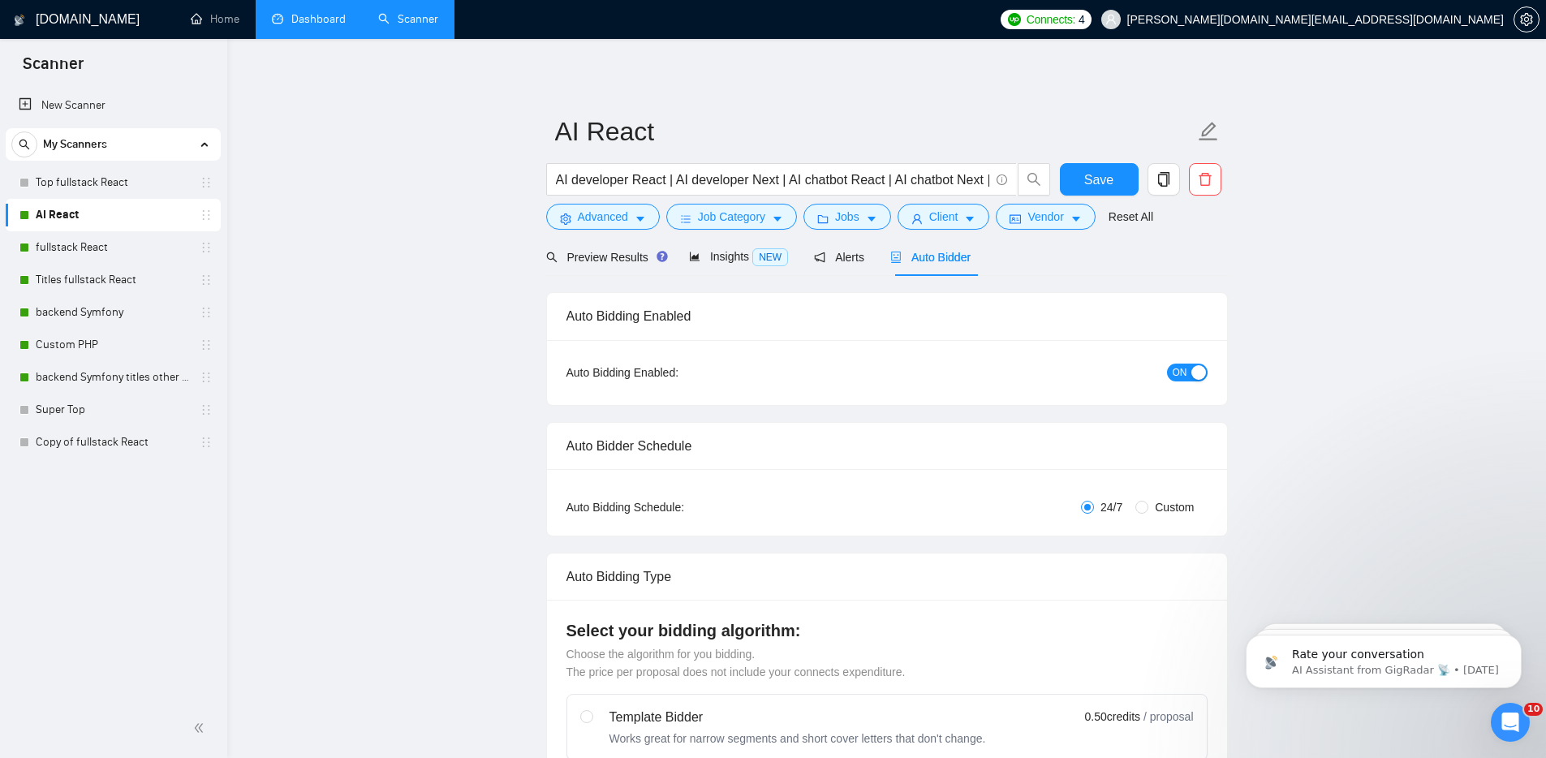
click at [307, 15] on link "Dashboard" at bounding box center [309, 19] width 74 height 14
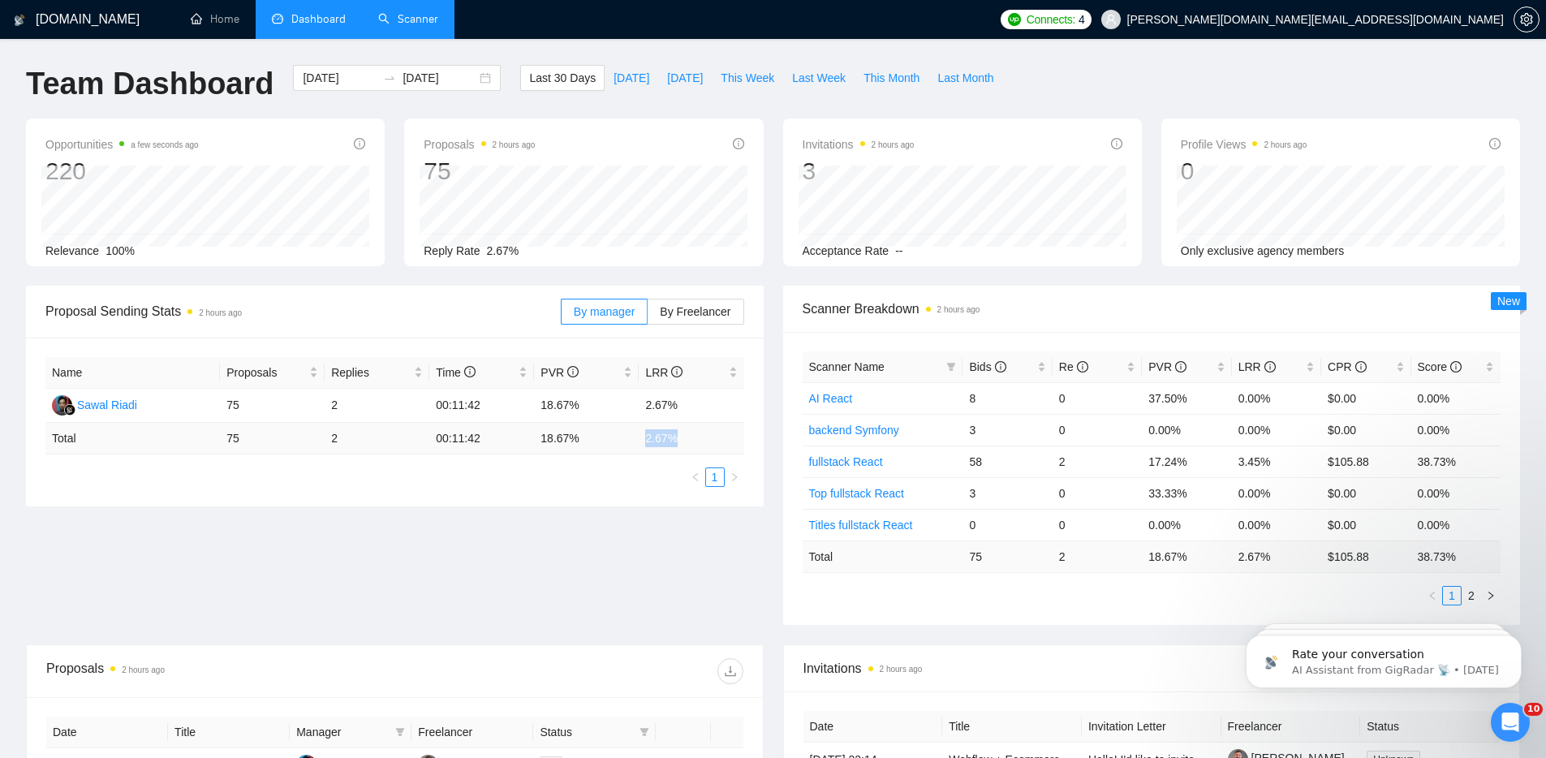
drag, startPoint x: 635, startPoint y: 433, endPoint x: 645, endPoint y: 433, distance: 10.6
click at [644, 434] on td "2.67 %" at bounding box center [691, 439] width 105 height 32
click at [666, 437] on td "2.67 %" at bounding box center [691, 439] width 105 height 32
drag, startPoint x: 657, startPoint y: 436, endPoint x: 670, endPoint y: 436, distance: 13.0
click at [670, 436] on td "2.67 %" at bounding box center [691, 439] width 105 height 32
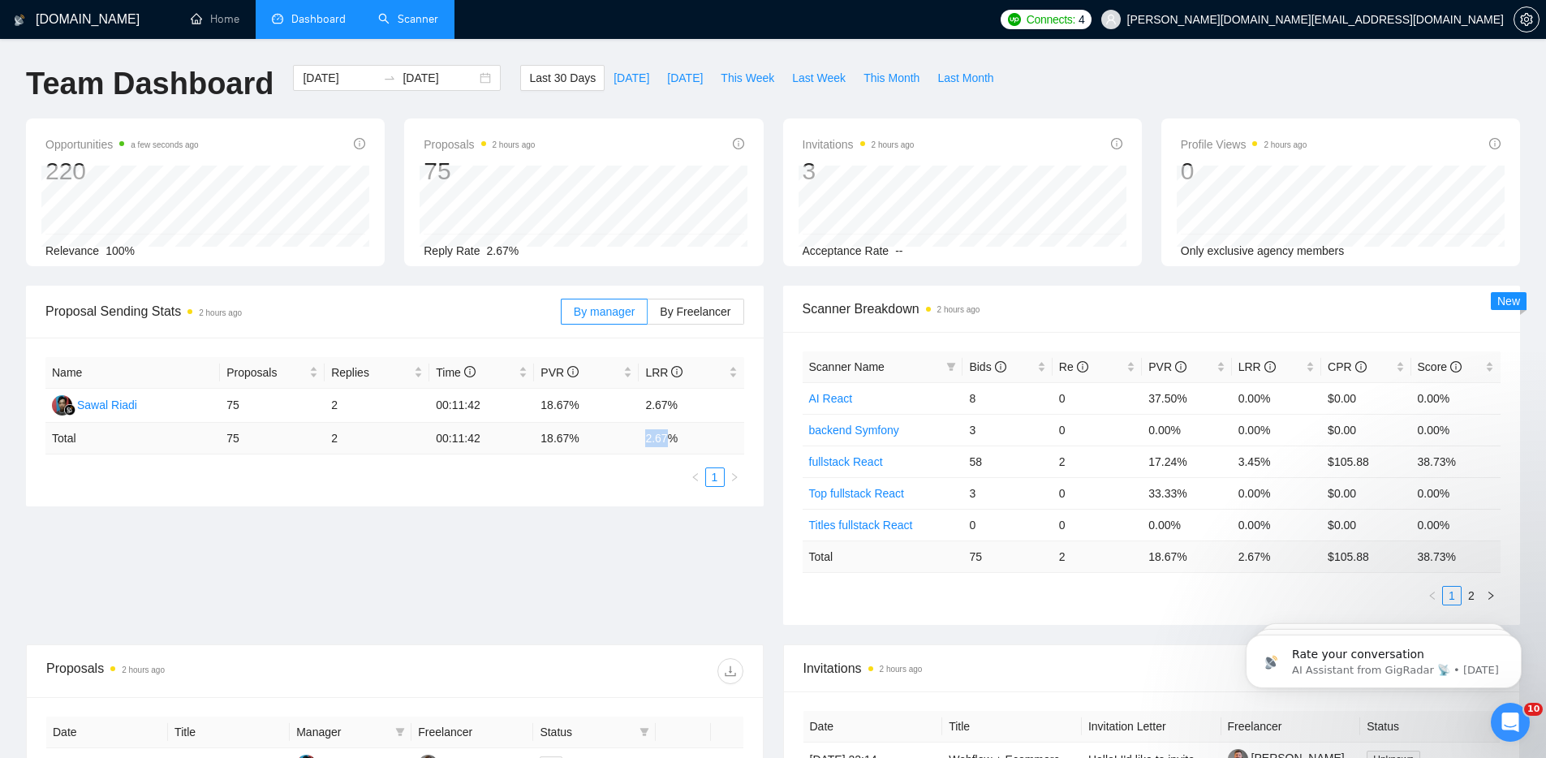
drag, startPoint x: 645, startPoint y: 437, endPoint x: 670, endPoint y: 440, distance: 24.5
click at [671, 437] on td "2.67 %" at bounding box center [691, 439] width 105 height 32
click at [1156, 65] on div "Team Dashboard [DATE] [DATE] Last 30 Days [DATE] [DATE] This Week Last Week Thi…" at bounding box center [773, 92] width 1514 height 54
click at [1528, 19] on icon "setting" at bounding box center [1526, 19] width 12 height 13
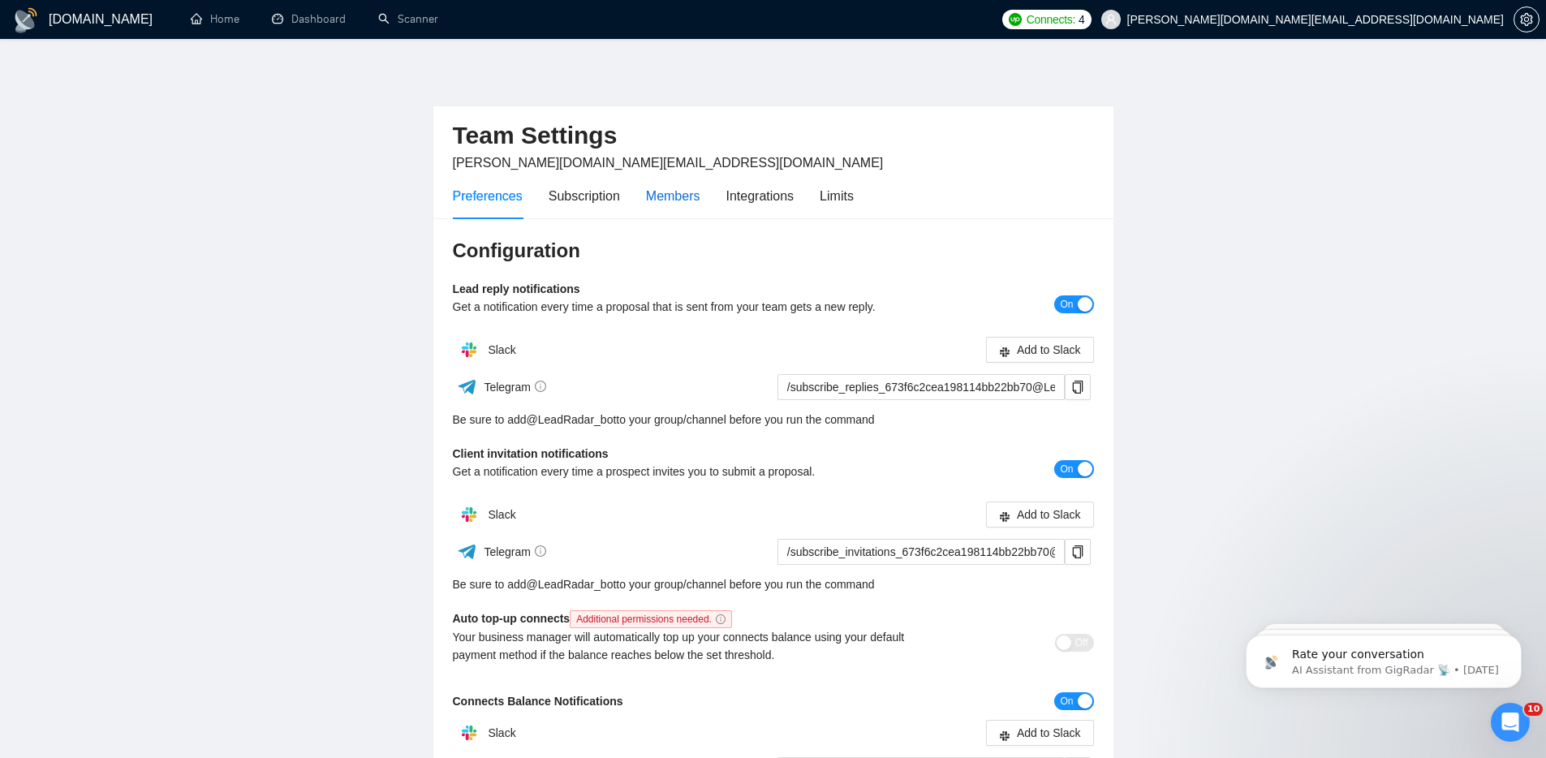
click at [683, 199] on div "Members" at bounding box center [673, 196] width 54 height 20
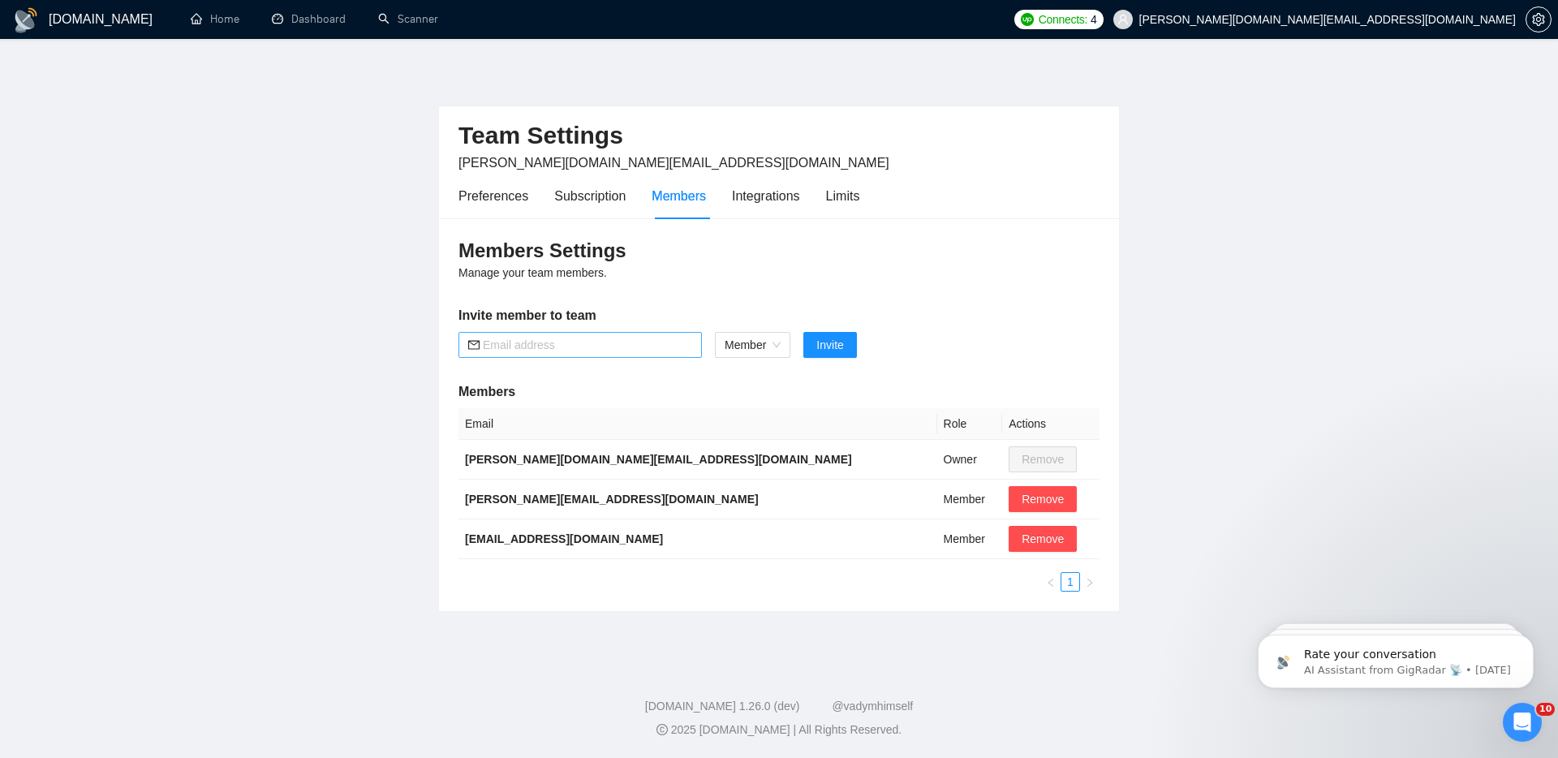
click at [556, 342] on input "text" at bounding box center [587, 345] width 209 height 18
paste input "708493"
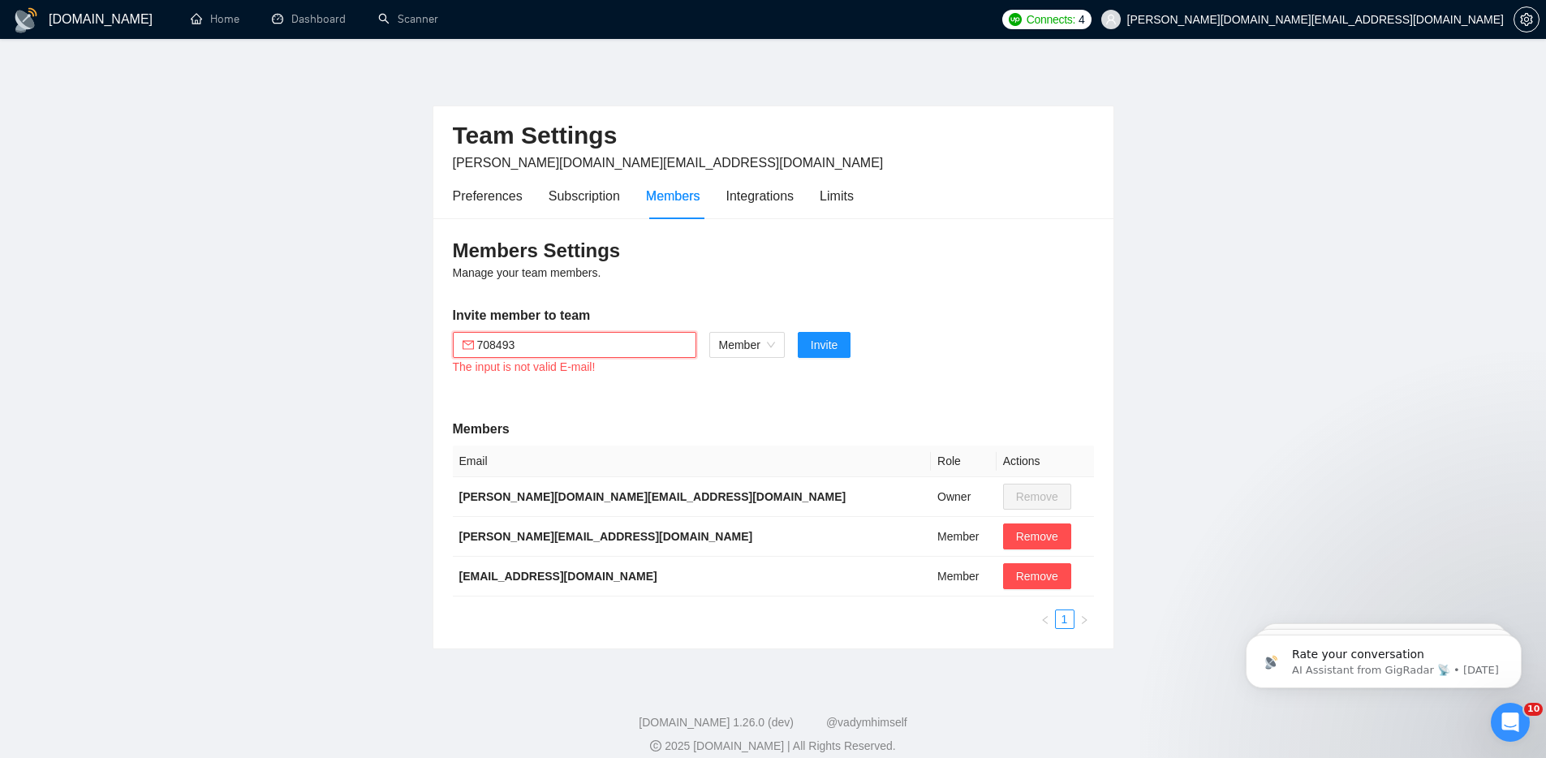
drag, startPoint x: 517, startPoint y: 344, endPoint x: 454, endPoint y: 343, distance: 62.5
click at [457, 343] on span "708493" at bounding box center [574, 345] width 243 height 26
paste input "bitkovmichael@gmail.com"
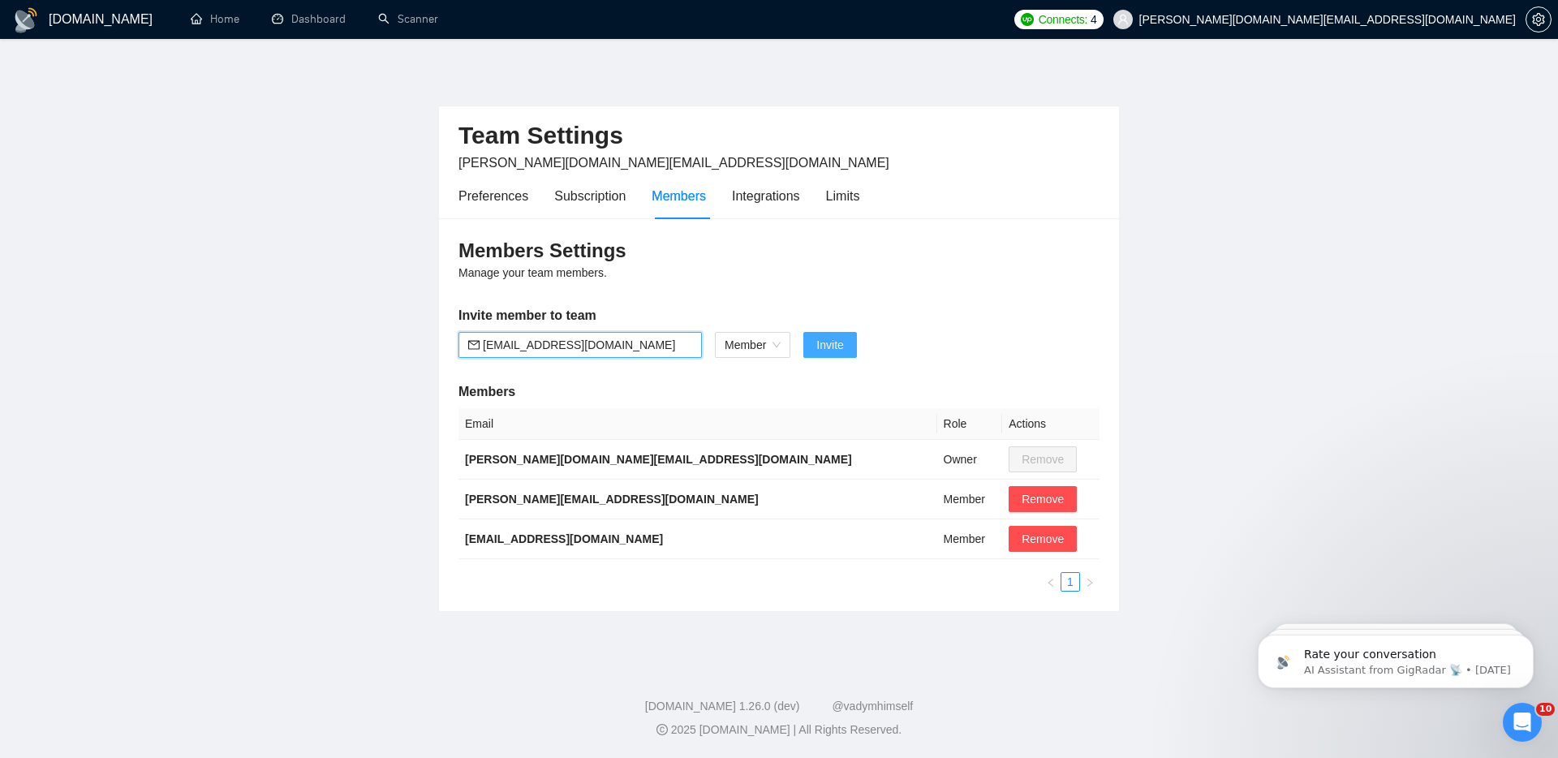
type input "bitkovmichael@gmail.com"
click at [841, 342] on span "Invite" at bounding box center [829, 345] width 27 height 18
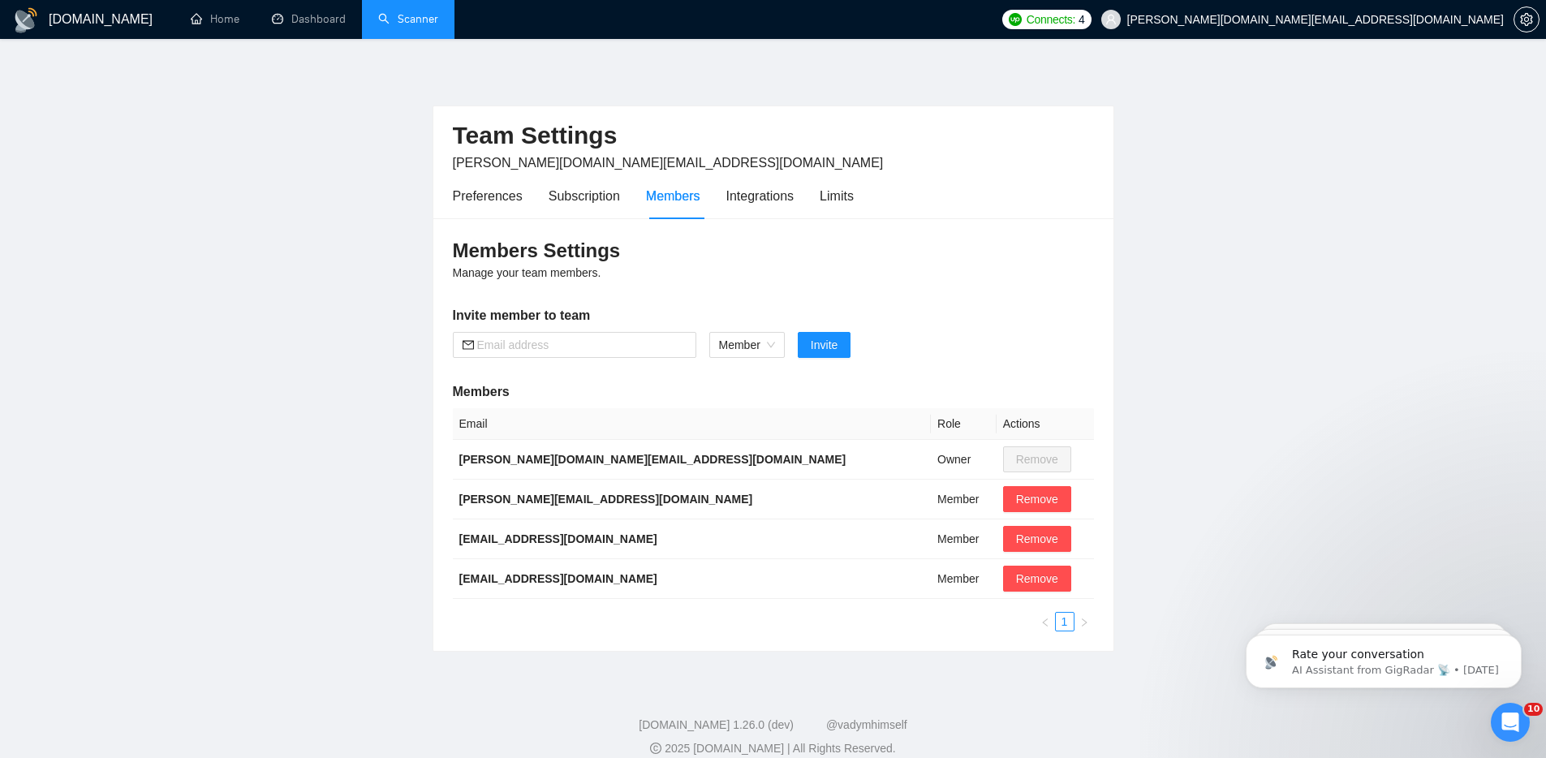
click at [428, 16] on link "Scanner" at bounding box center [408, 19] width 60 height 14
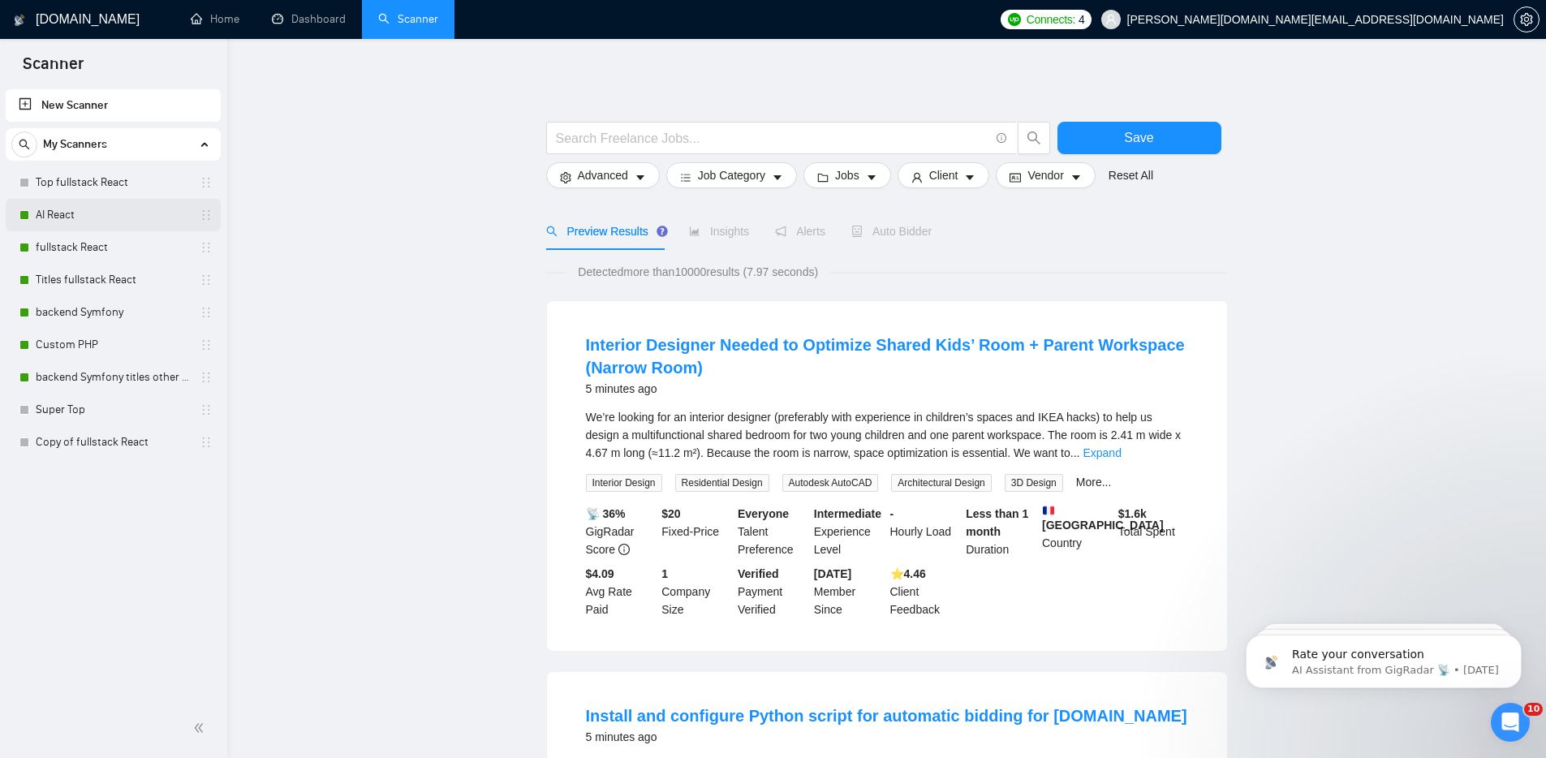
click at [173, 212] on link "AI React" at bounding box center [113, 215] width 154 height 32
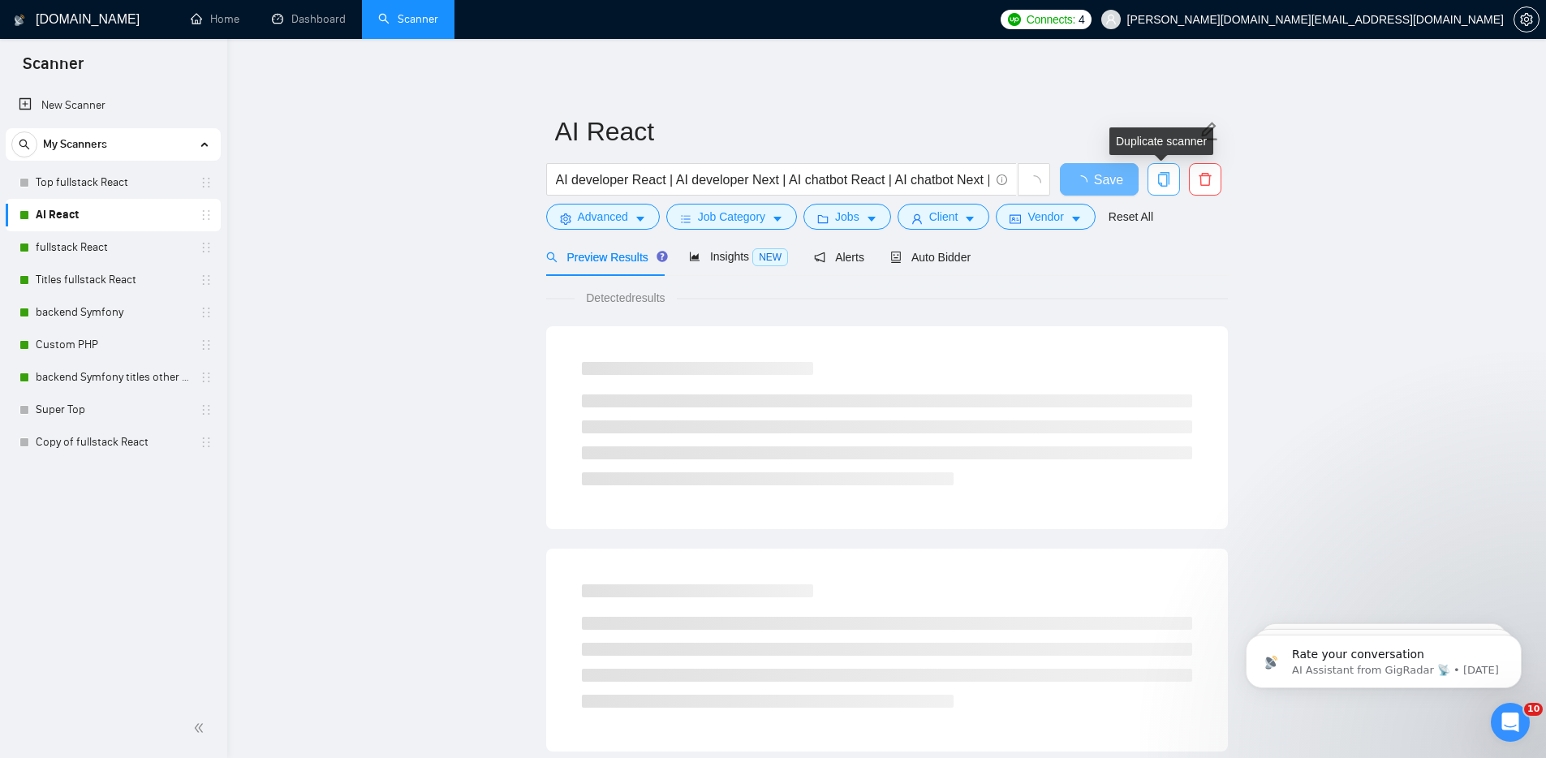
click at [1166, 179] on icon "copy" at bounding box center [1162, 179] width 11 height 15
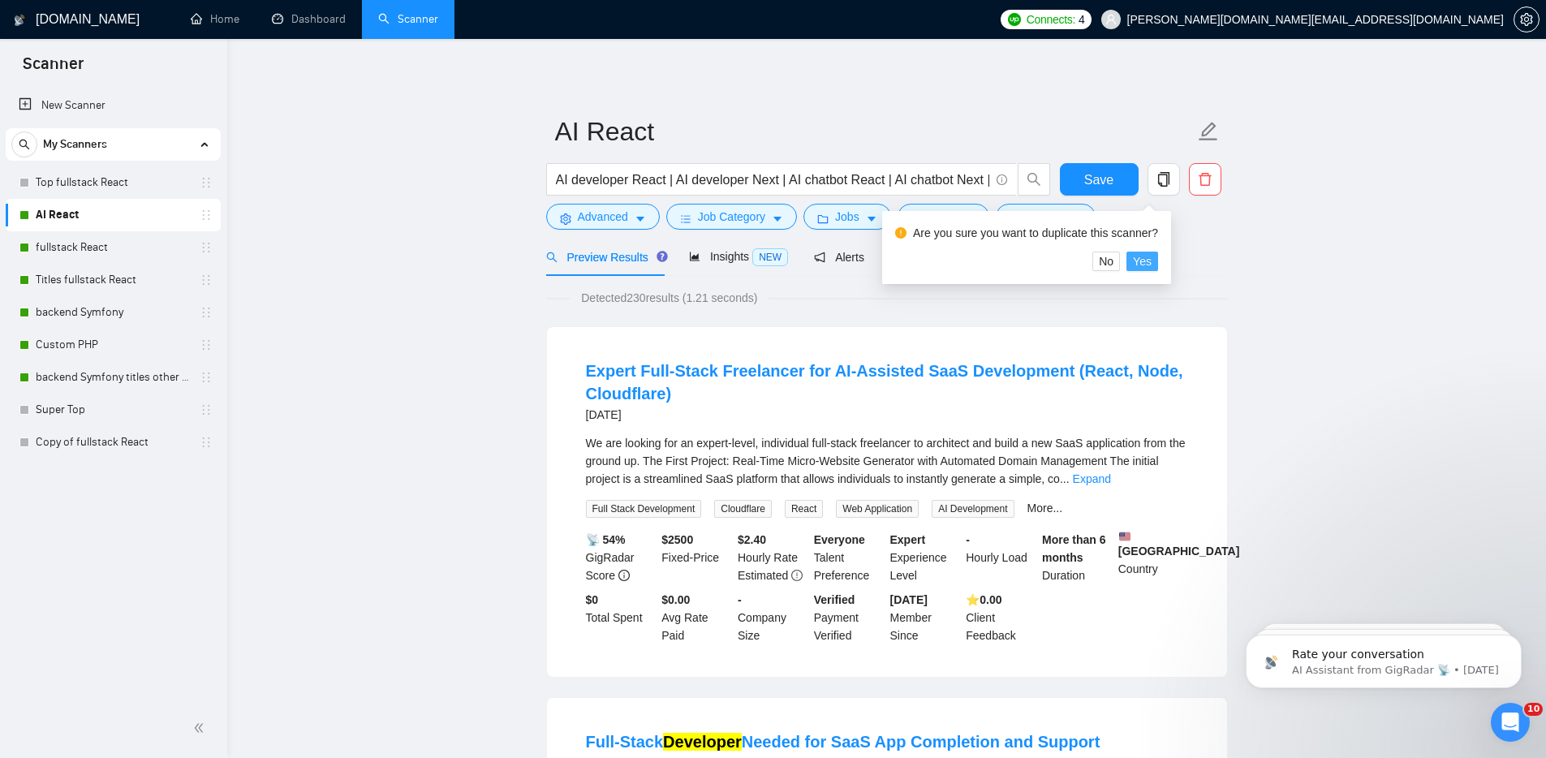
click at [1152, 265] on span "Yes" at bounding box center [1142, 261] width 19 height 18
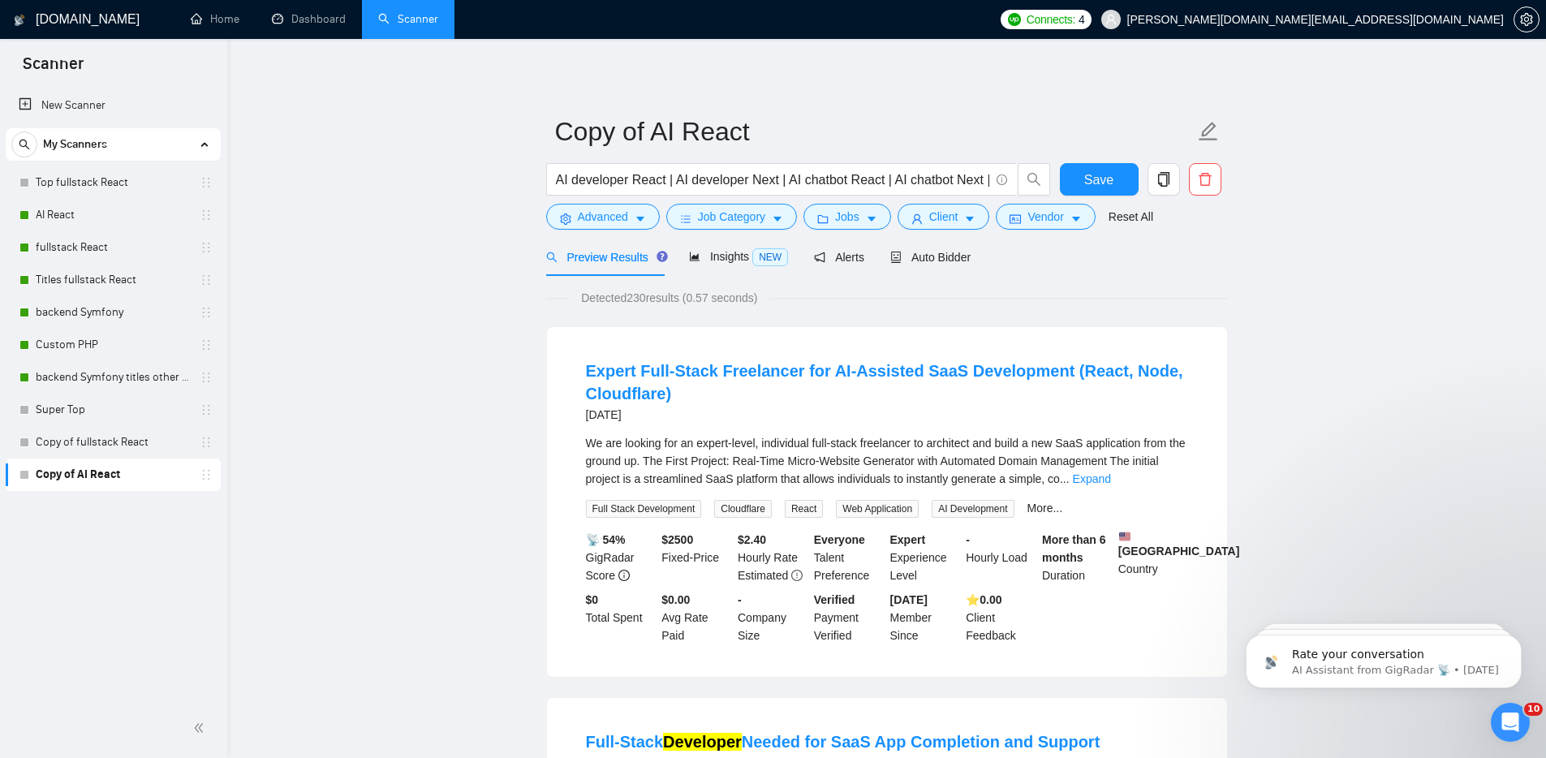
click at [96, 476] on link "Copy of AI React" at bounding box center [113, 475] width 154 height 32
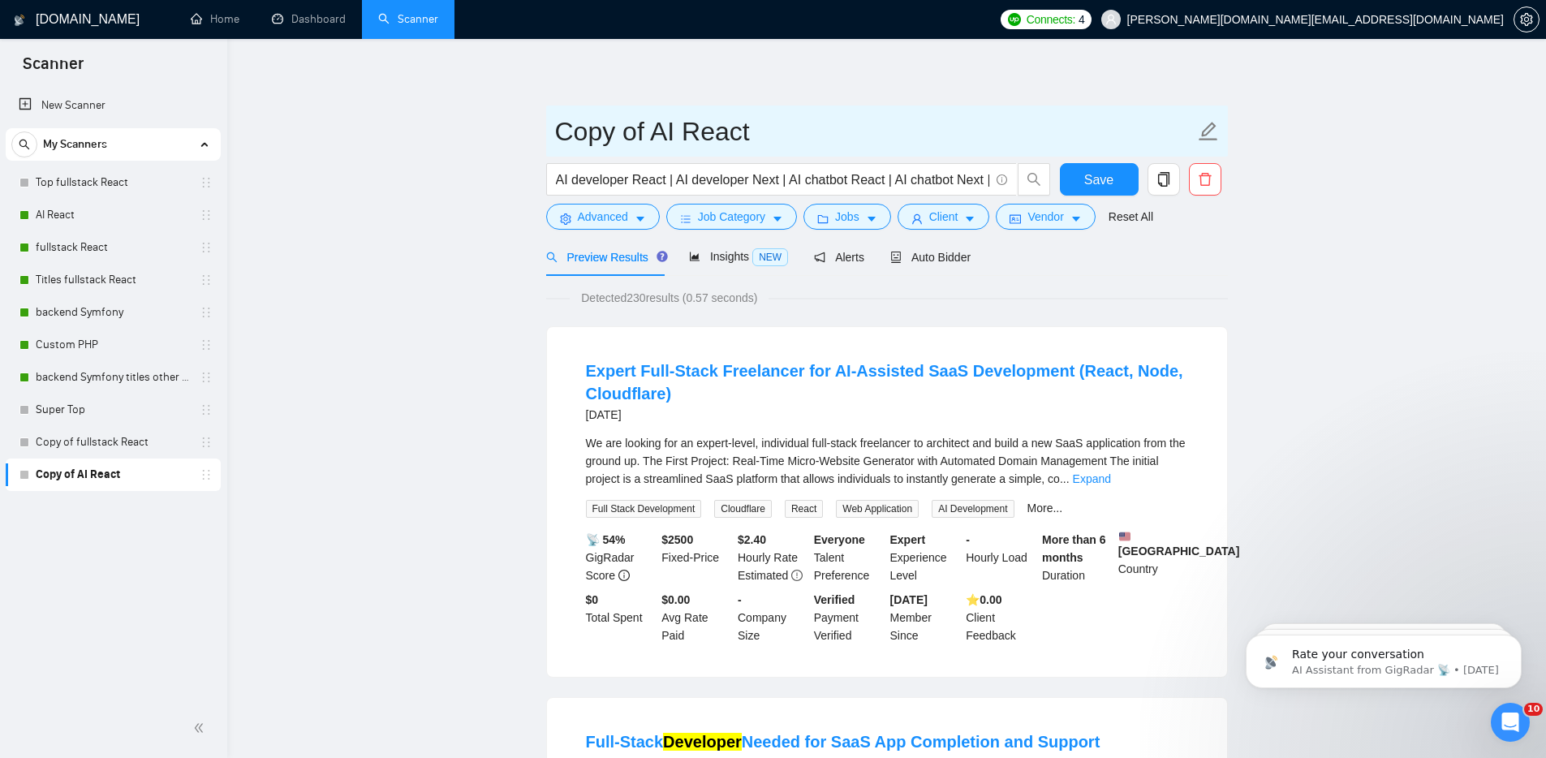
click at [1207, 132] on icon "edit" at bounding box center [1208, 131] width 21 height 21
click at [618, 132] on input "Copy of AI React" at bounding box center [875, 131] width 640 height 41
drag, startPoint x: 758, startPoint y: 133, endPoint x: 779, endPoint y: 133, distance: 21.1
click at [763, 133] on input "Copy of AI React" at bounding box center [875, 131] width 640 height 41
click at [749, 127] on input "Copy of AI React Michael)" at bounding box center [875, 131] width 640 height 41
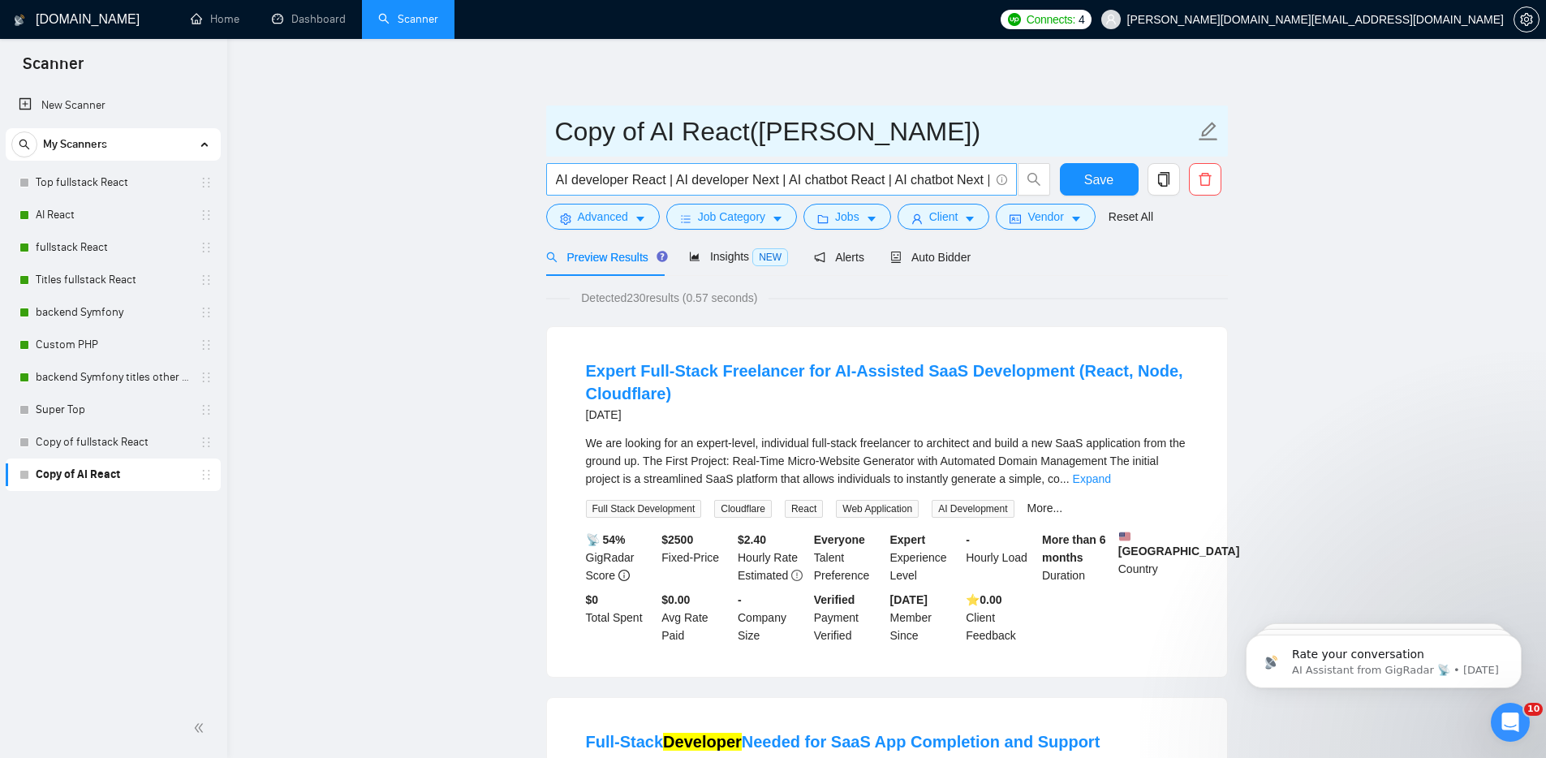
type input "Copy of AI React(Michael)"
drag, startPoint x: 793, startPoint y: 176, endPoint x: 889, endPoint y: 175, distance: 95.8
click at [889, 175] on input "AI developer React | AI developer Next | AI chatbot React | AI chatbot Next | A…" at bounding box center [772, 180] width 433 height 20
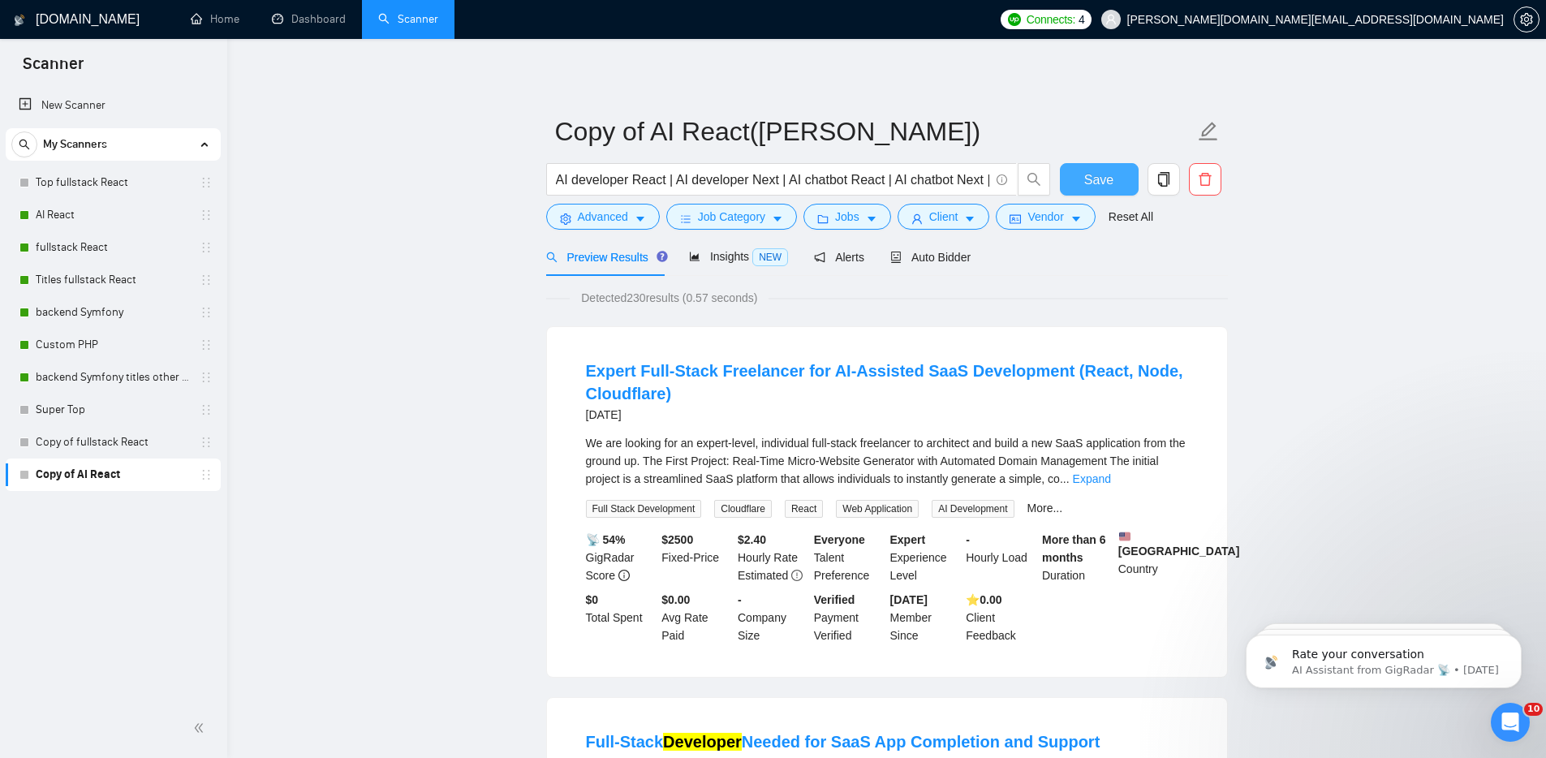
click at [1092, 179] on span "Save" at bounding box center [1098, 180] width 29 height 20
click at [28, 472] on body "Scanner New Scanner My Scanners Top fullstack React AI React fullstack React Ti…" at bounding box center [773, 379] width 1546 height 758
click at [24, 476] on div at bounding box center [24, 475] width 10 height 10
click at [24, 474] on div at bounding box center [24, 475] width 10 height 10
click at [21, 474] on div at bounding box center [24, 475] width 10 height 10
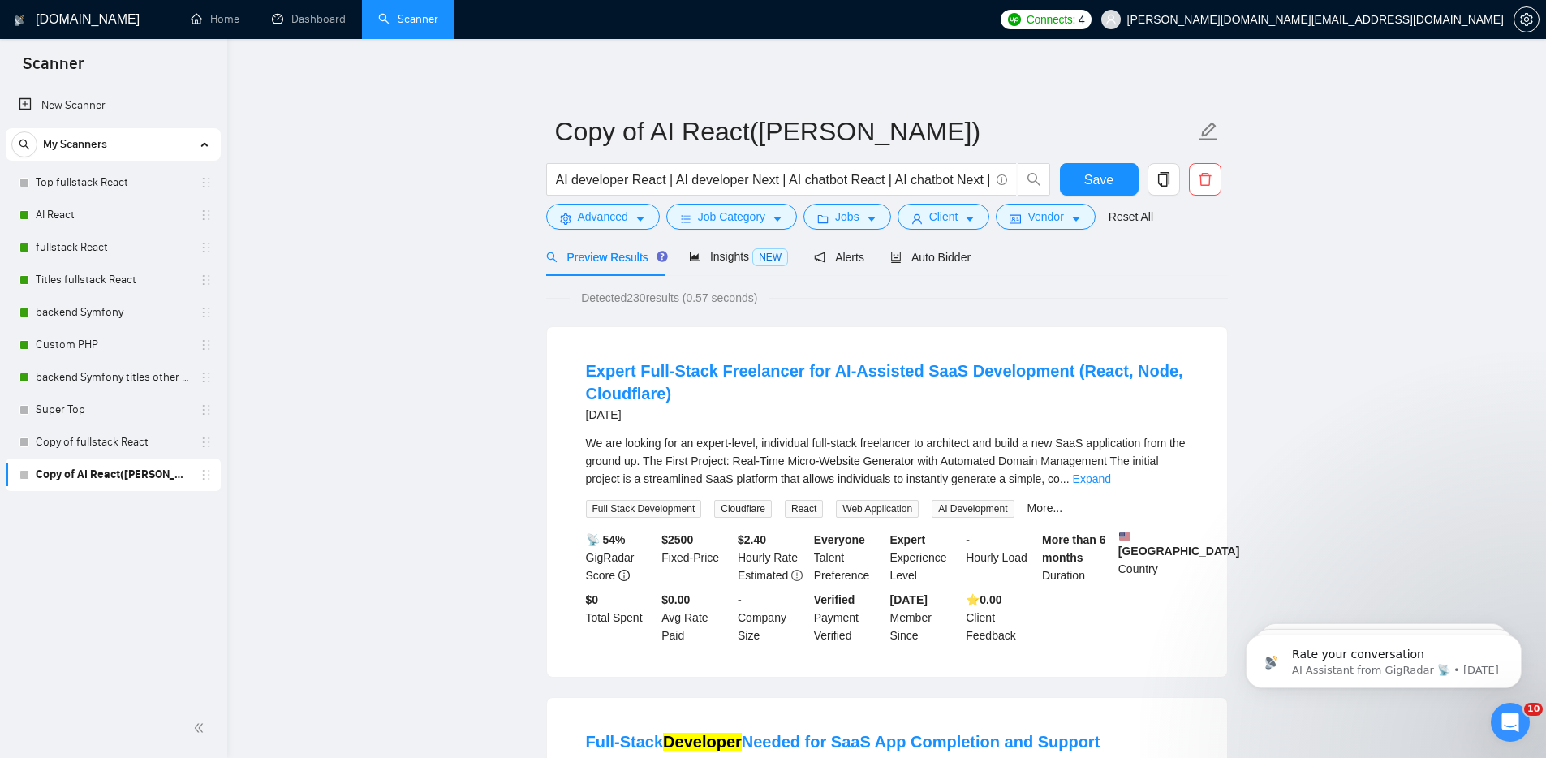
drag, startPoint x: 47, startPoint y: 541, endPoint x: 32, endPoint y: 510, distance: 34.9
click at [46, 541] on div "New Scanner My Scanners Top fullstack React AI React fullstack React Titles ful…" at bounding box center [113, 392] width 227 height 613
click at [28, 475] on body "Scanner New Scanner My Scanners Top fullstack React AI React fullstack React Ti…" at bounding box center [773, 379] width 1546 height 758
click at [110, 621] on div "New Scanner My Scanners Top fullstack React AI React fullstack React Titles ful…" at bounding box center [113, 392] width 227 height 613
drag, startPoint x: 304, startPoint y: 579, endPoint x: 204, endPoint y: 550, distance: 104.8
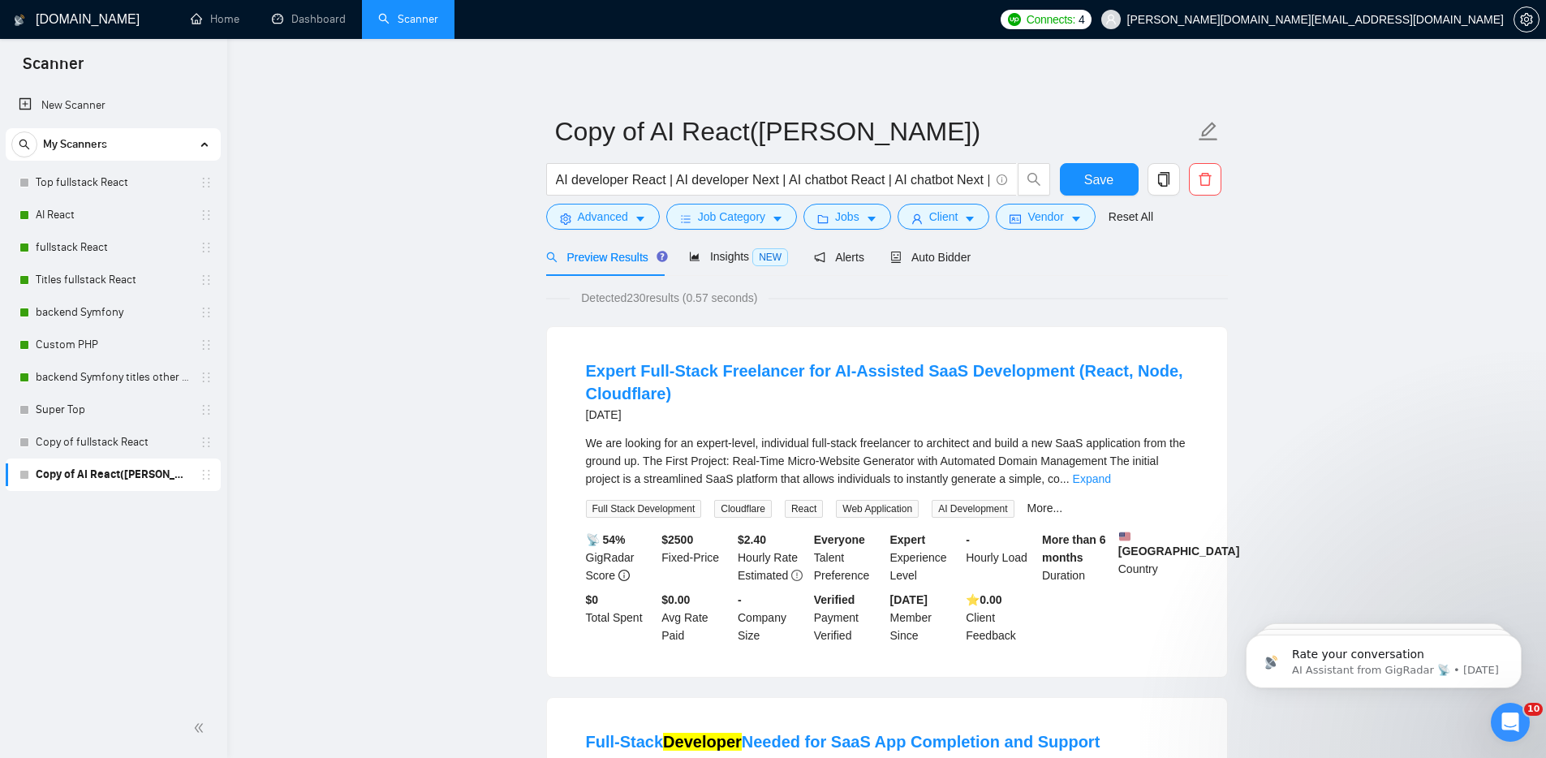
drag, startPoint x: 933, startPoint y: 253, endPoint x: 972, endPoint y: 271, distance: 42.9
click at [933, 253] on span "Auto Bidder" at bounding box center [930, 257] width 80 height 13
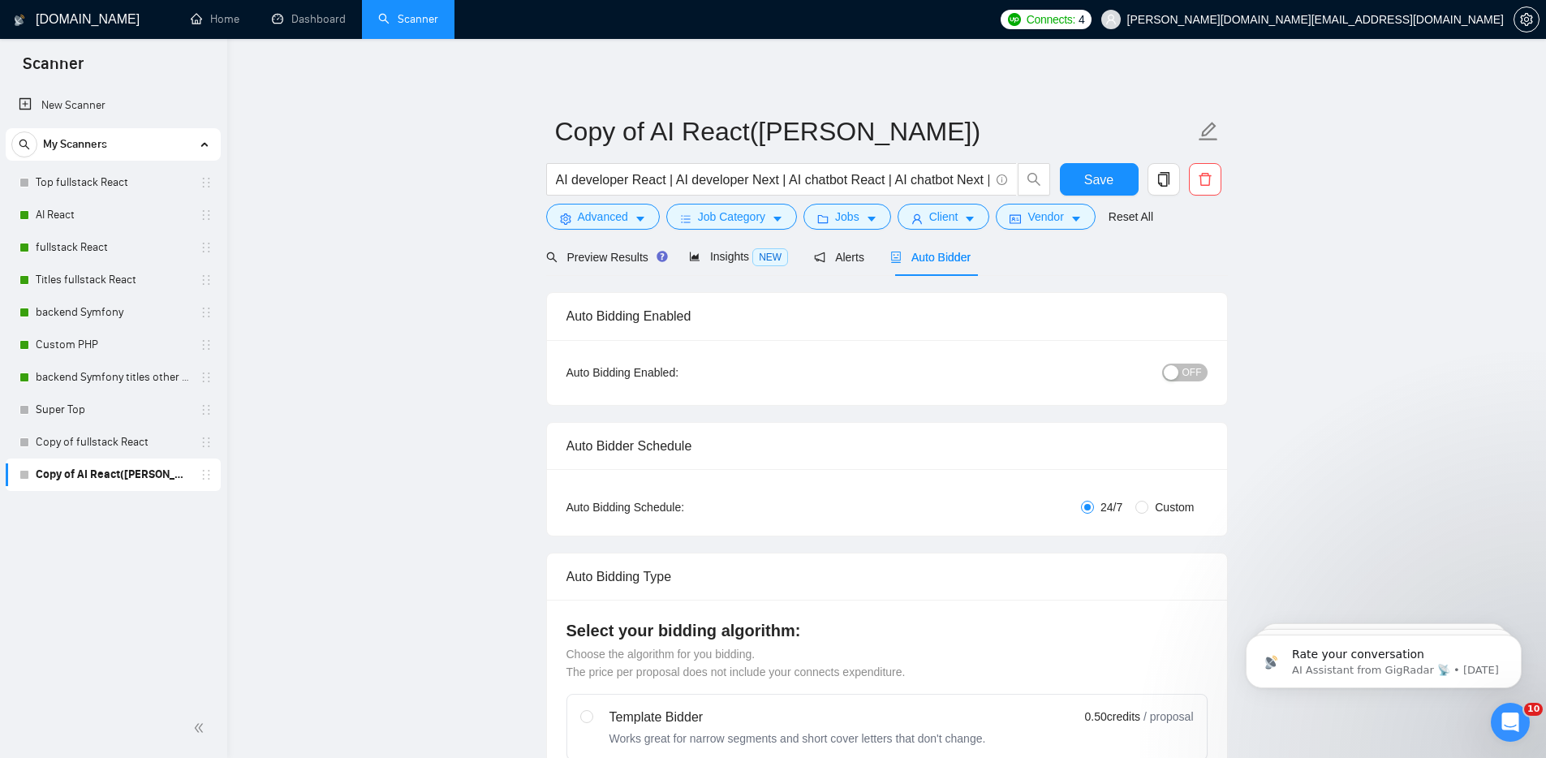
click at [1186, 367] on span "OFF" at bounding box center [1191, 373] width 19 height 18
click at [1191, 373] on div "button" at bounding box center [1198, 372] width 15 height 15
click at [1193, 373] on span "OFF" at bounding box center [1191, 373] width 19 height 18
click at [1184, 373] on span "ON" at bounding box center [1180, 373] width 15 height 18
click at [1191, 372] on span "OFF" at bounding box center [1191, 373] width 19 height 18
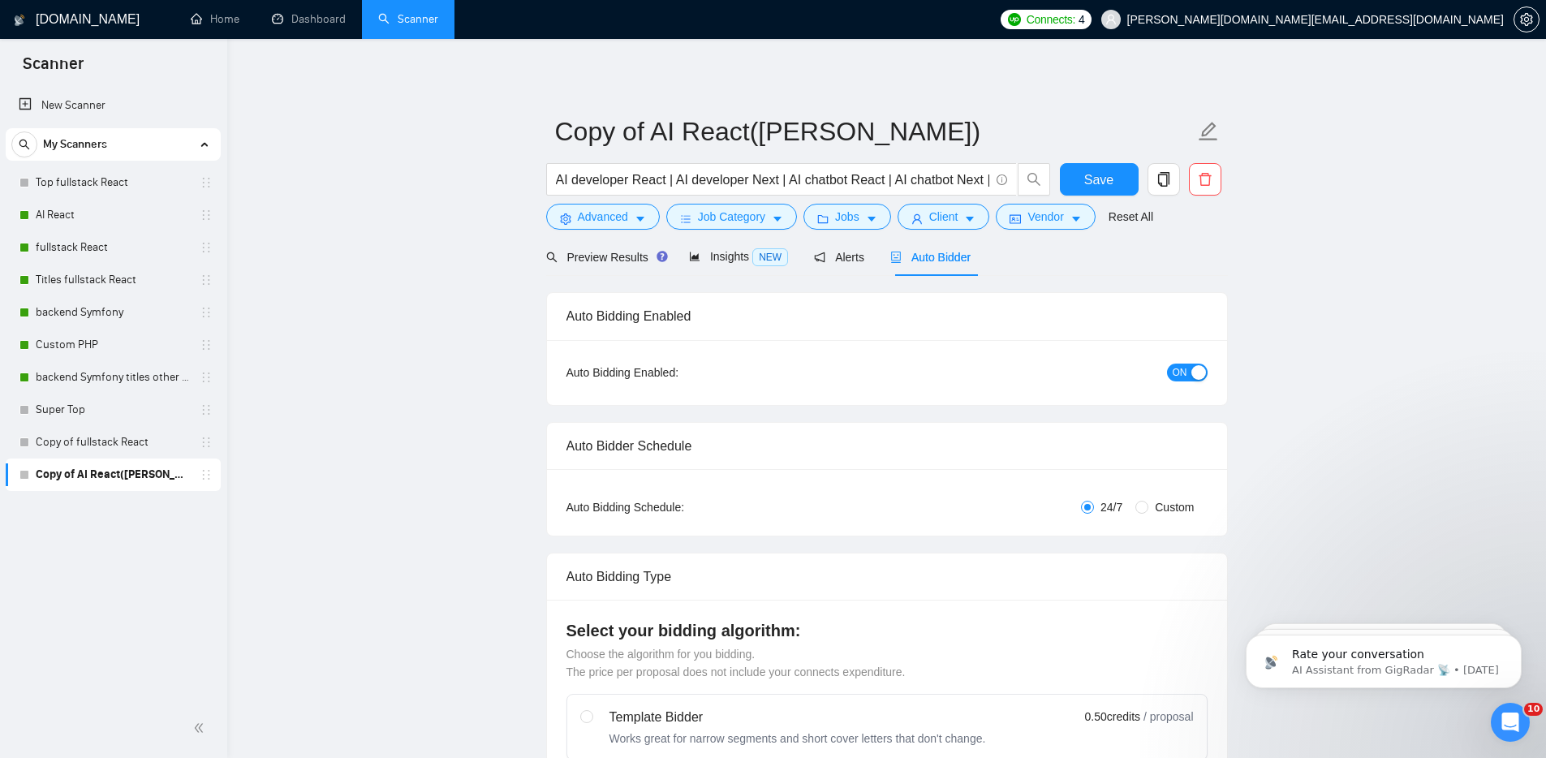
click at [1185, 373] on span "ON" at bounding box center [1180, 373] width 15 height 18
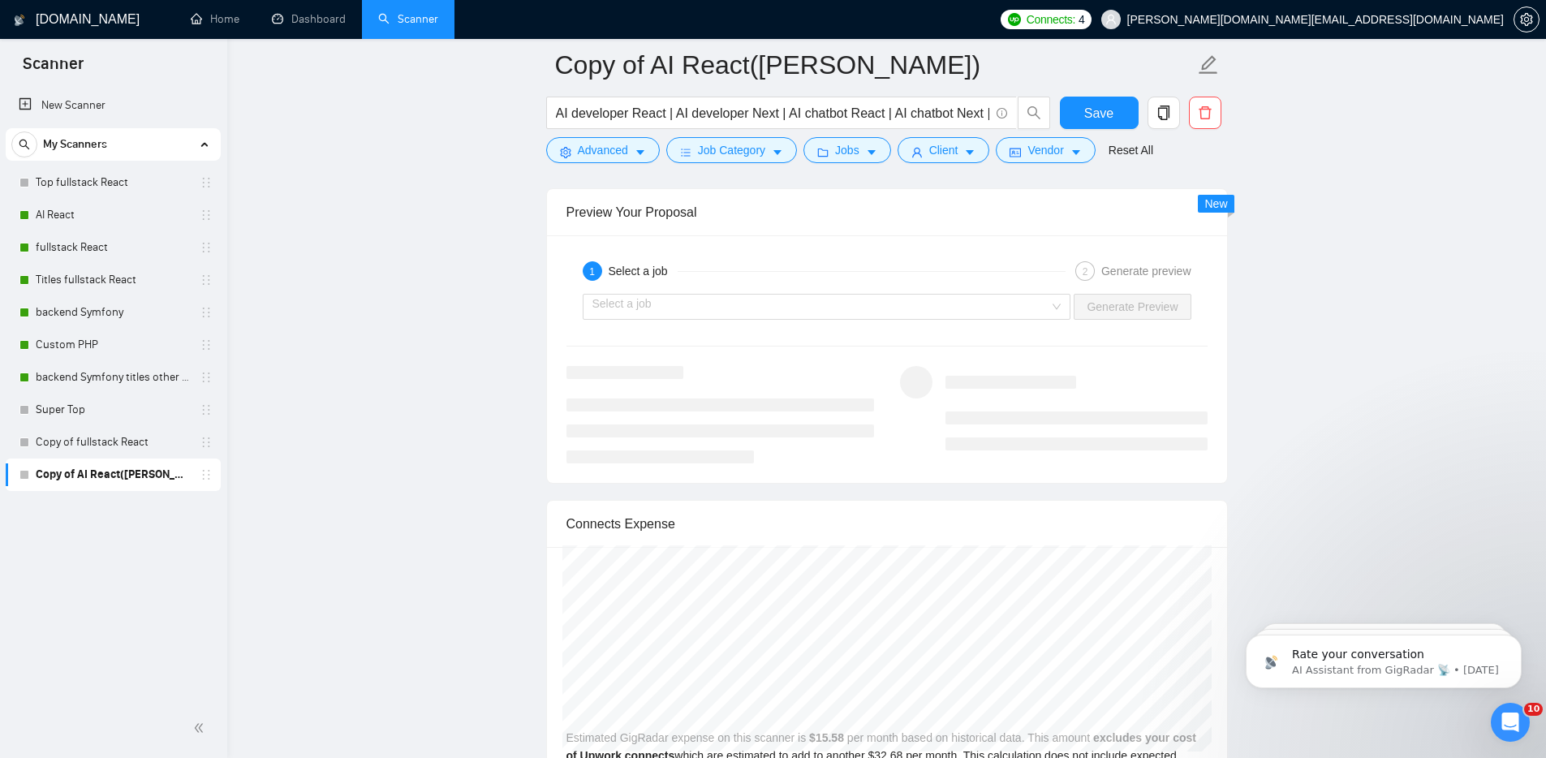
scroll to position [3036, 0]
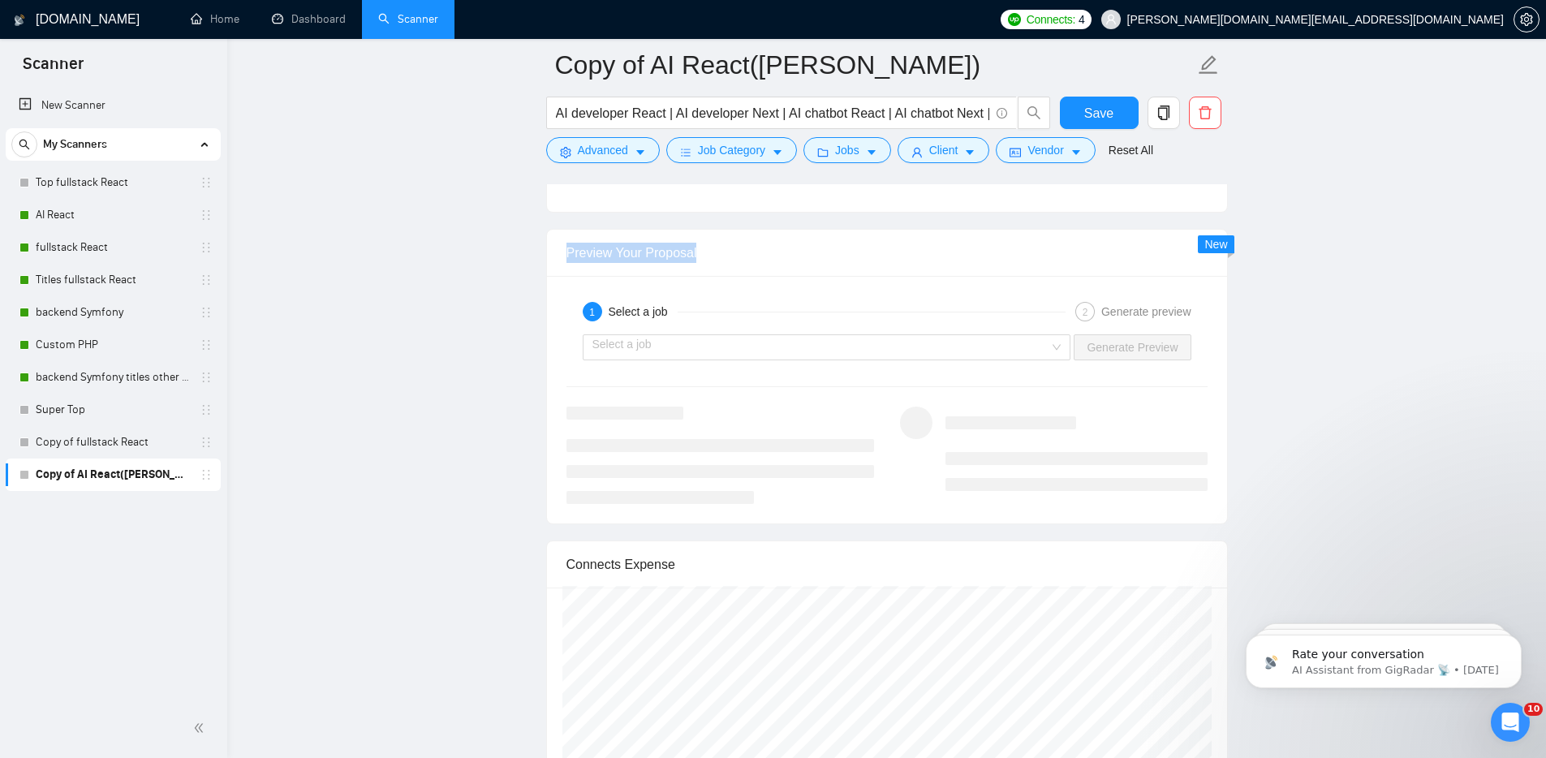
drag, startPoint x: 562, startPoint y: 248, endPoint x: 776, endPoint y: 265, distance: 214.9
click at [776, 265] on div "Preview Your Proposal" at bounding box center [887, 253] width 680 height 47
click at [1053, 346] on div "Select a job" at bounding box center [827, 347] width 489 height 26
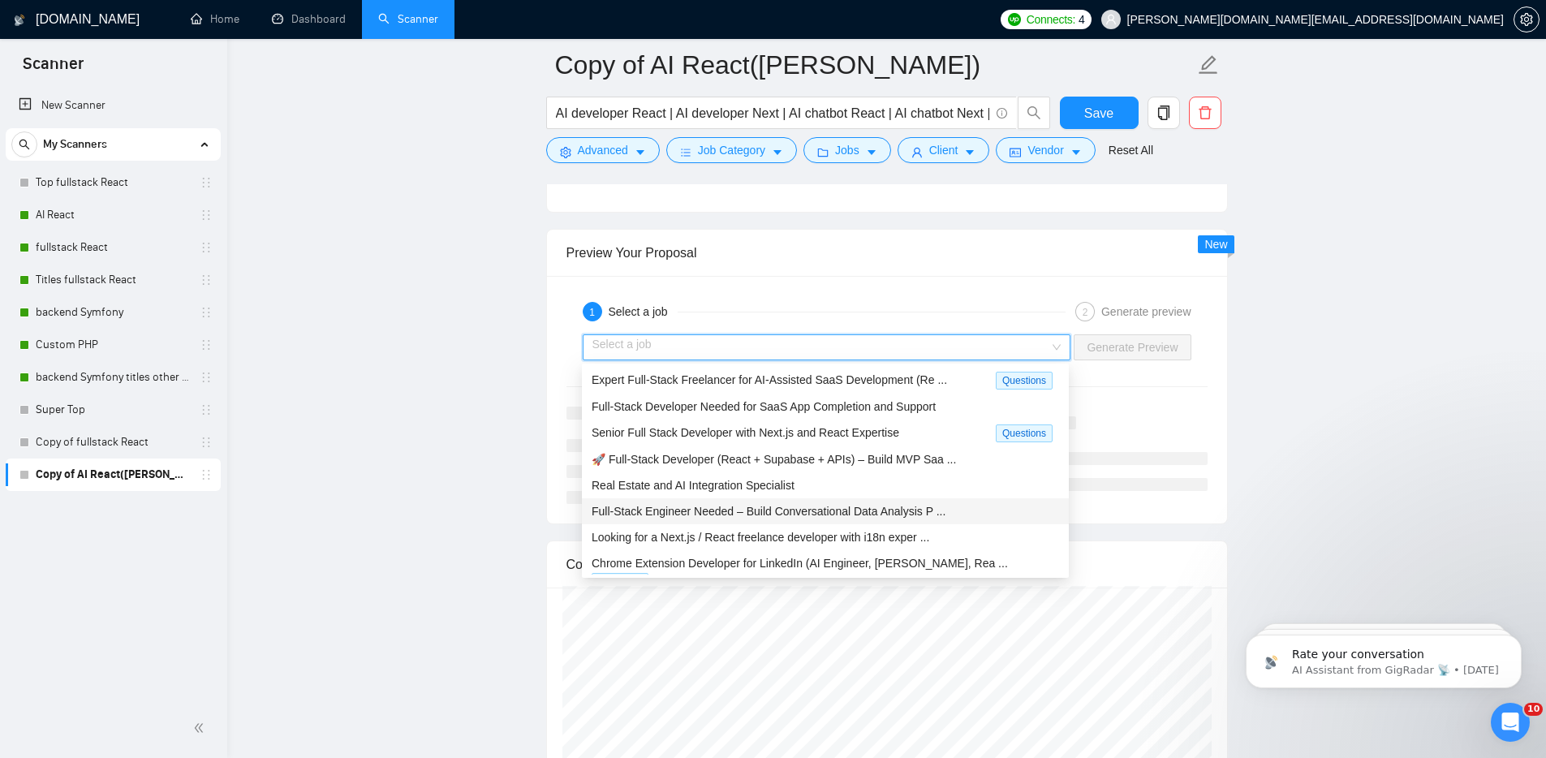
click at [798, 506] on span "Full-Stack Engineer Needed – Build Conversational Data Analysis P ..." at bounding box center [769, 511] width 354 height 13
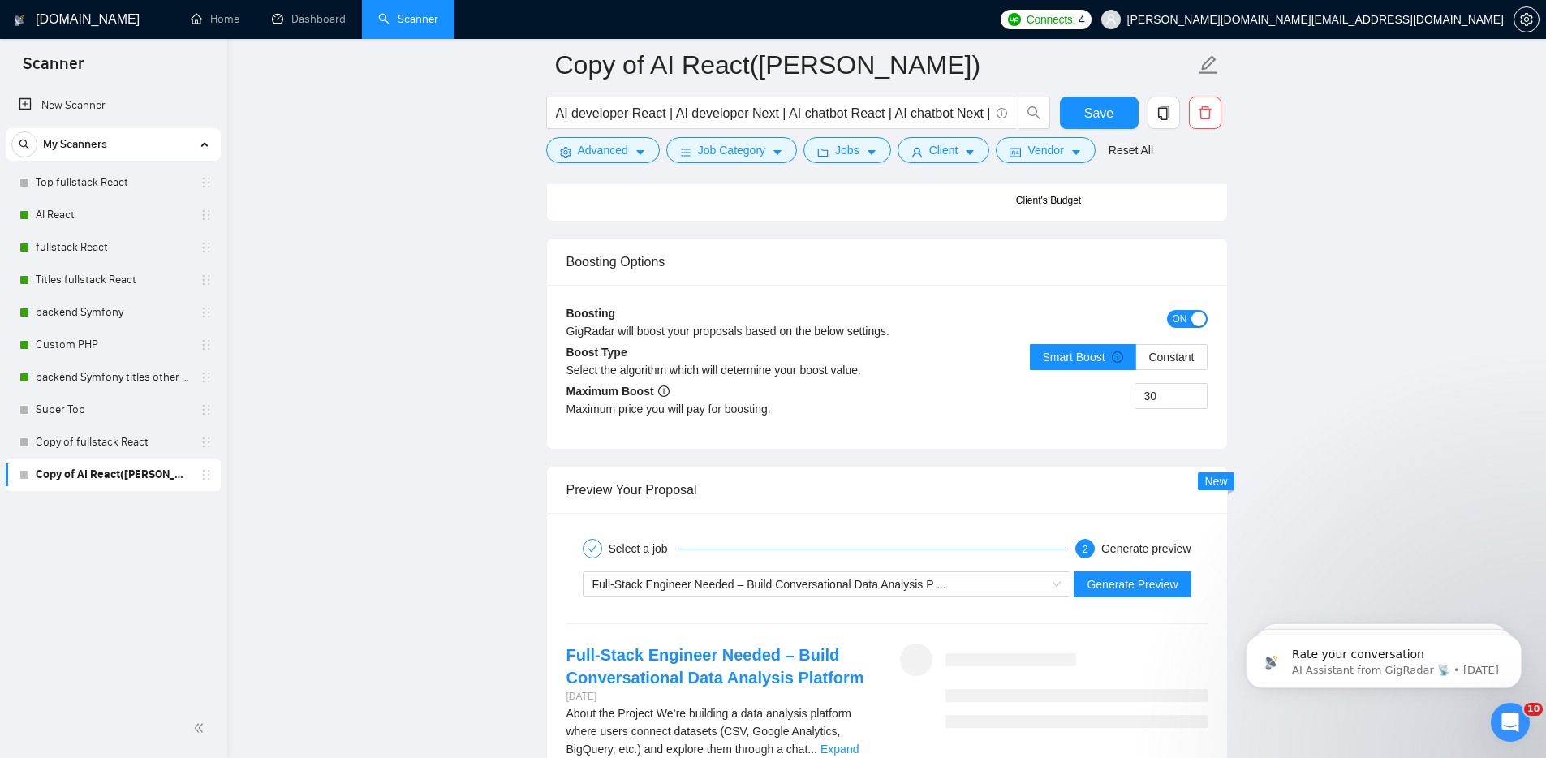
scroll to position [2796, 0]
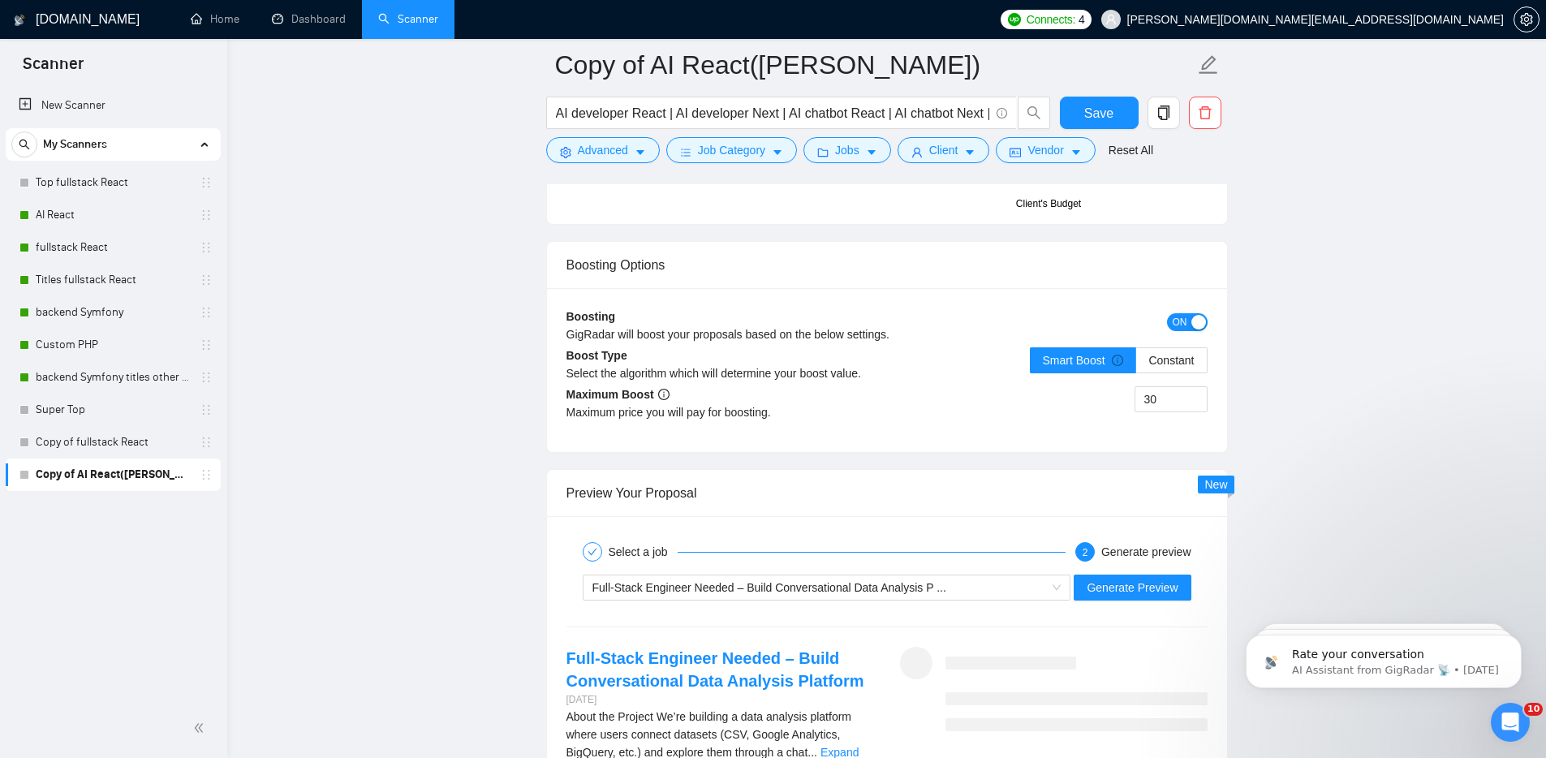
drag, startPoint x: 463, startPoint y: 377, endPoint x: 500, endPoint y: 350, distance: 46.4
